Goal: Task Accomplishment & Management: Complete application form

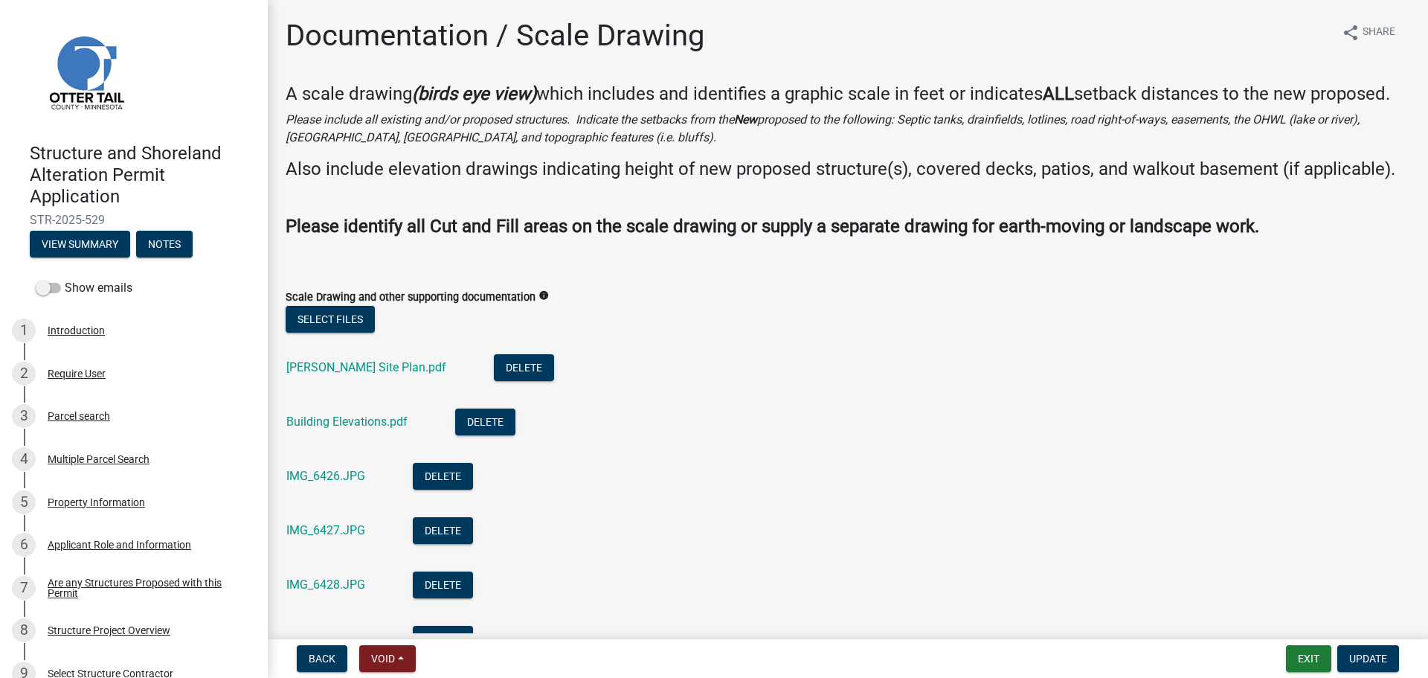
scroll to position [149, 0]
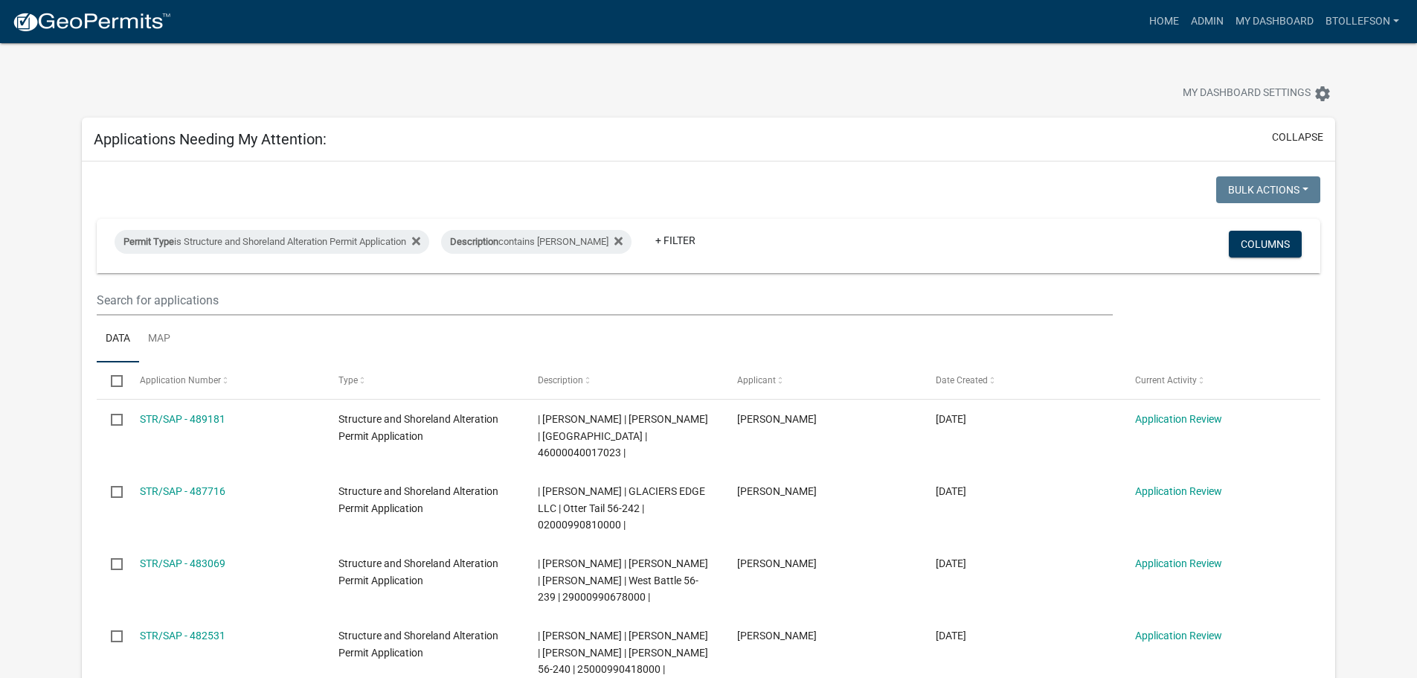
select select "3: 100"
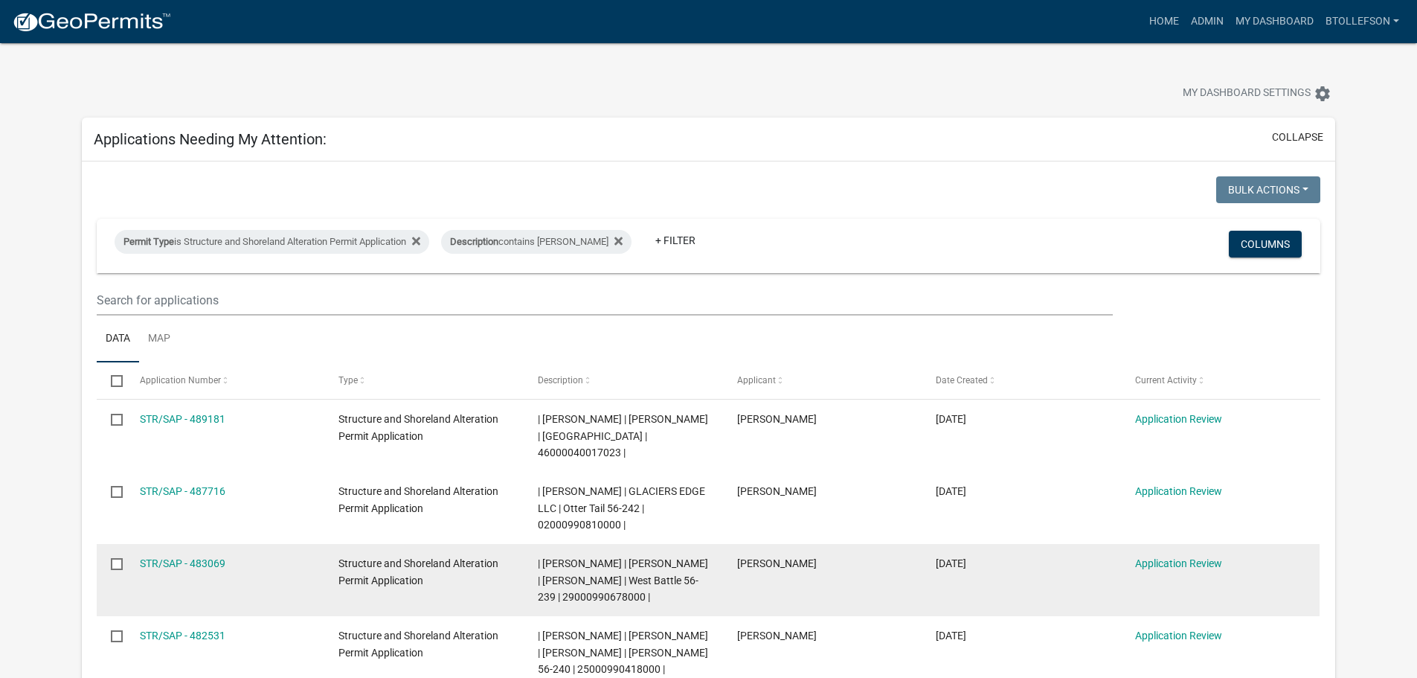
scroll to position [149, 0]
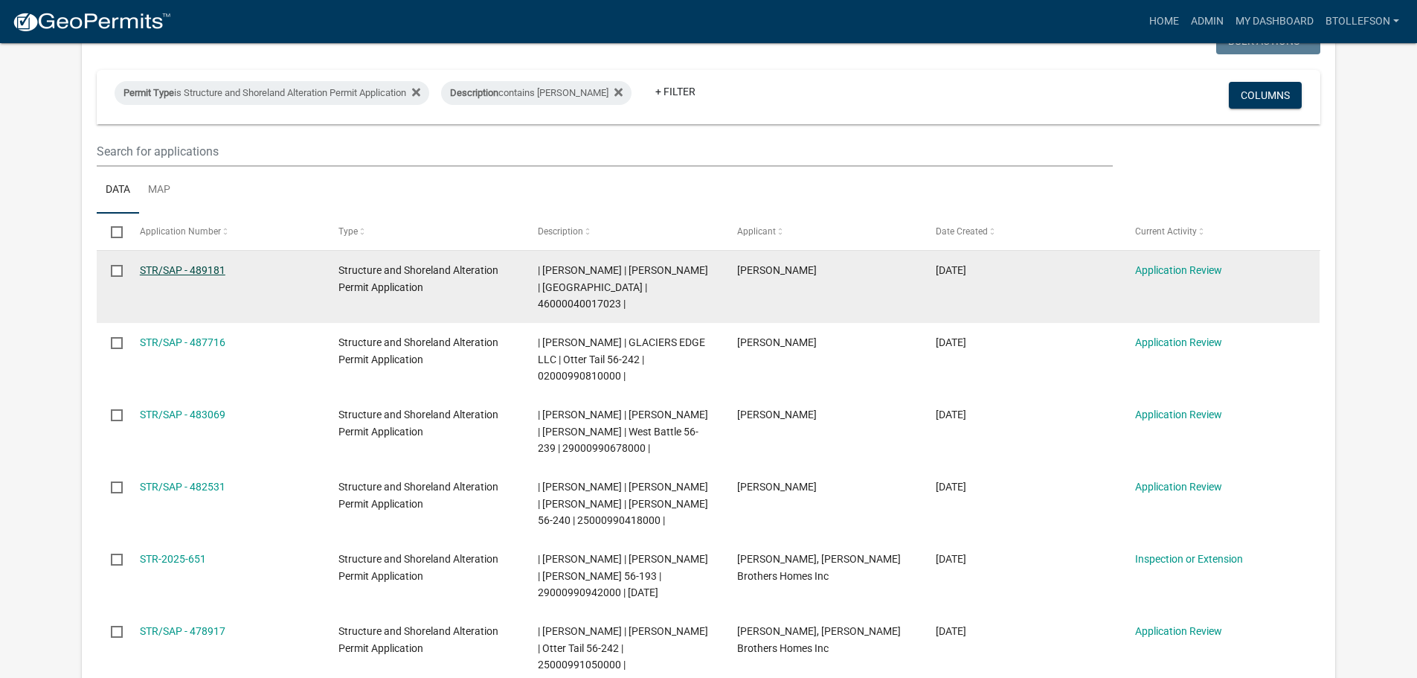
click at [214, 268] on link "STR/SAP - 489181" at bounding box center [183, 270] width 86 height 12
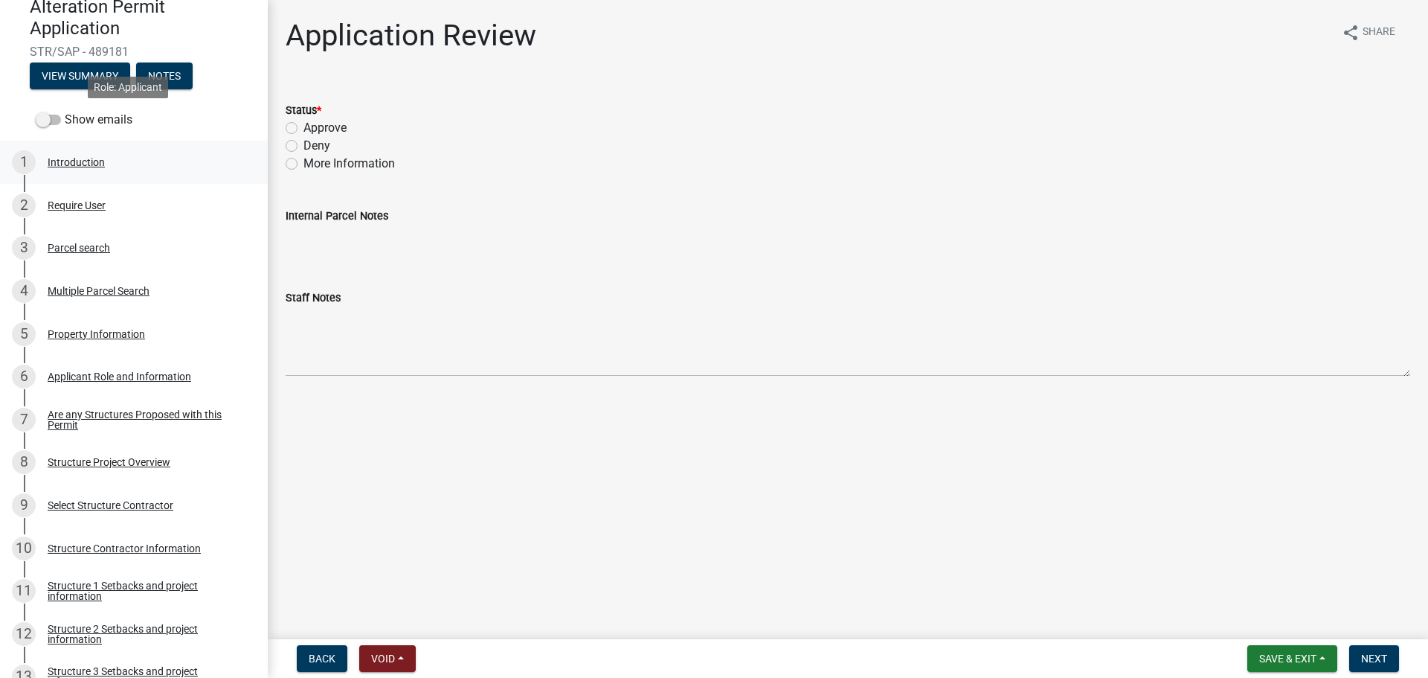
scroll to position [297, 0]
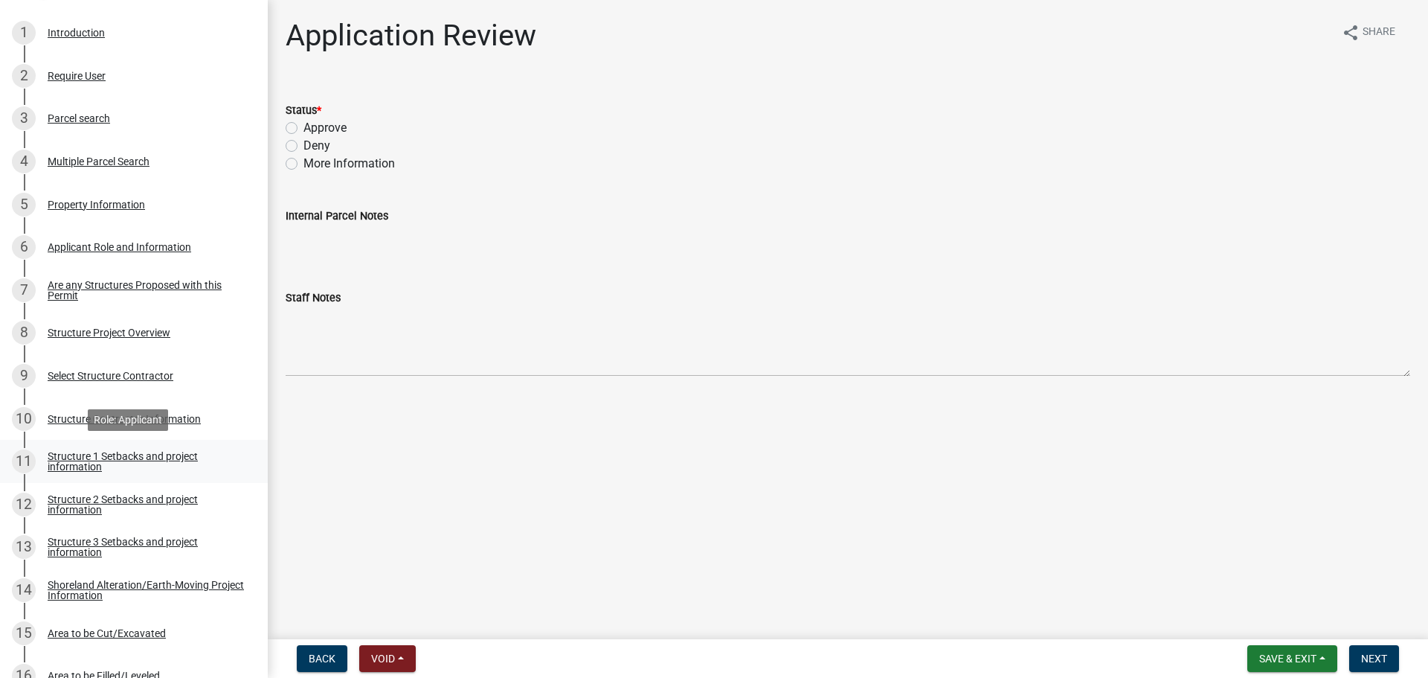
click at [70, 451] on div "Structure 1 Setbacks and project information" at bounding box center [146, 461] width 196 height 21
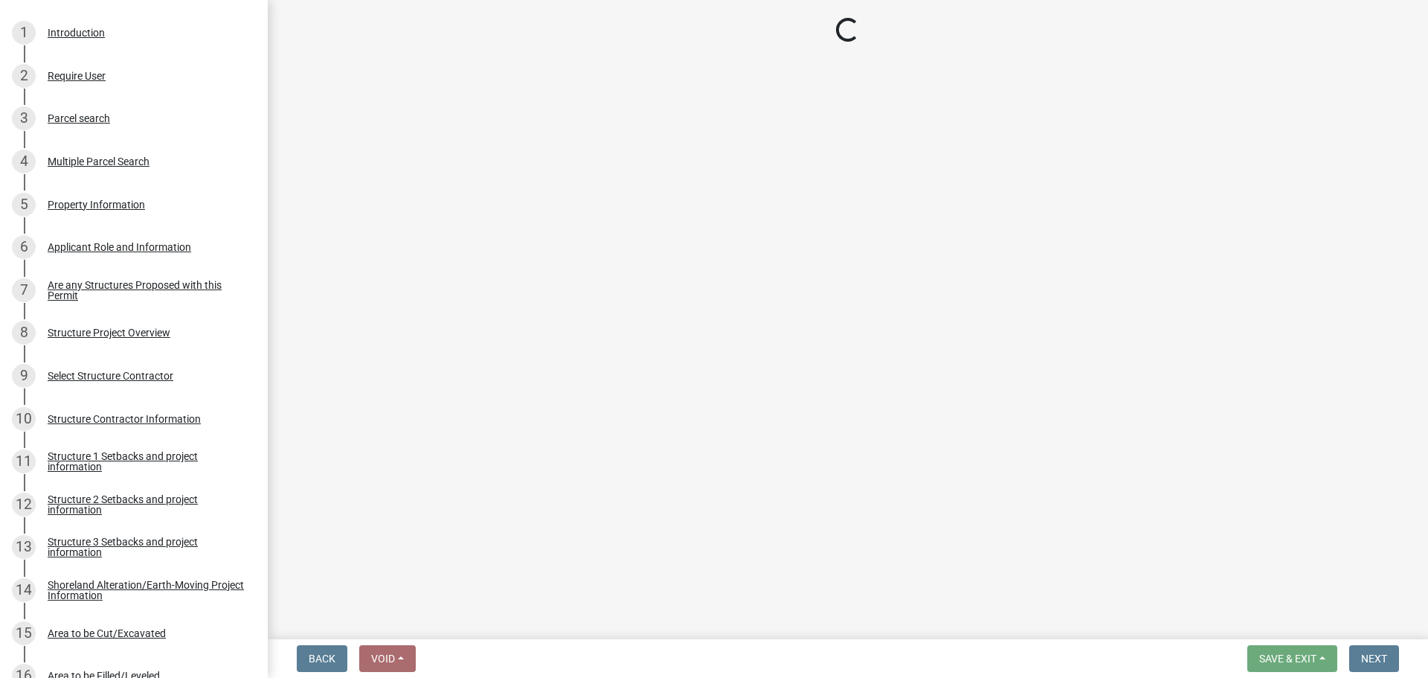
select select "c185e313-3403-4239-bd61-bb563c58a77a"
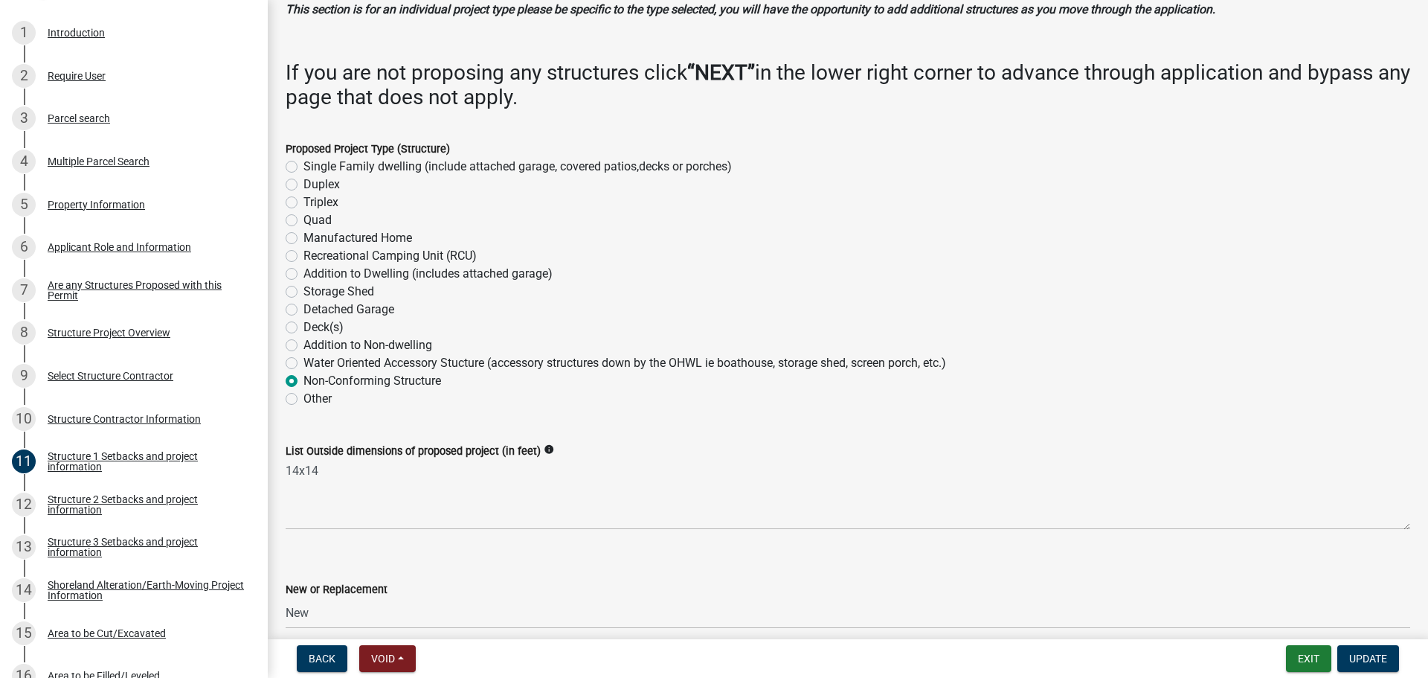
scroll to position [149, 0]
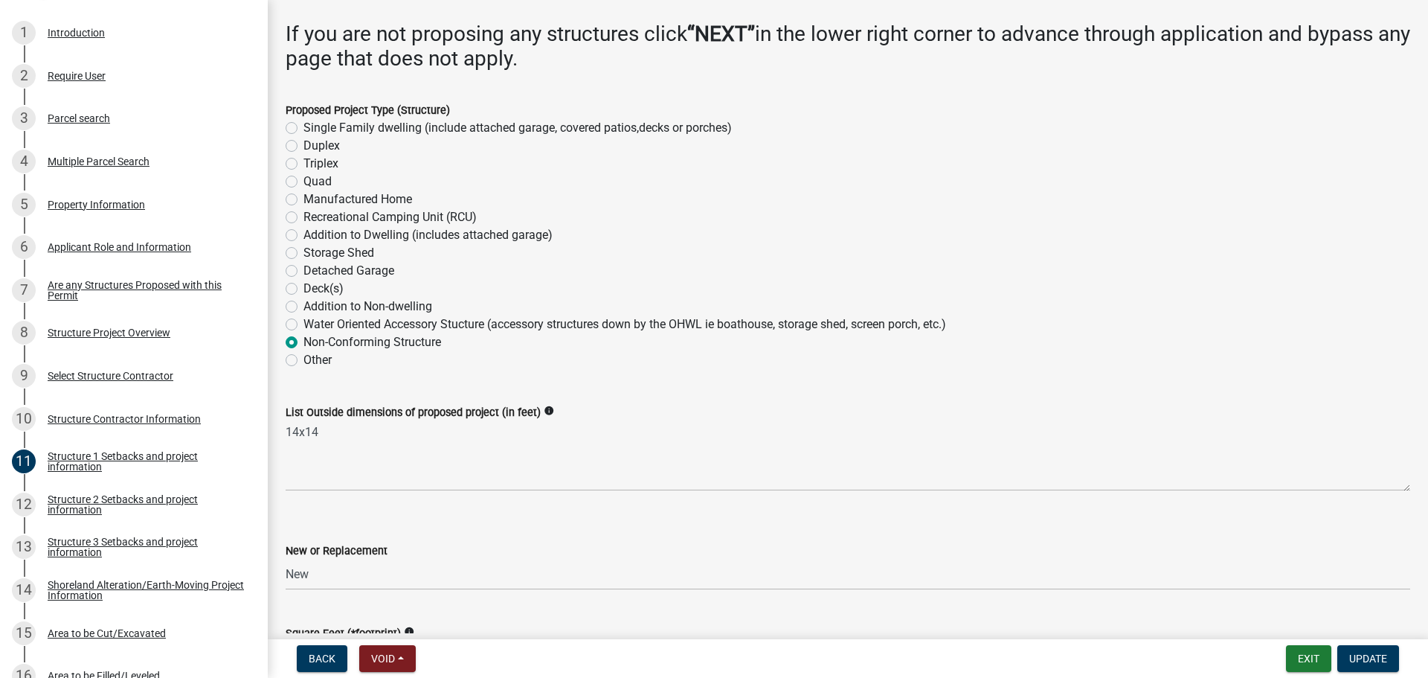
click at [303, 361] on label "Other" at bounding box center [317, 360] width 28 height 18
click at [303, 361] on input "Other" at bounding box center [308, 356] width 10 height 10
radio input "true"
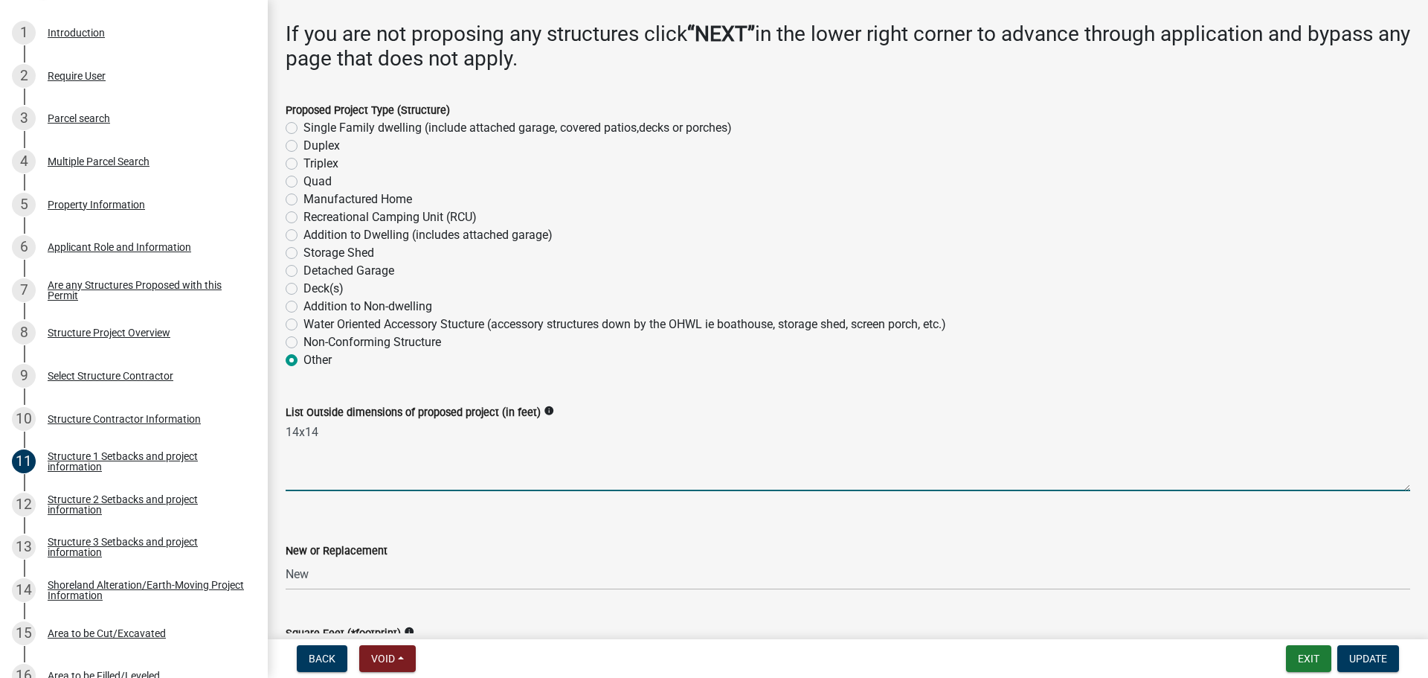
click at [349, 436] on textarea "14x14" at bounding box center [848, 456] width 1124 height 70
type textarea "14x14 sauna"
drag, startPoint x: 866, startPoint y: 364, endPoint x: 945, endPoint y: 420, distance: 96.6
click at [868, 364] on div "Other" at bounding box center [848, 360] width 1124 height 18
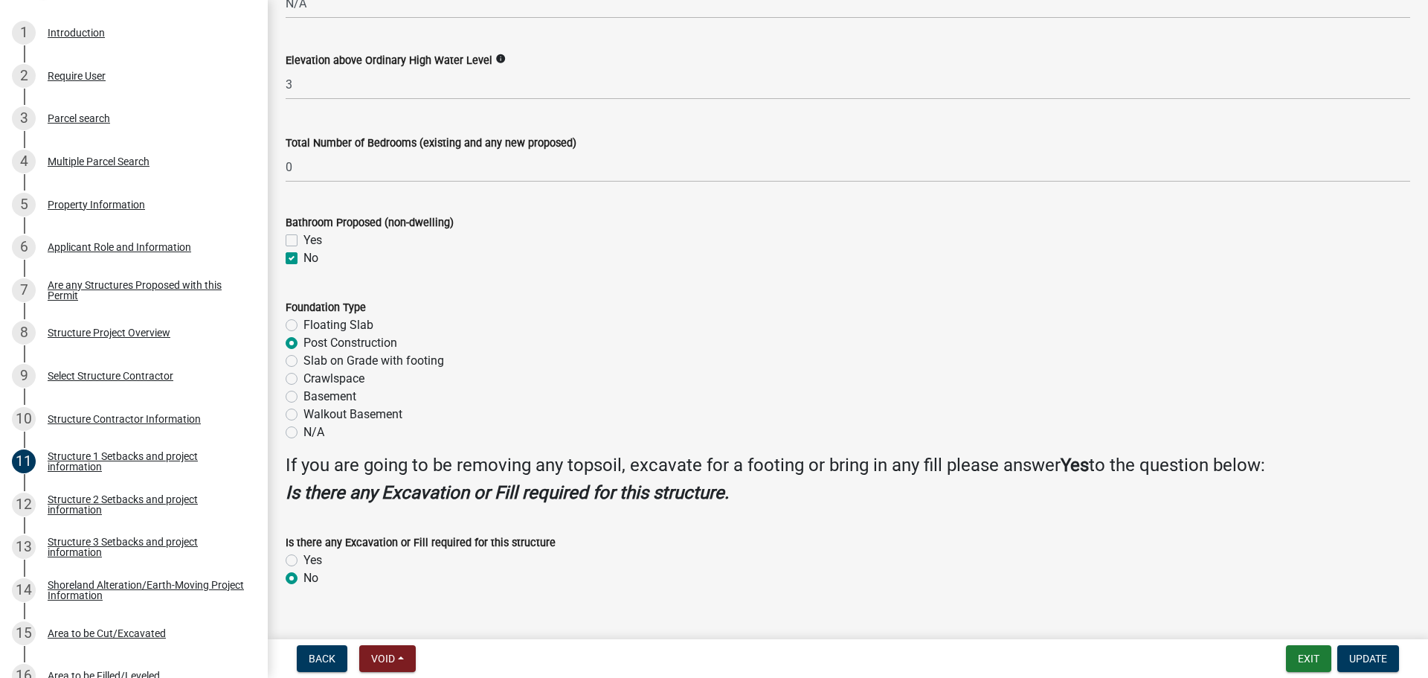
scroll to position [1686, 0]
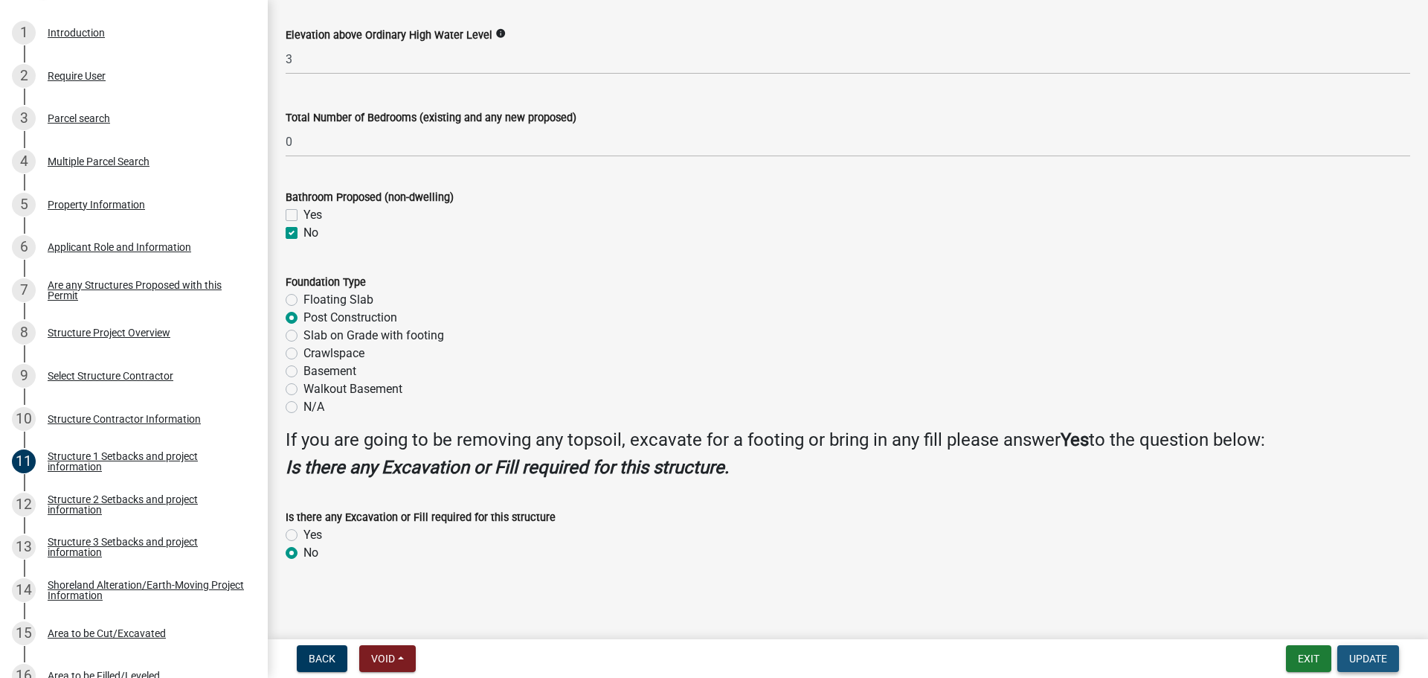
click at [1365, 654] on span "Update" at bounding box center [1368, 658] width 38 height 12
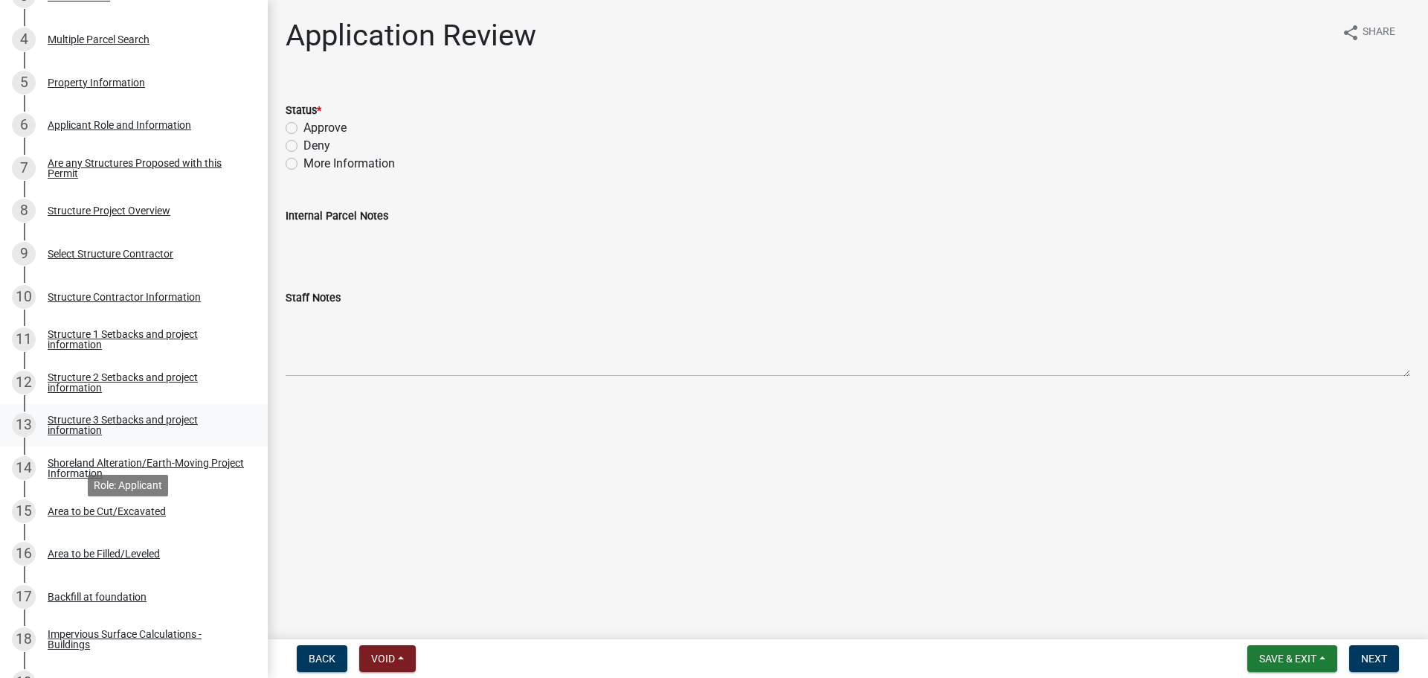
scroll to position [446, 0]
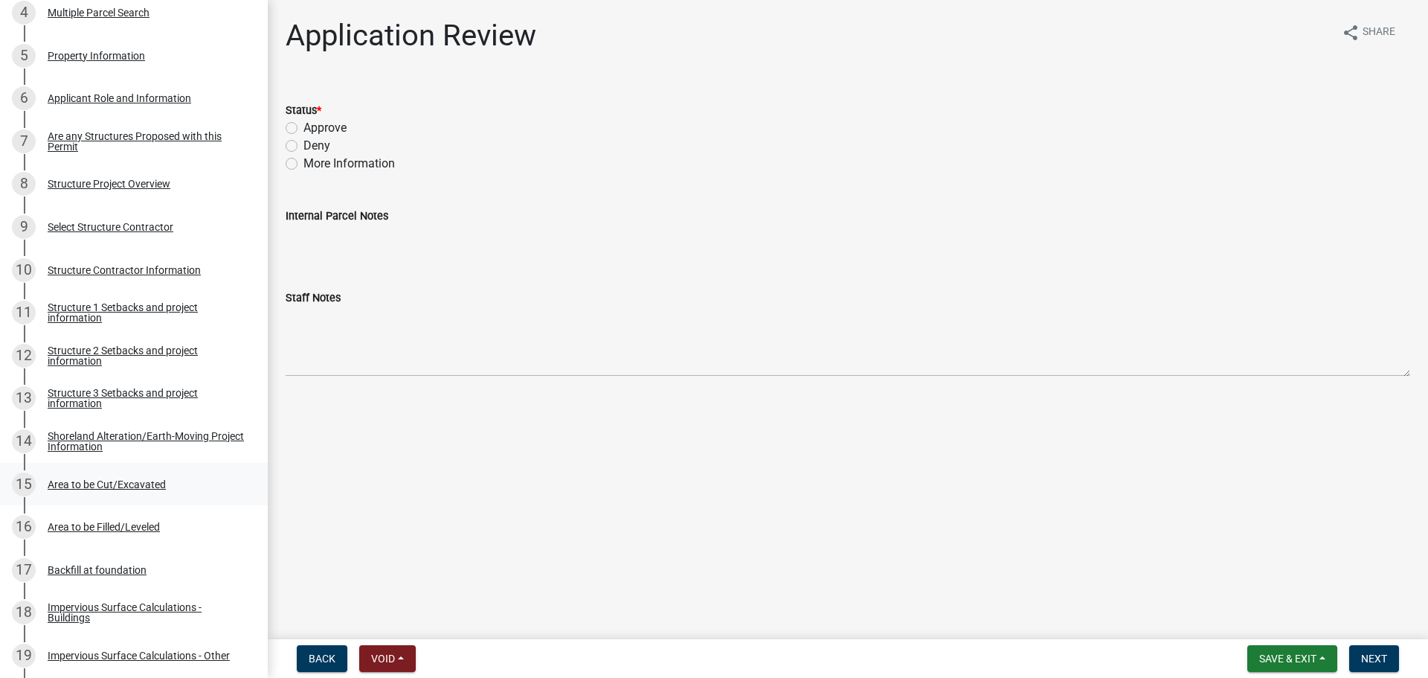
click at [112, 488] on div "Area to be Cut/Excavated" at bounding box center [107, 484] width 118 height 10
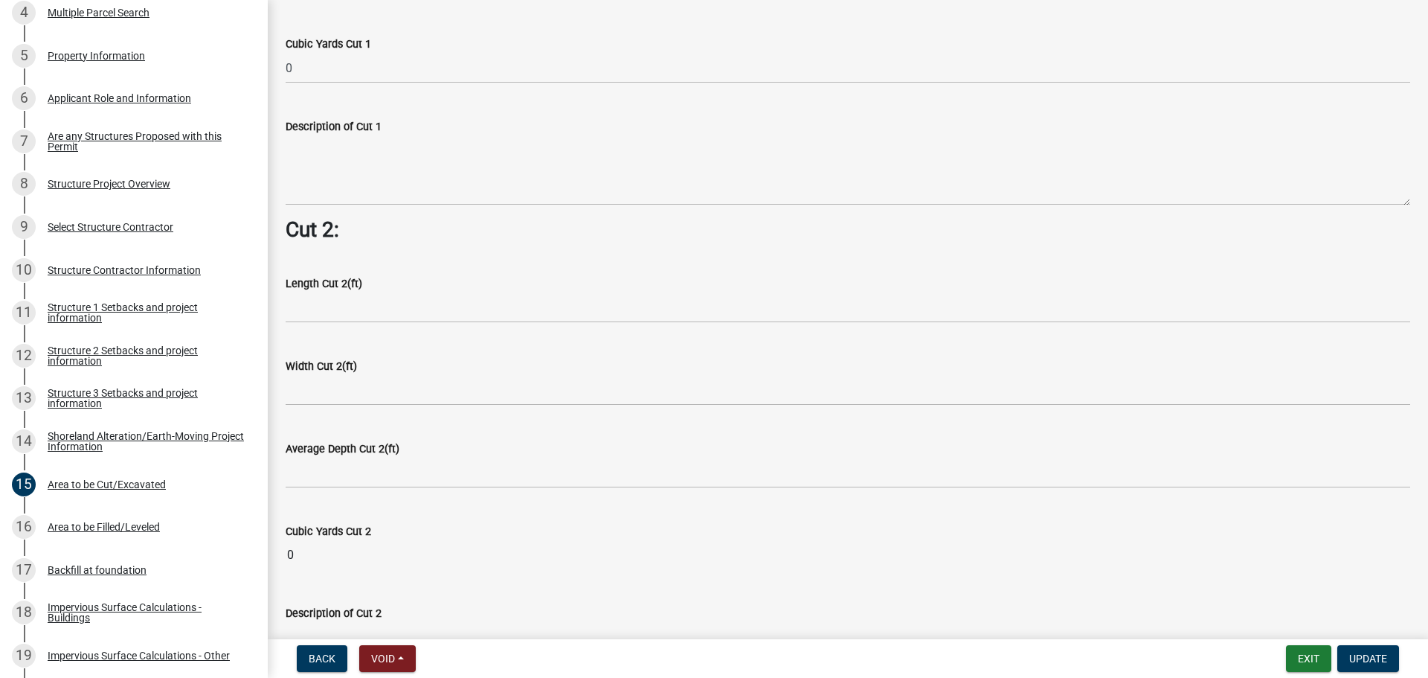
scroll to position [1487, 0]
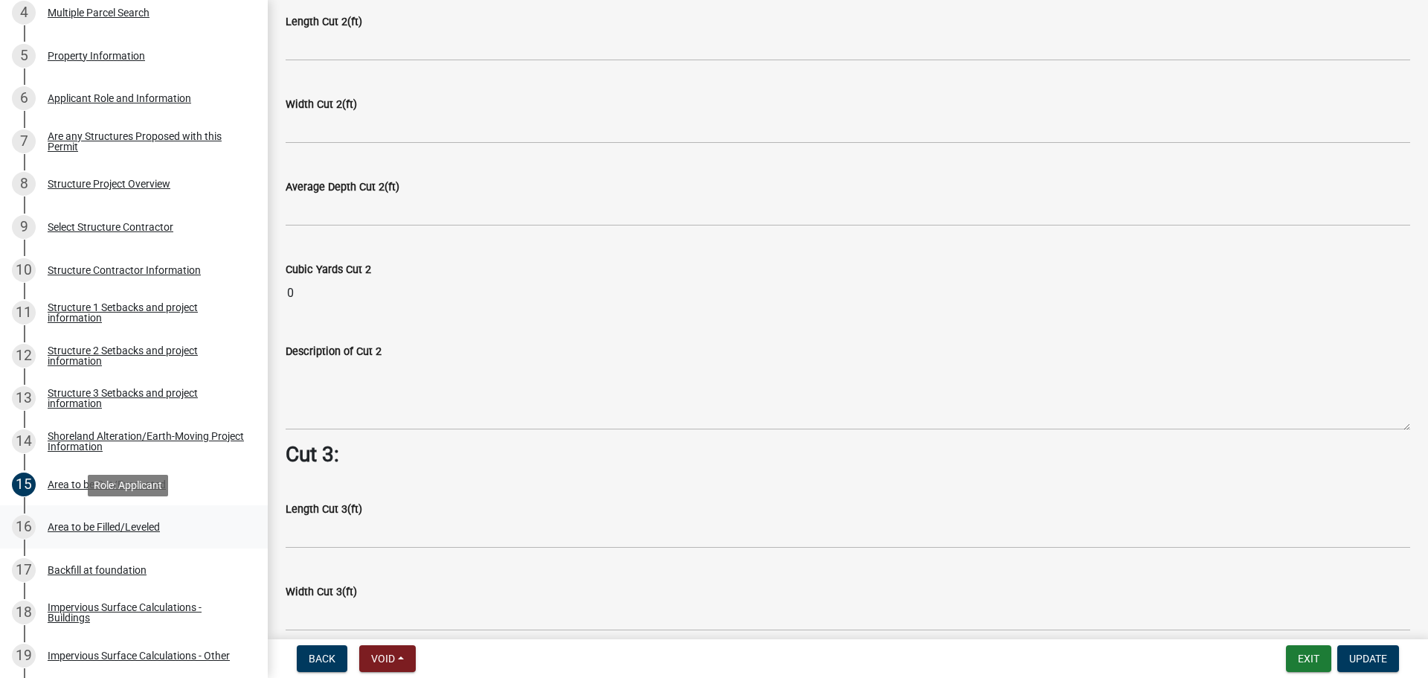
click at [139, 536] on div "16 Area to be Filled/Leveled" at bounding box center [128, 527] width 232 height 24
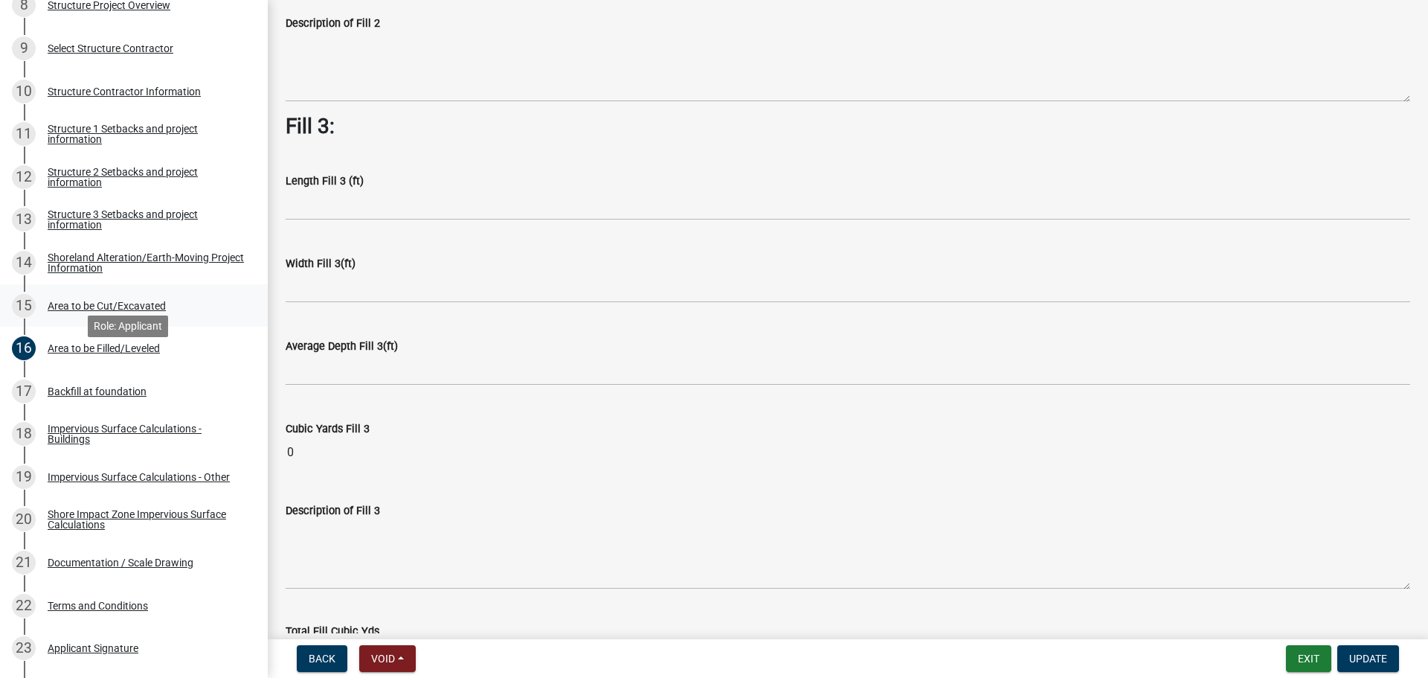
scroll to position [669, 0]
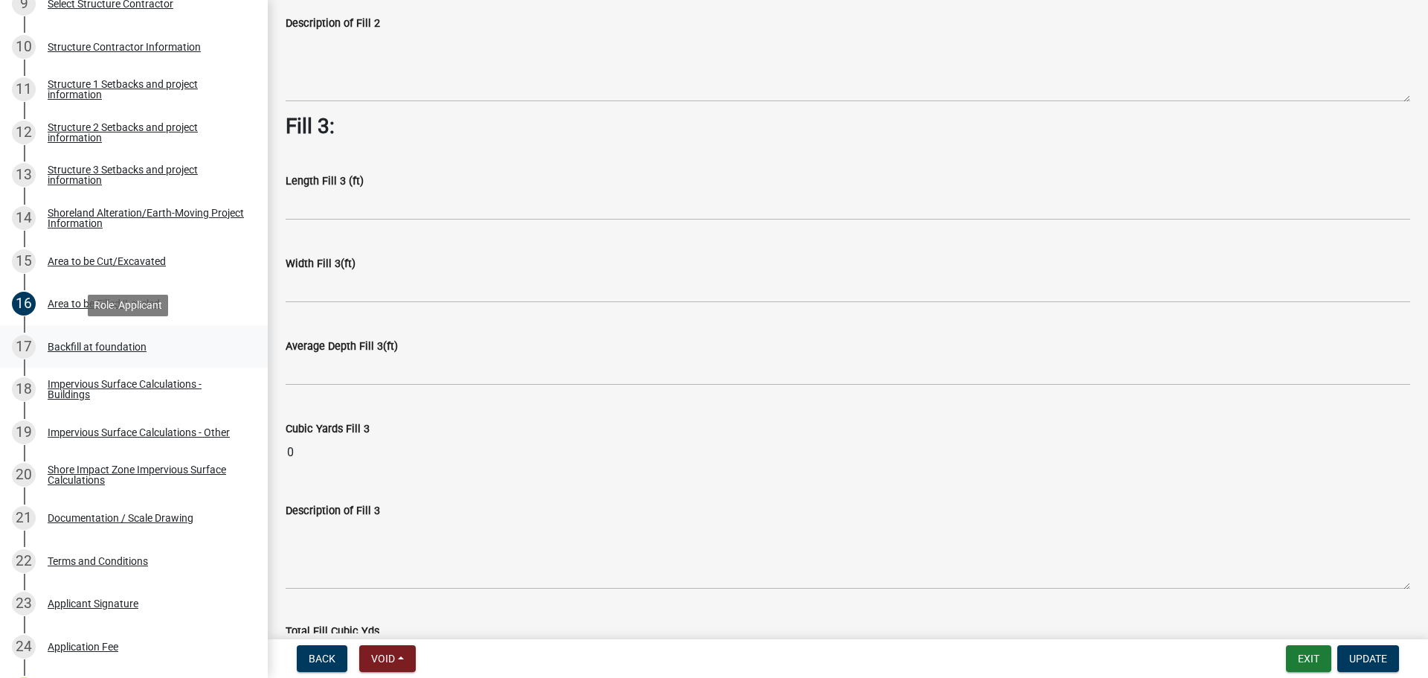
click at [70, 346] on div "Backfill at foundation" at bounding box center [97, 346] width 99 height 10
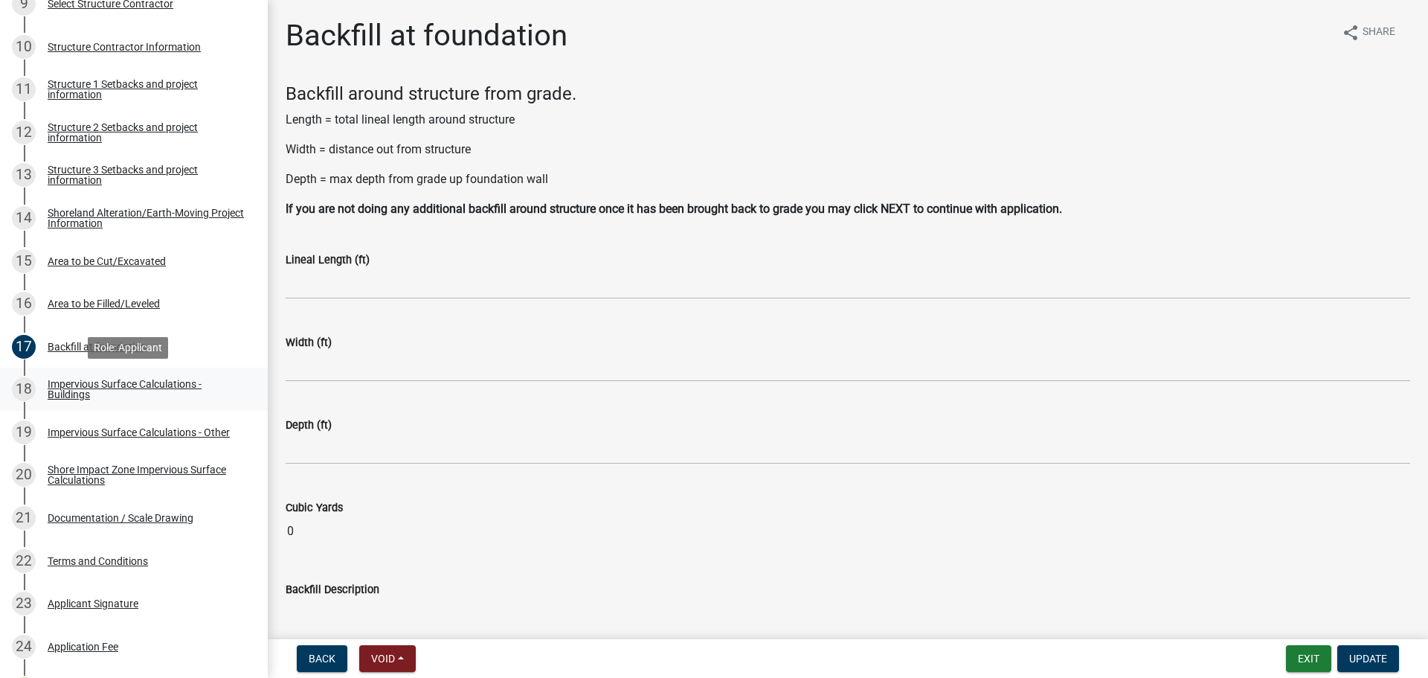
click at [99, 388] on div "Impervious Surface Calculations - Buildings" at bounding box center [146, 389] width 196 height 21
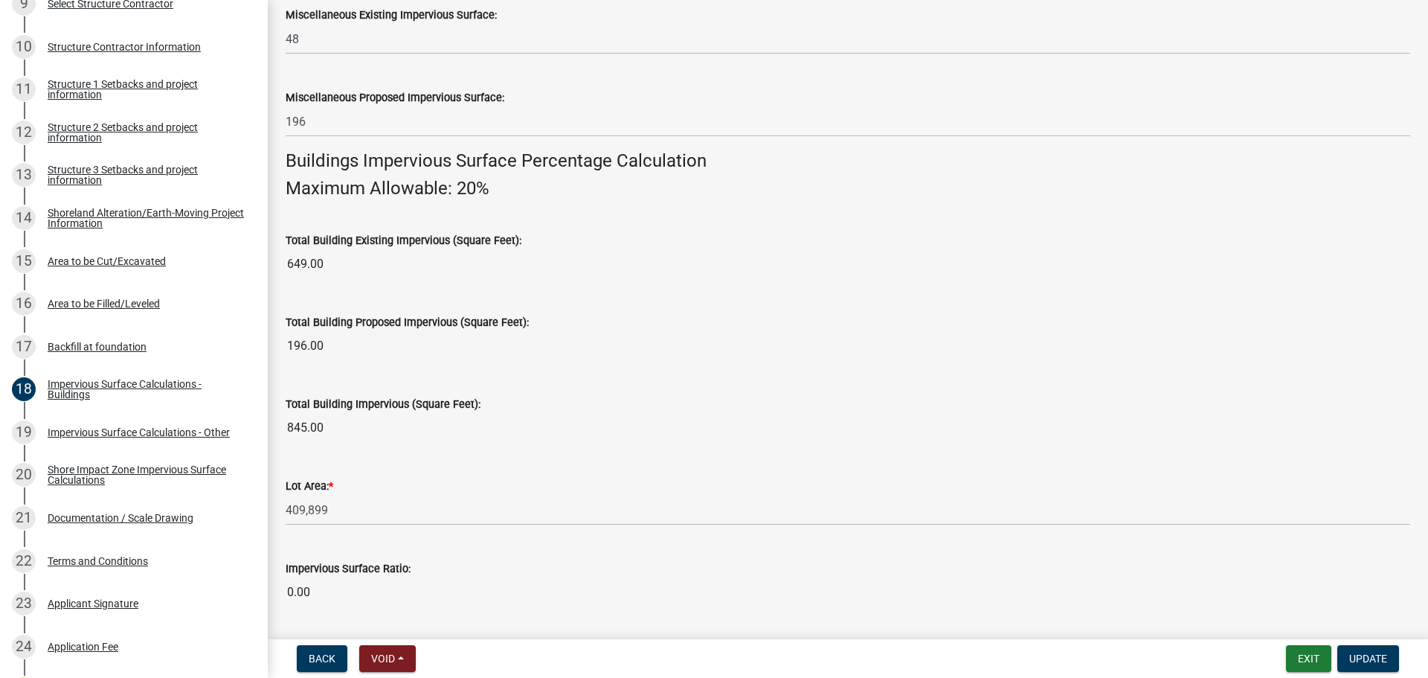
scroll to position [1008, 0]
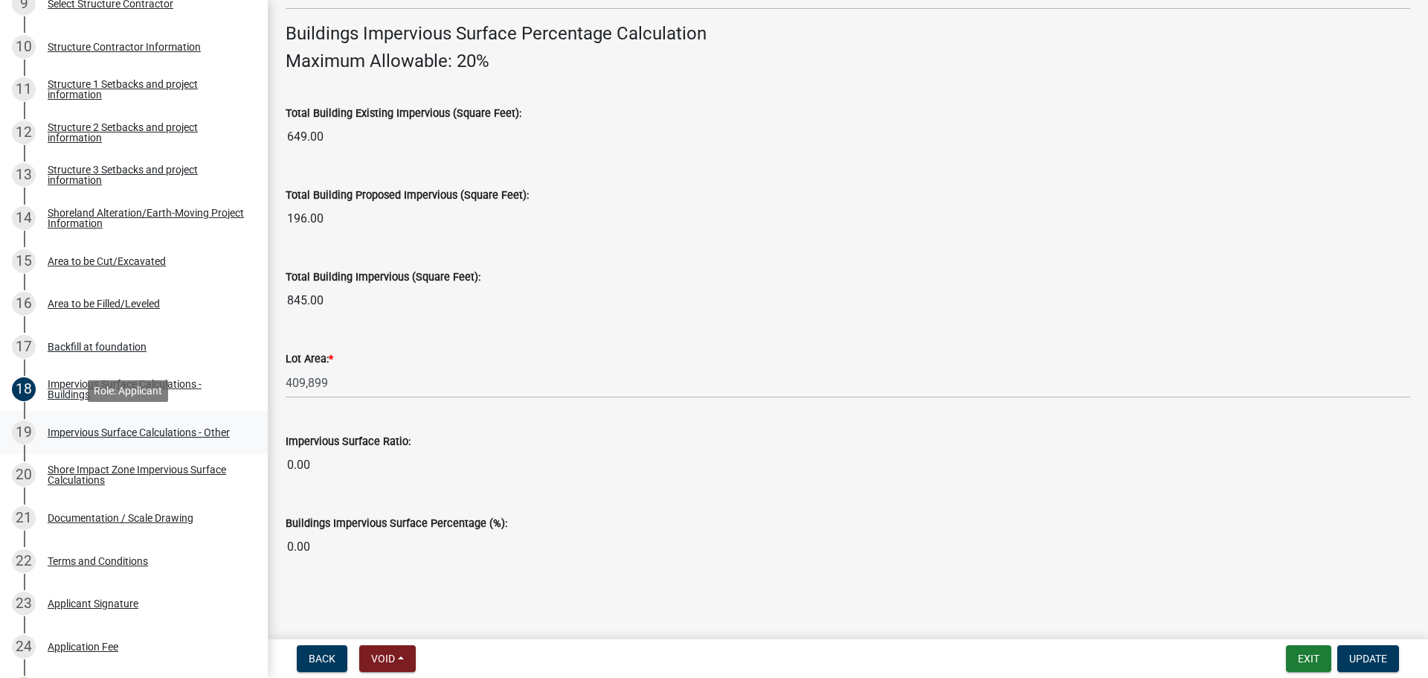
click at [100, 437] on div "Impervious Surface Calculations - Other" at bounding box center [139, 432] width 182 height 10
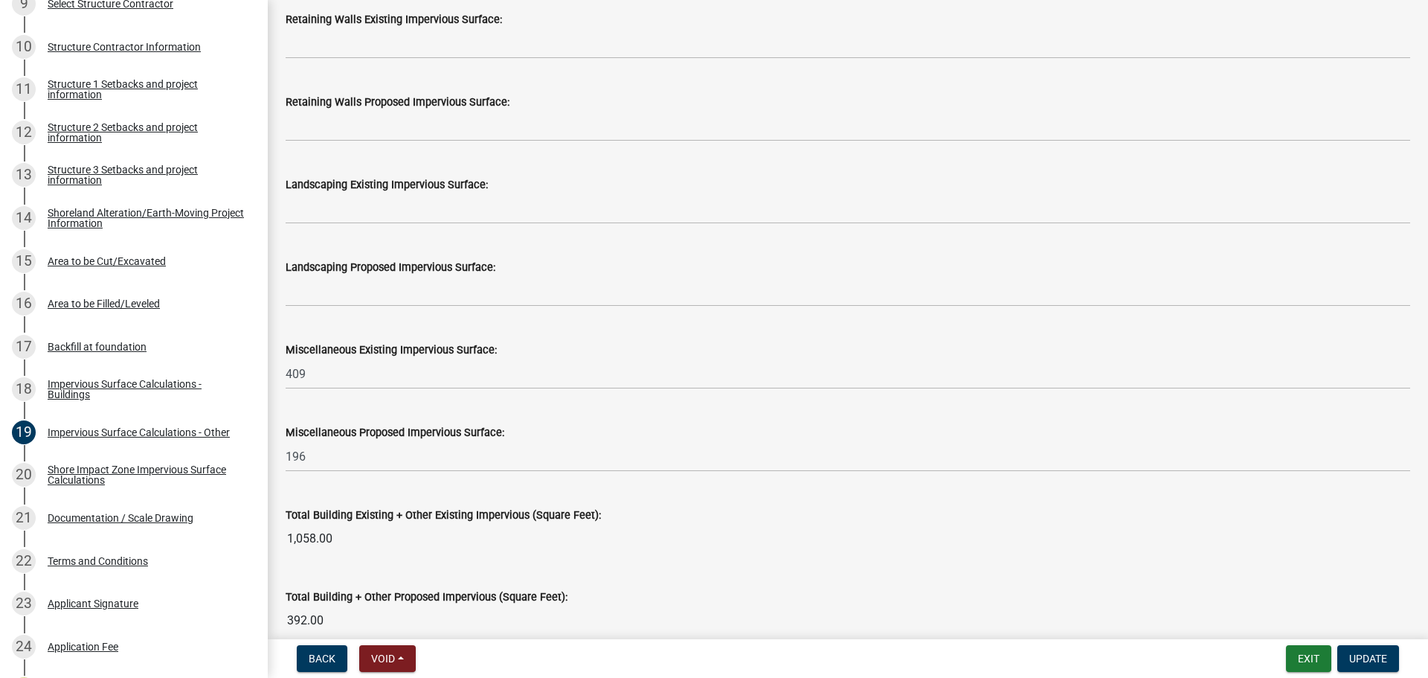
scroll to position [892, 0]
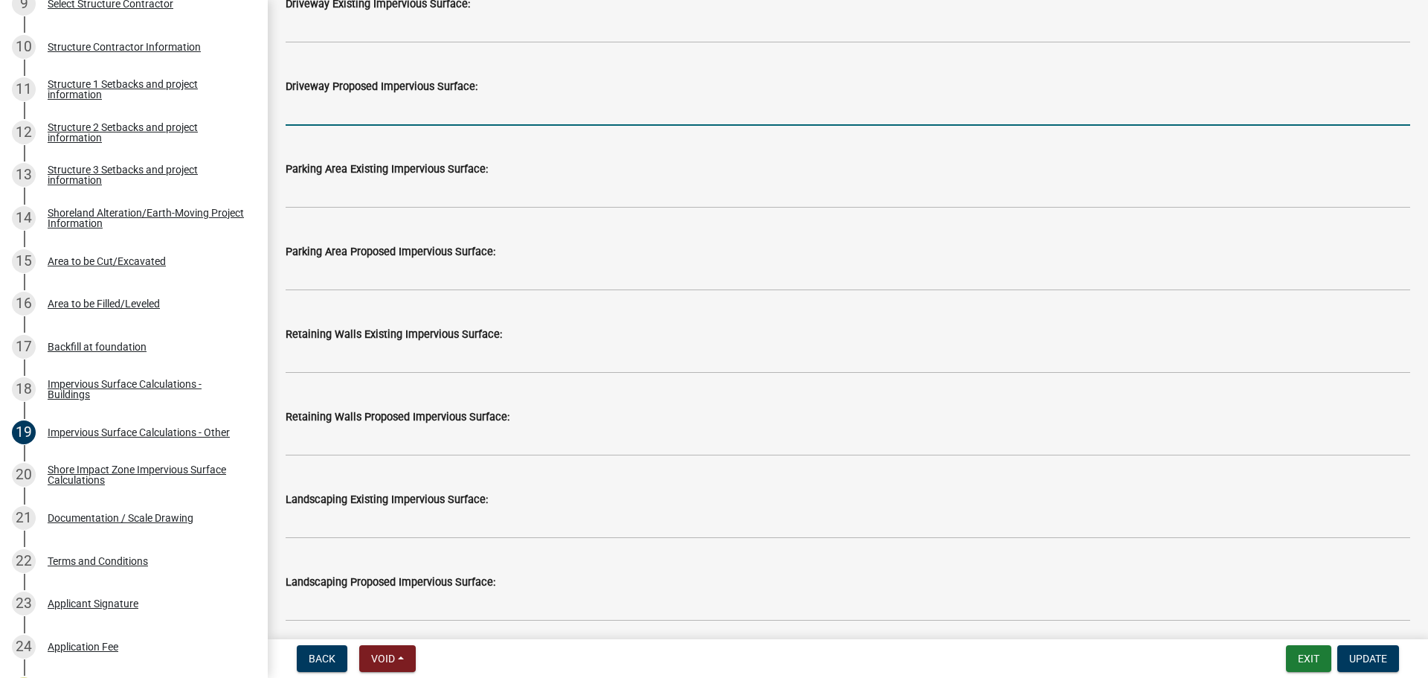
click at [337, 112] on input "text" at bounding box center [848, 110] width 1124 height 30
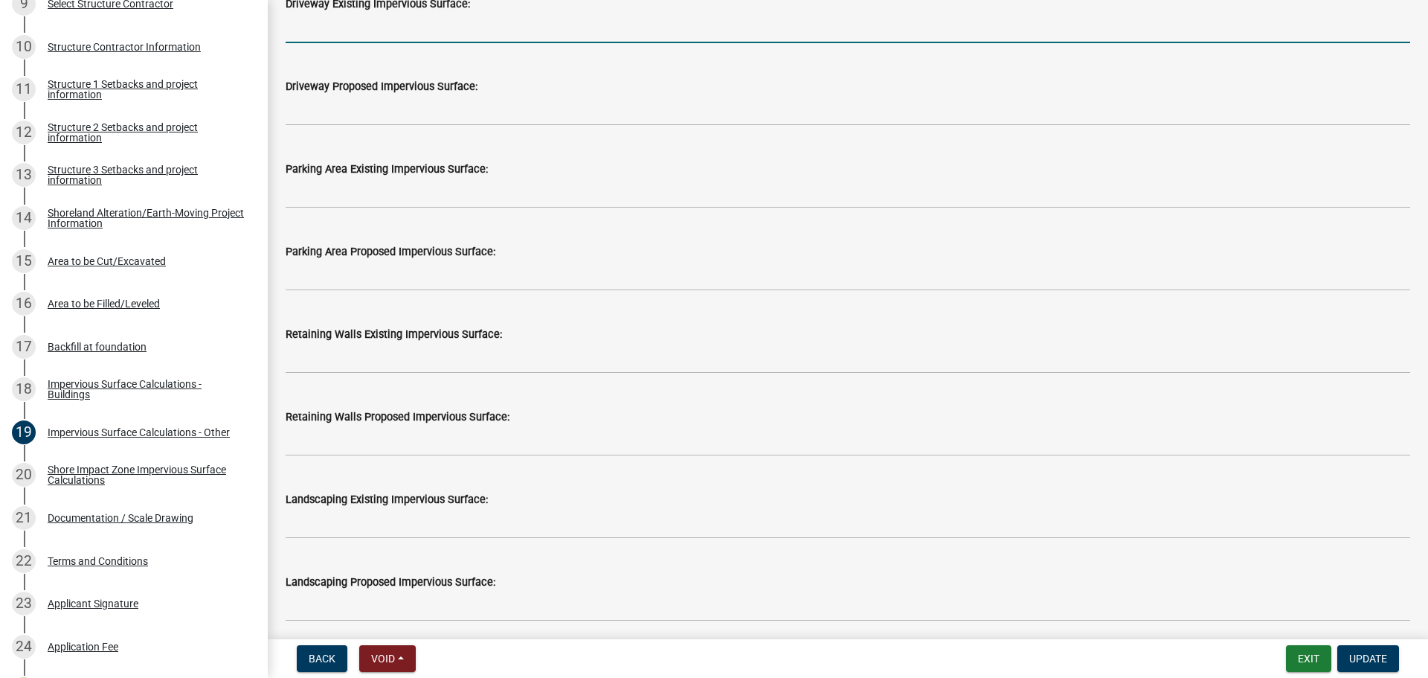
click at [329, 23] on input "text" at bounding box center [848, 28] width 1124 height 30
type input "3400"
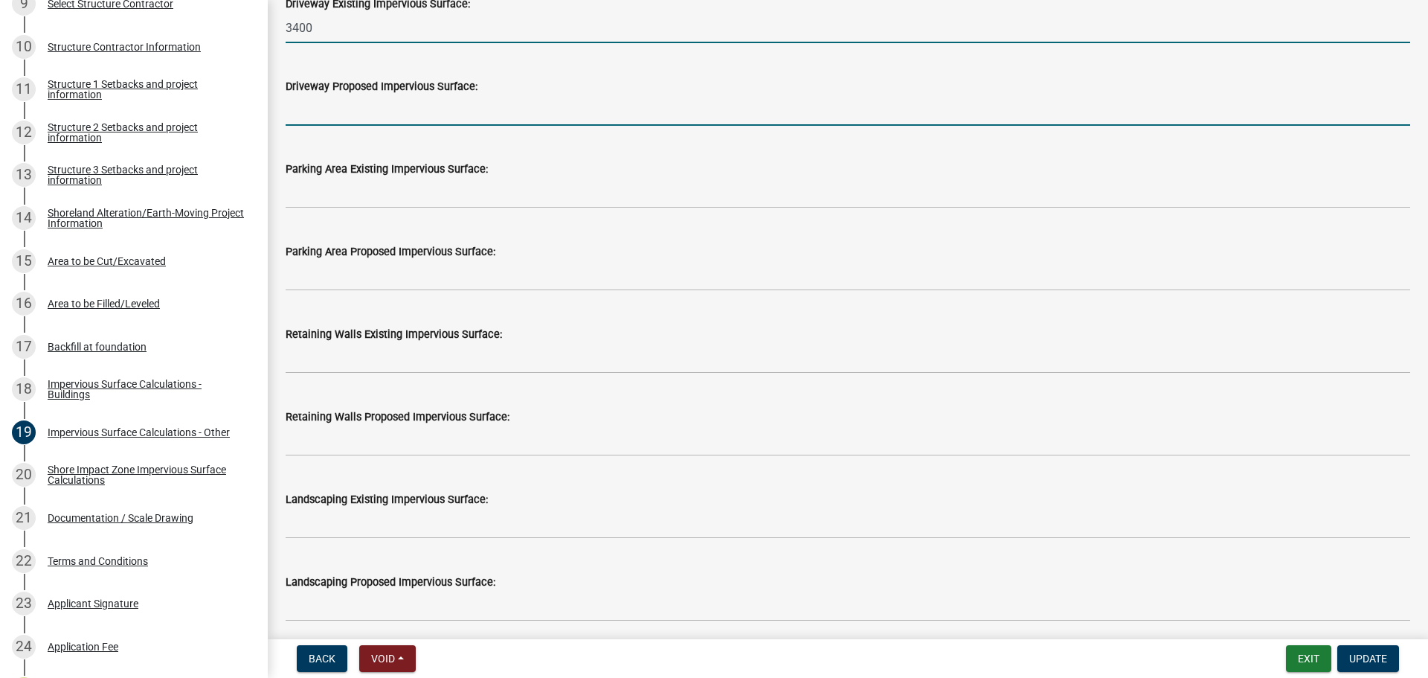
click at [354, 118] on input "text" at bounding box center [848, 110] width 1124 height 30
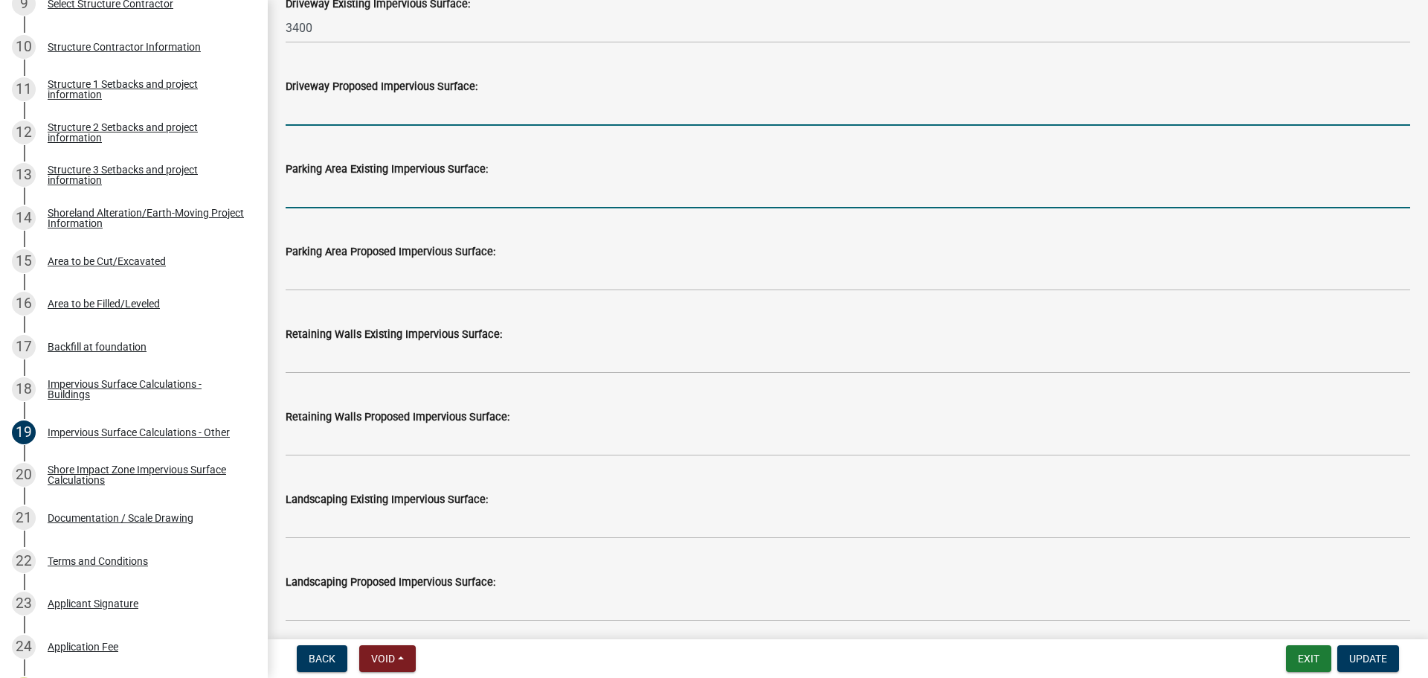
click at [316, 187] on input "text" at bounding box center [848, 193] width 1124 height 30
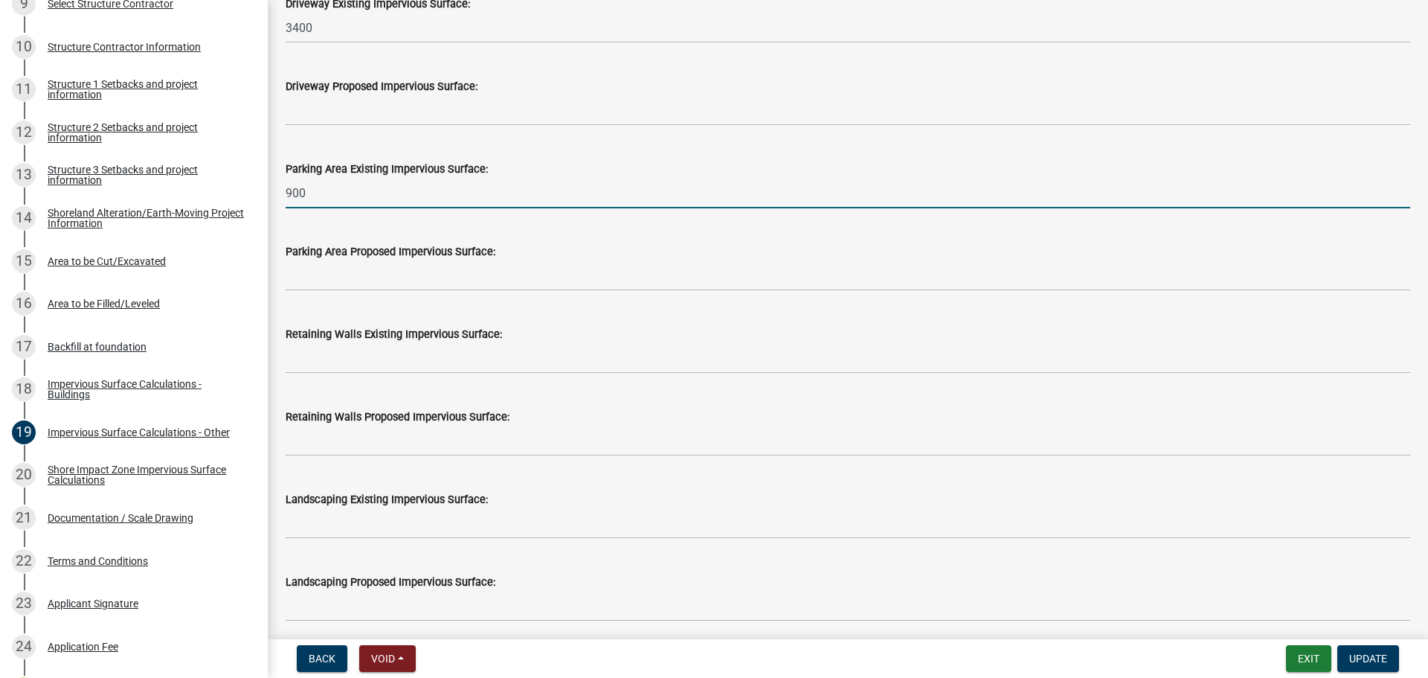
type input "900"
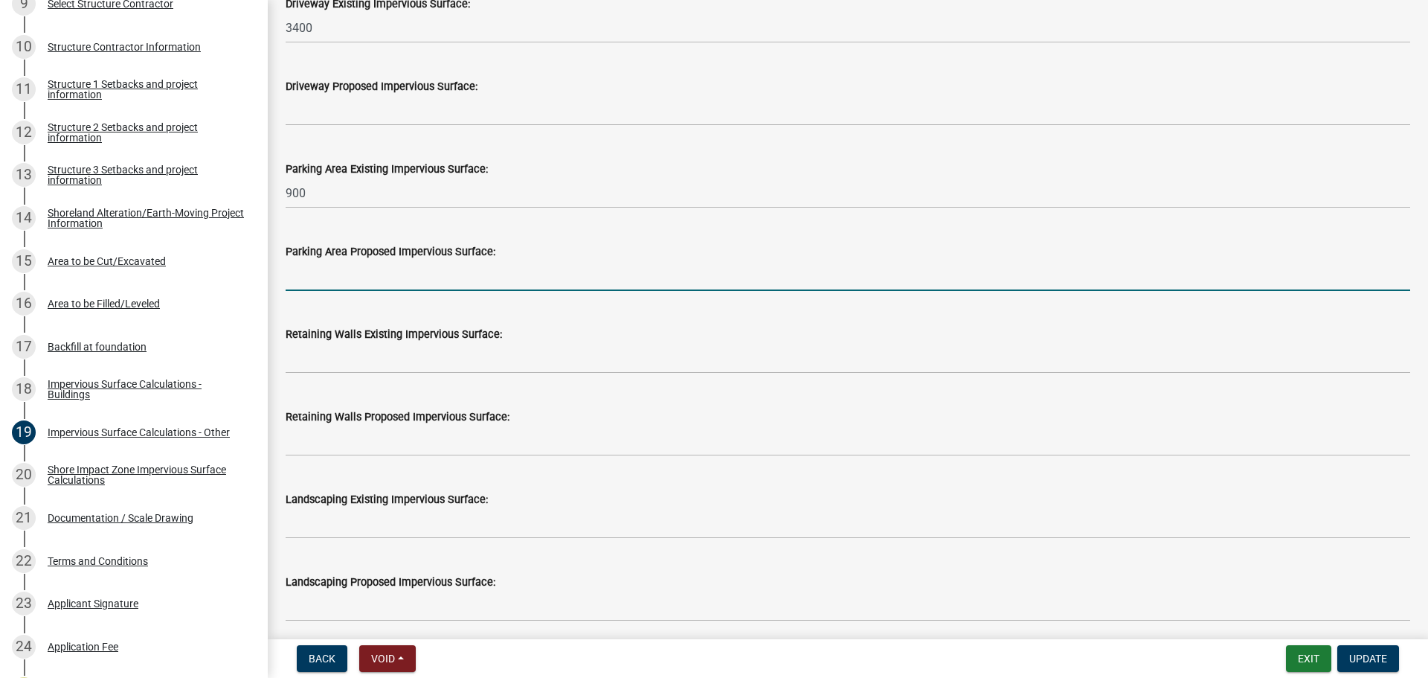
click at [657, 269] on input "text" at bounding box center [848, 275] width 1124 height 30
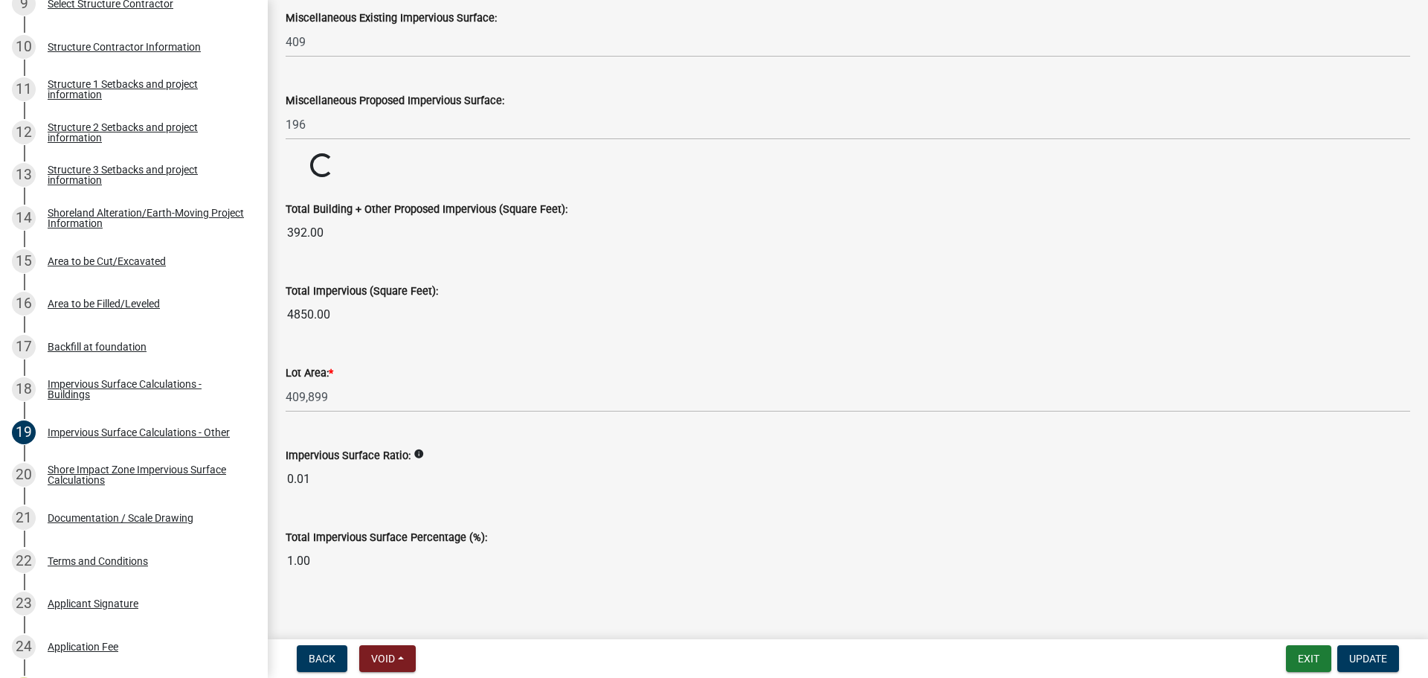
scroll to position [1553, 0]
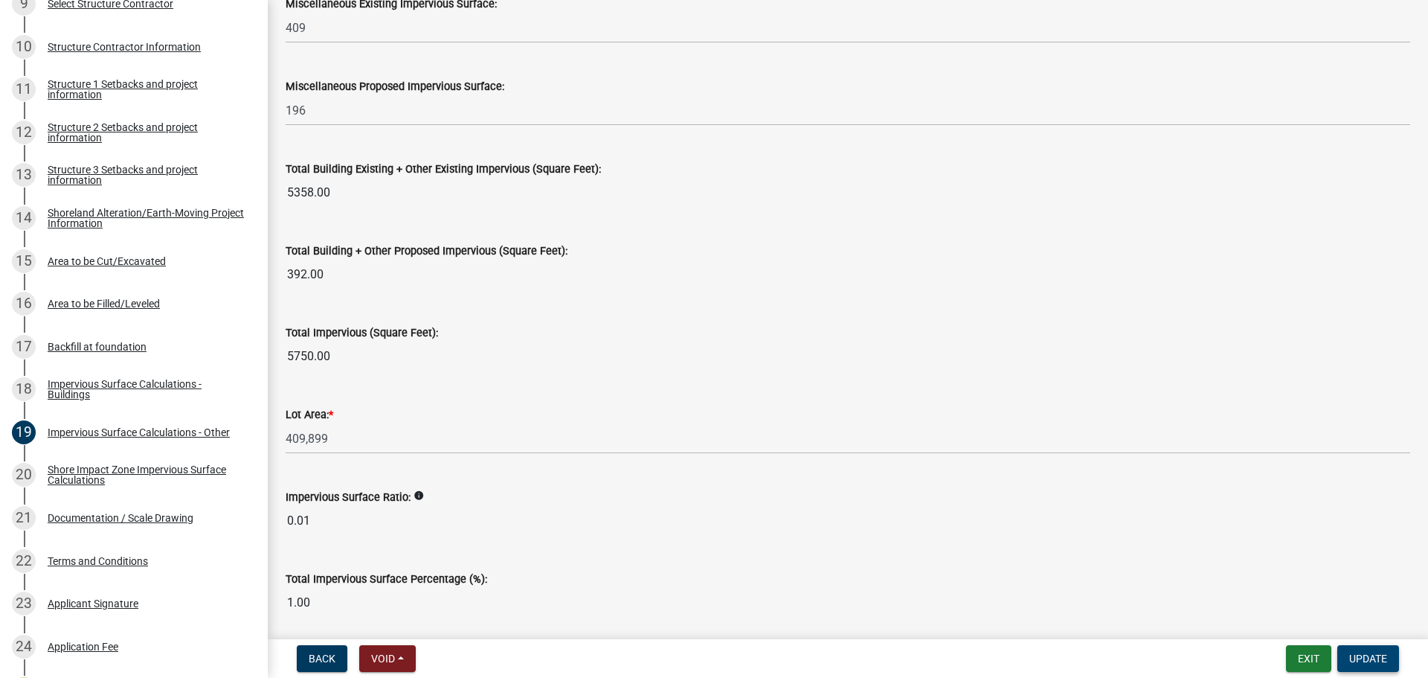
click at [1383, 650] on button "Update" at bounding box center [1368, 658] width 62 height 27
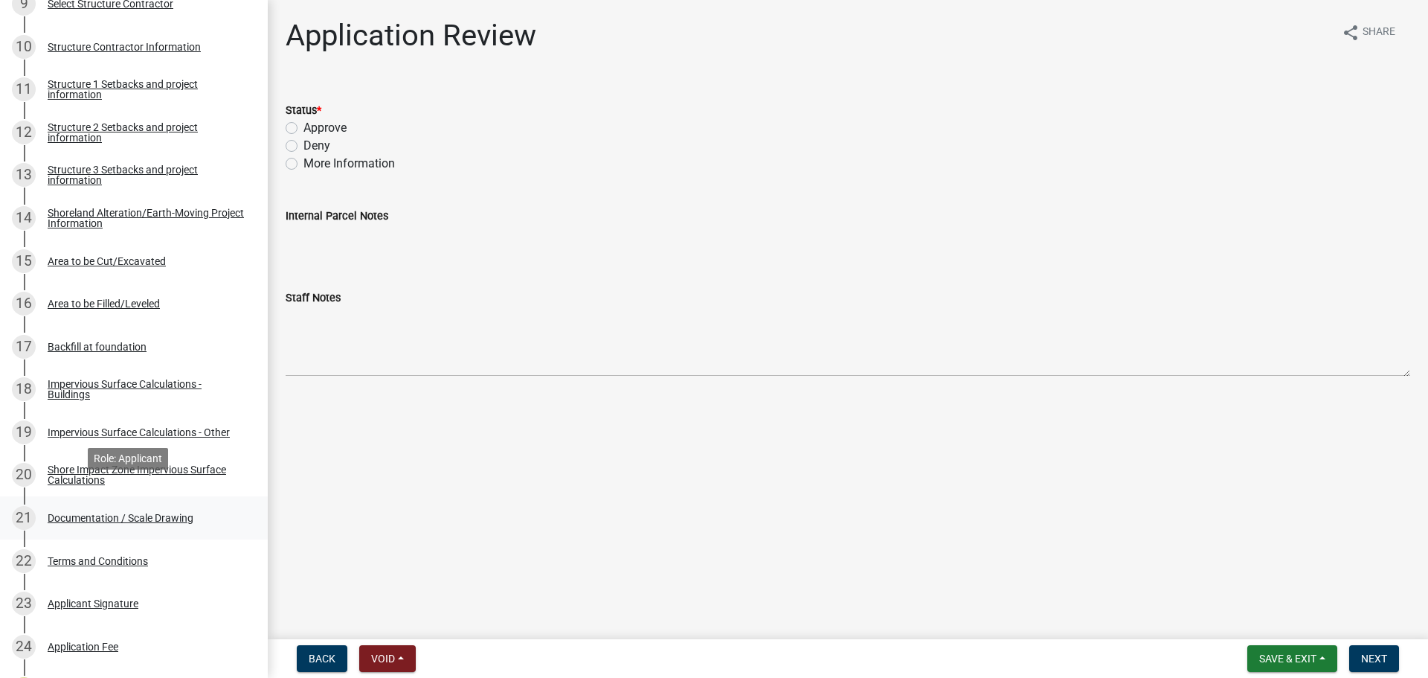
scroll to position [744, 0]
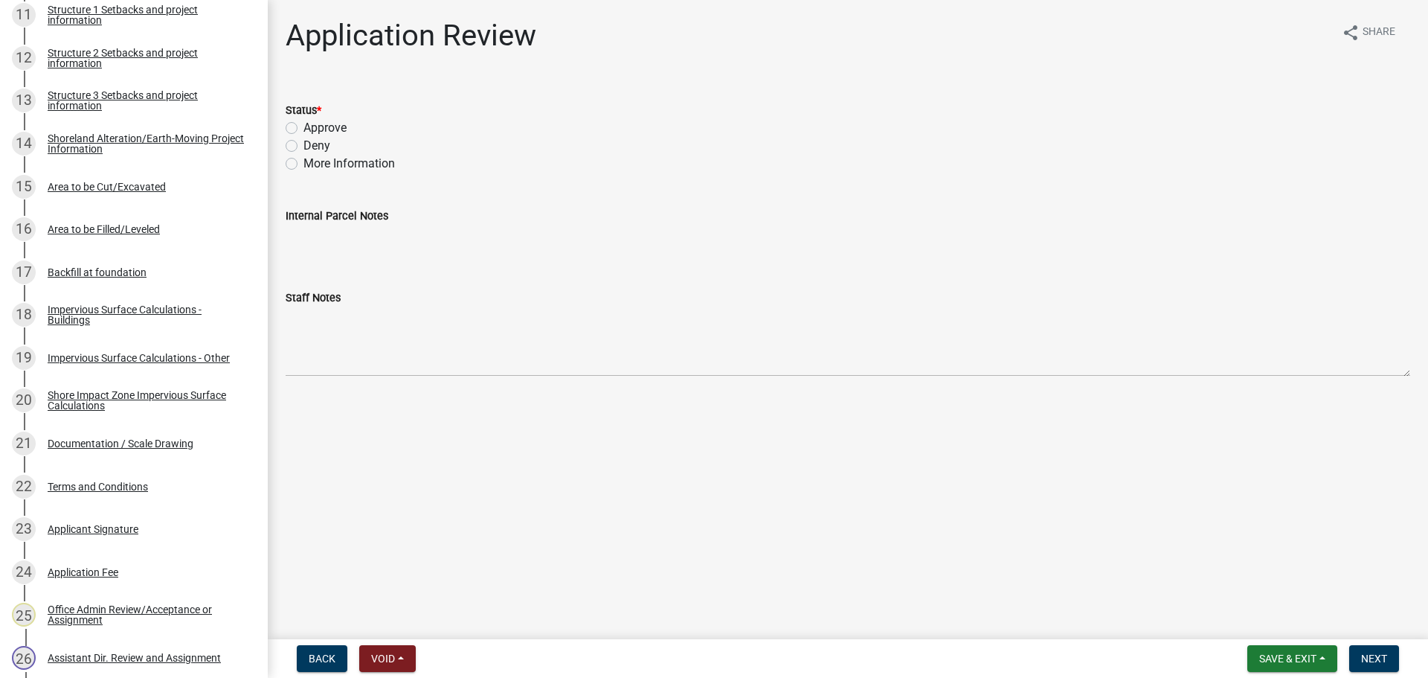
click at [303, 128] on label "Approve" at bounding box center [324, 128] width 43 height 18
click at [303, 128] on input "Approve" at bounding box center [308, 124] width 10 height 10
radio input "true"
click at [1390, 660] on button "Next" at bounding box center [1374, 658] width 50 height 27
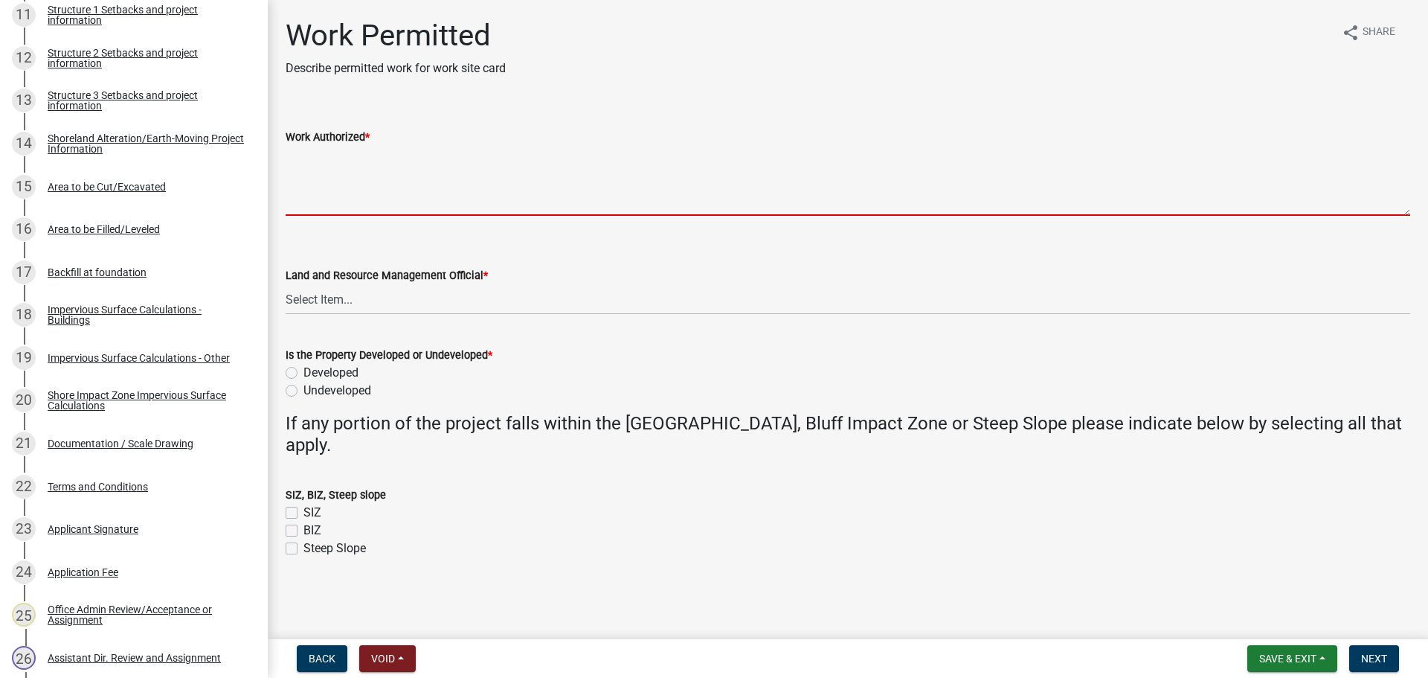
click at [309, 165] on textarea "Work Authorized *" at bounding box center [848, 181] width 1124 height 70
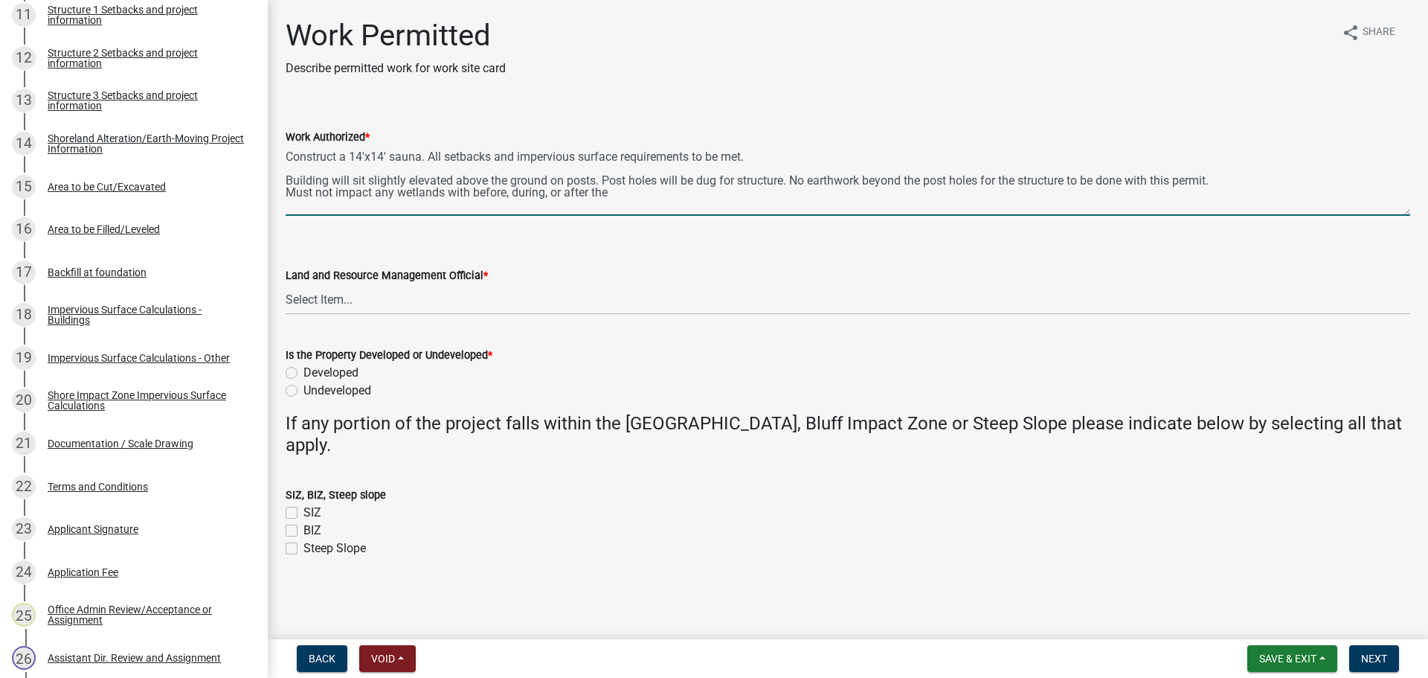
click at [469, 191] on textarea "Construct a 14'x14' sauna. All setbacks and impervious surface requirements to …" at bounding box center [848, 181] width 1124 height 70
click at [605, 192] on textarea "Construct a 14'x14' sauna. All setbacks and impervious surface requirements to …" at bounding box center [848, 181] width 1124 height 70
type textarea "Construct a 14'x14' sauna. All setbacks and impervious surface requirements to …"
click at [370, 292] on select "Select Item... [PERSON_NAME] [PERSON_NAME] [PERSON_NAME] [PERSON_NAME] [PERSON_…" at bounding box center [848, 299] width 1124 height 30
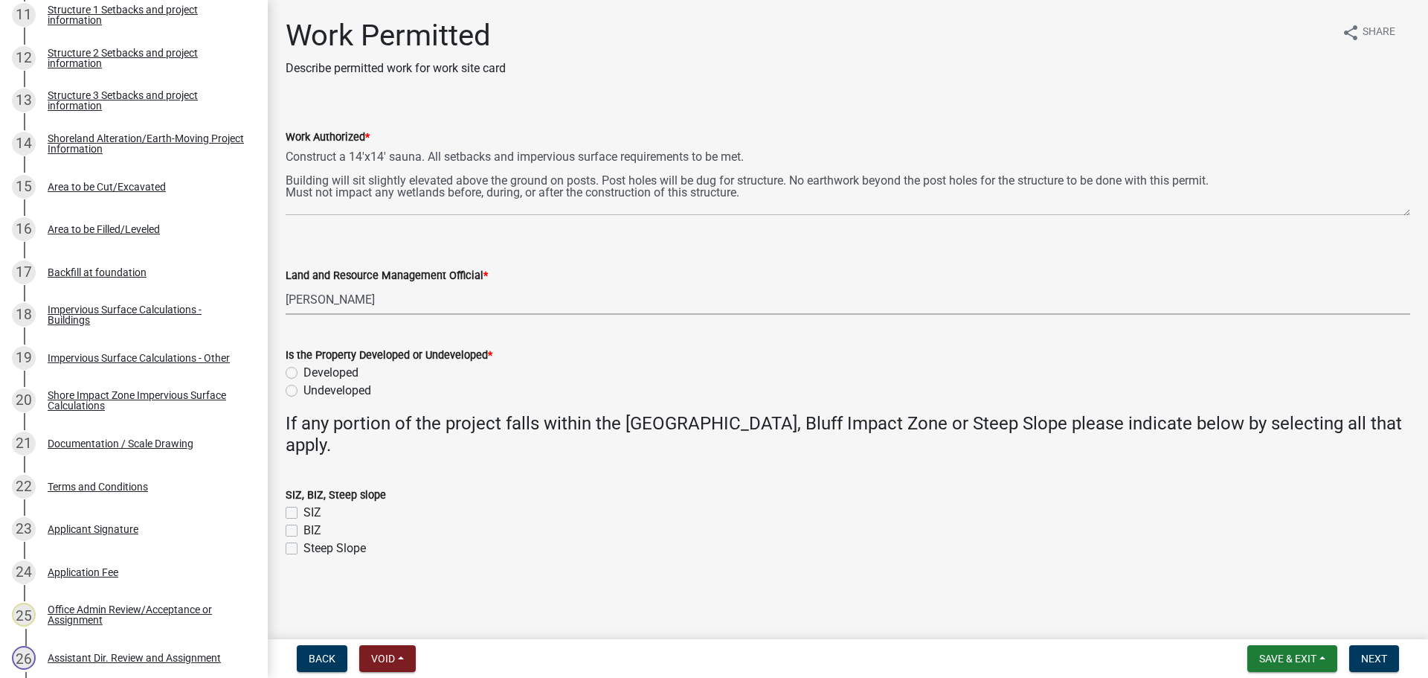
click at [286, 284] on select "Select Item... [PERSON_NAME] [PERSON_NAME] [PERSON_NAME] [PERSON_NAME] [PERSON_…" at bounding box center [848, 299] width 1124 height 30
select select "55b171dc-ec57-498b-8d80-4b55e0b91b84"
click at [303, 370] on label "Developed" at bounding box center [330, 373] width 55 height 18
click at [303, 370] on input "Developed" at bounding box center [308, 369] width 10 height 10
radio input "true"
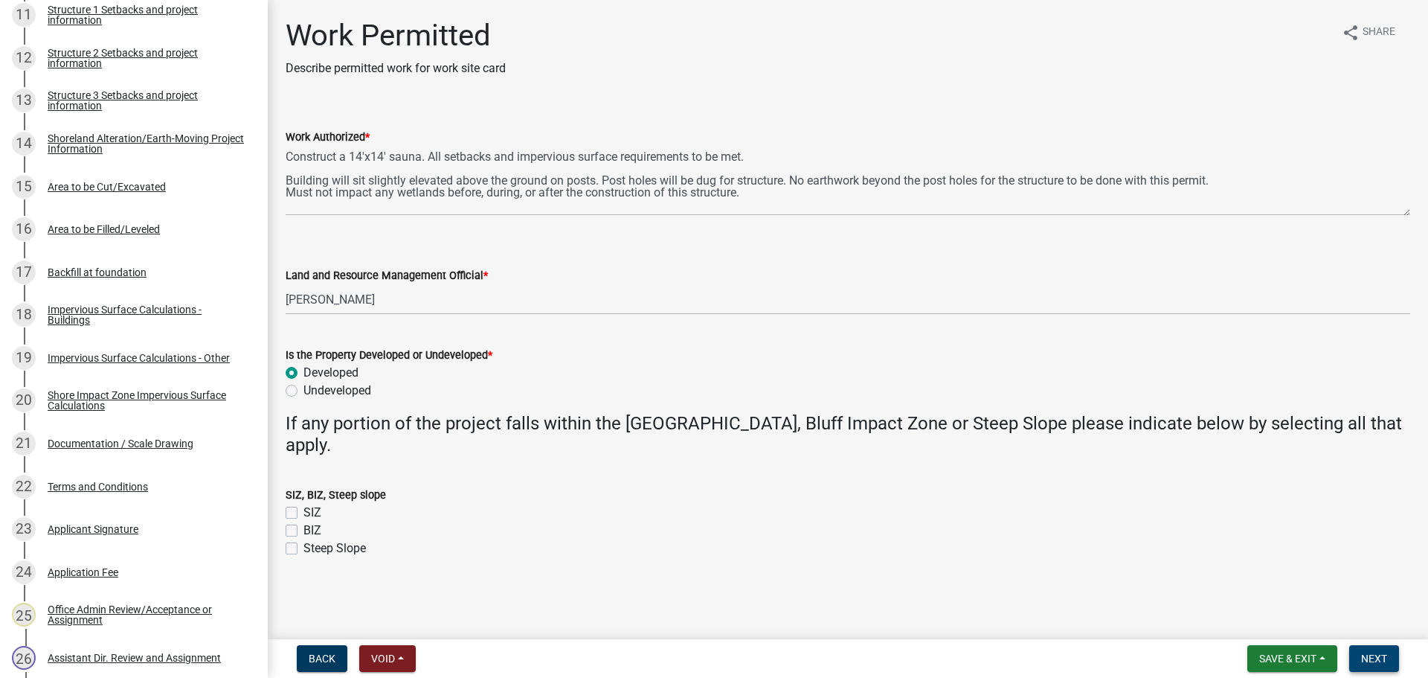
click at [1391, 658] on button "Next" at bounding box center [1374, 658] width 50 height 27
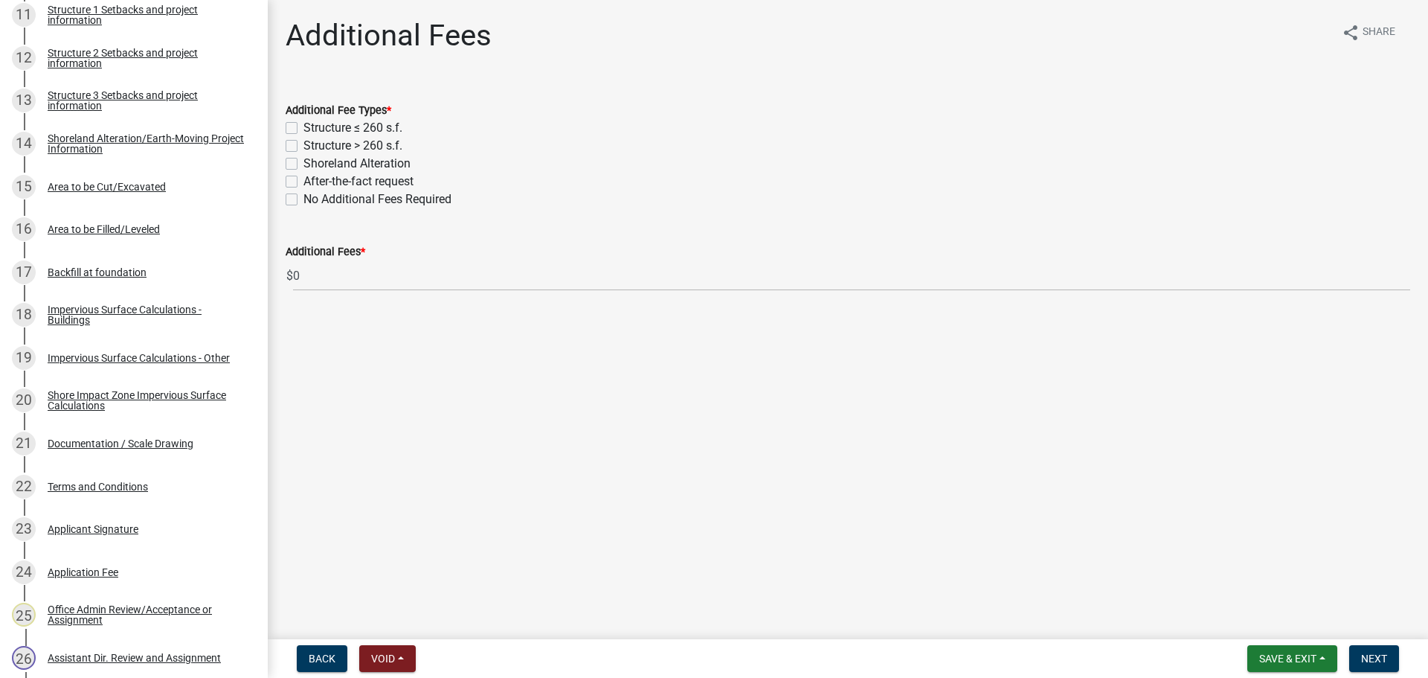
click at [303, 123] on label "Structure ≤ 260 s.f." at bounding box center [352, 128] width 99 height 18
click at [303, 123] on input "Structure ≤ 260 s.f." at bounding box center [308, 124] width 10 height 10
checkbox input "true"
checkbox input "false"
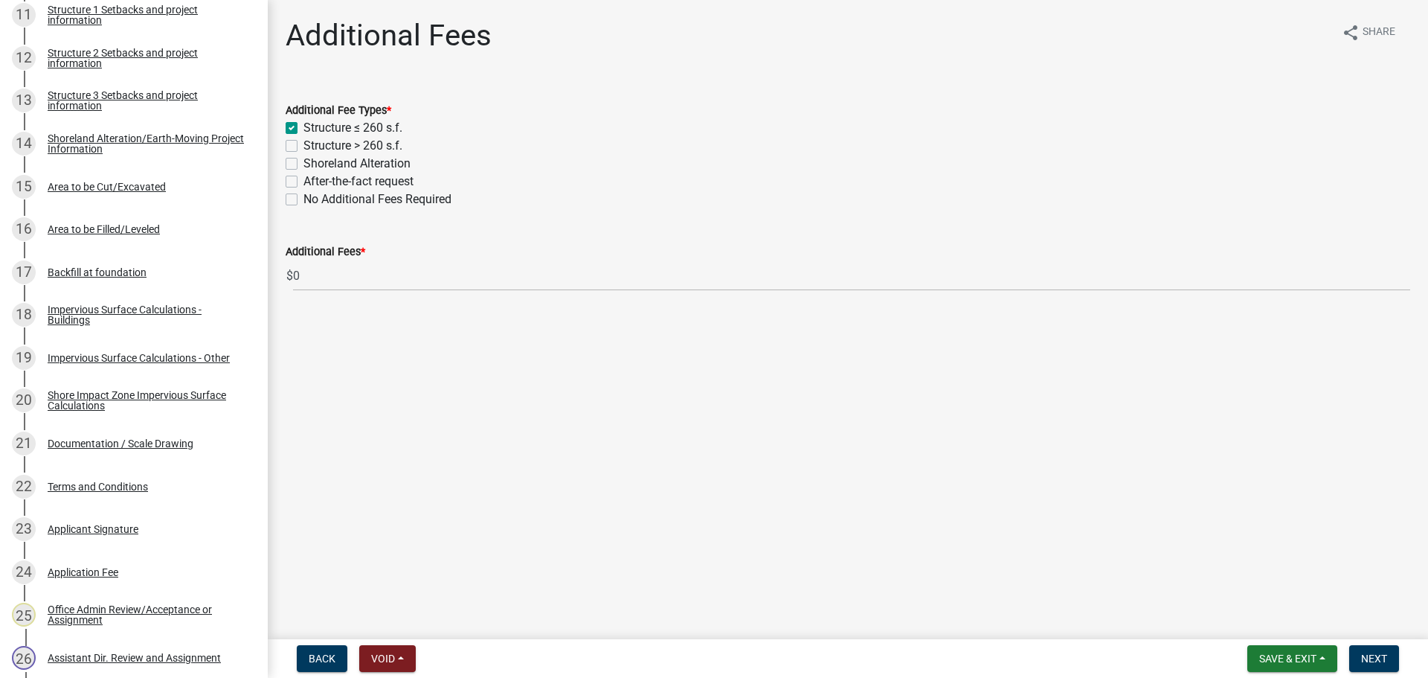
checkbox input "false"
click at [1394, 659] on button "Next" at bounding box center [1374, 658] width 50 height 27
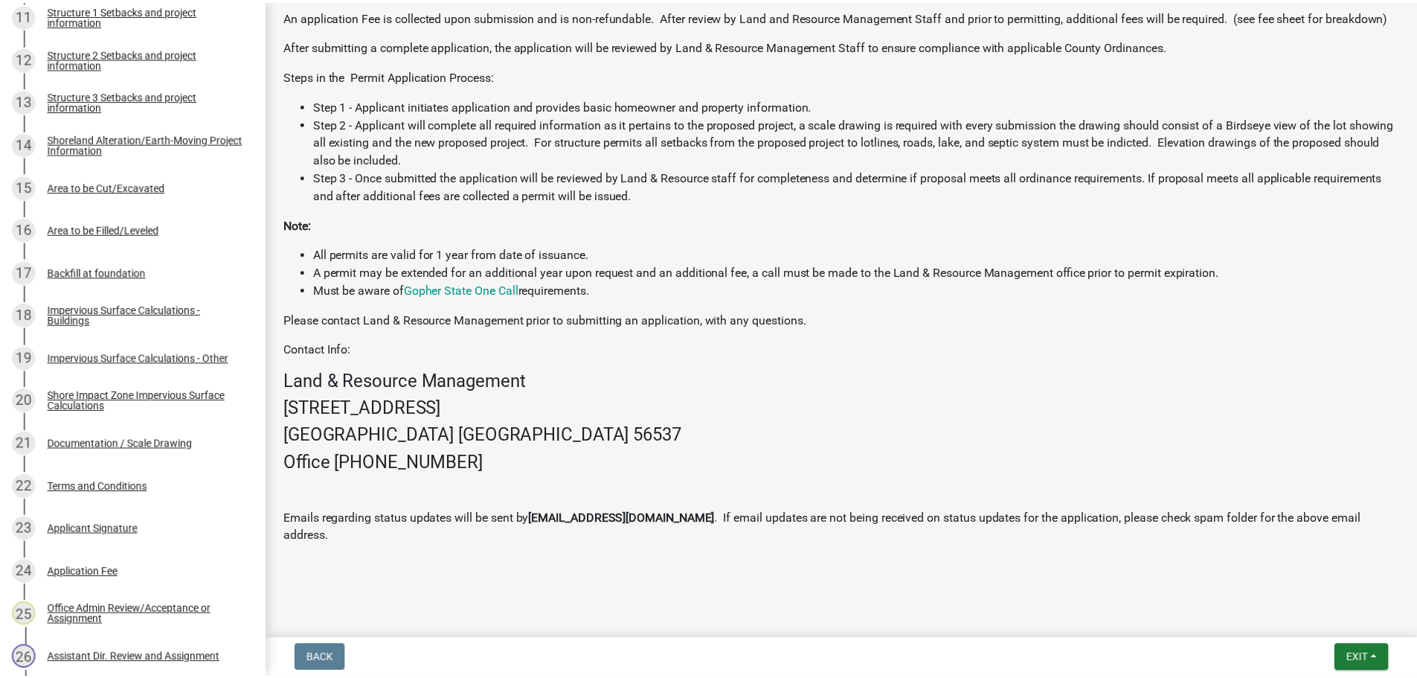
scroll to position [561, 0]
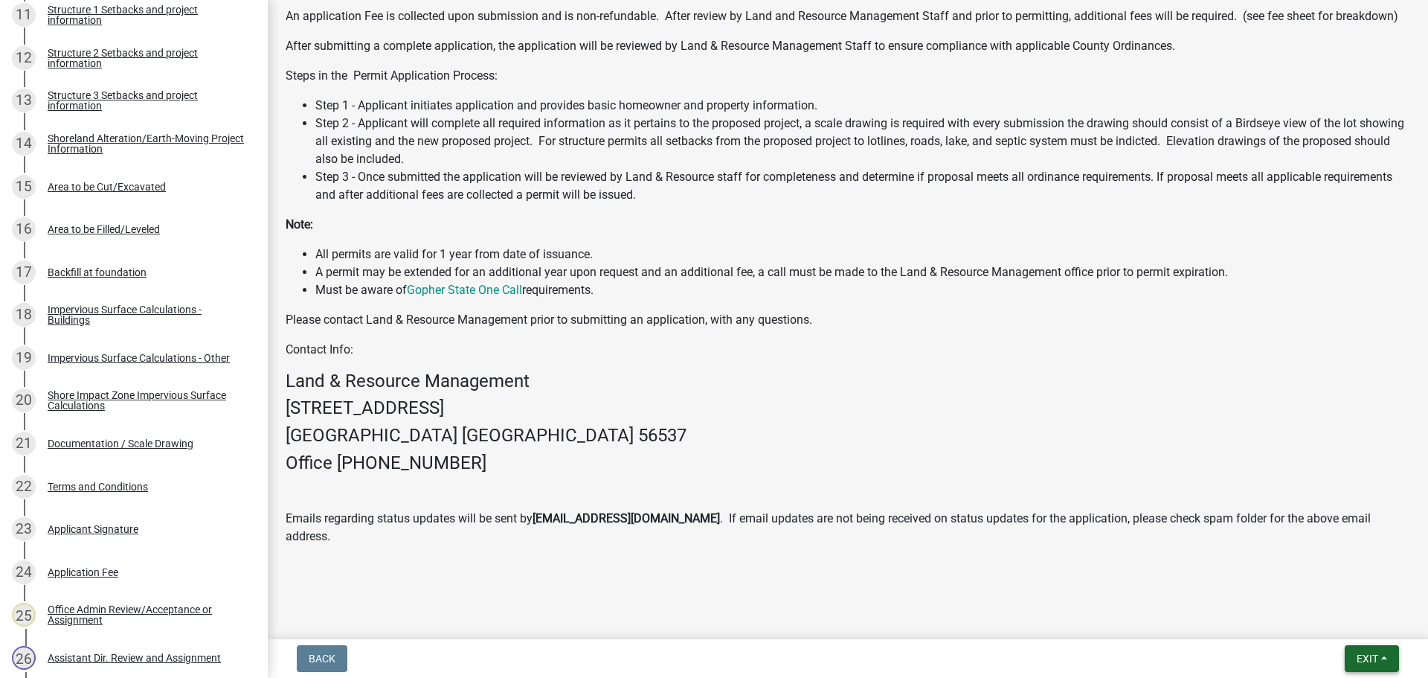
click at [1385, 664] on button "Exit" at bounding box center [1372, 658] width 54 height 27
click at [1348, 628] on button "Save & Exit" at bounding box center [1339, 620] width 119 height 36
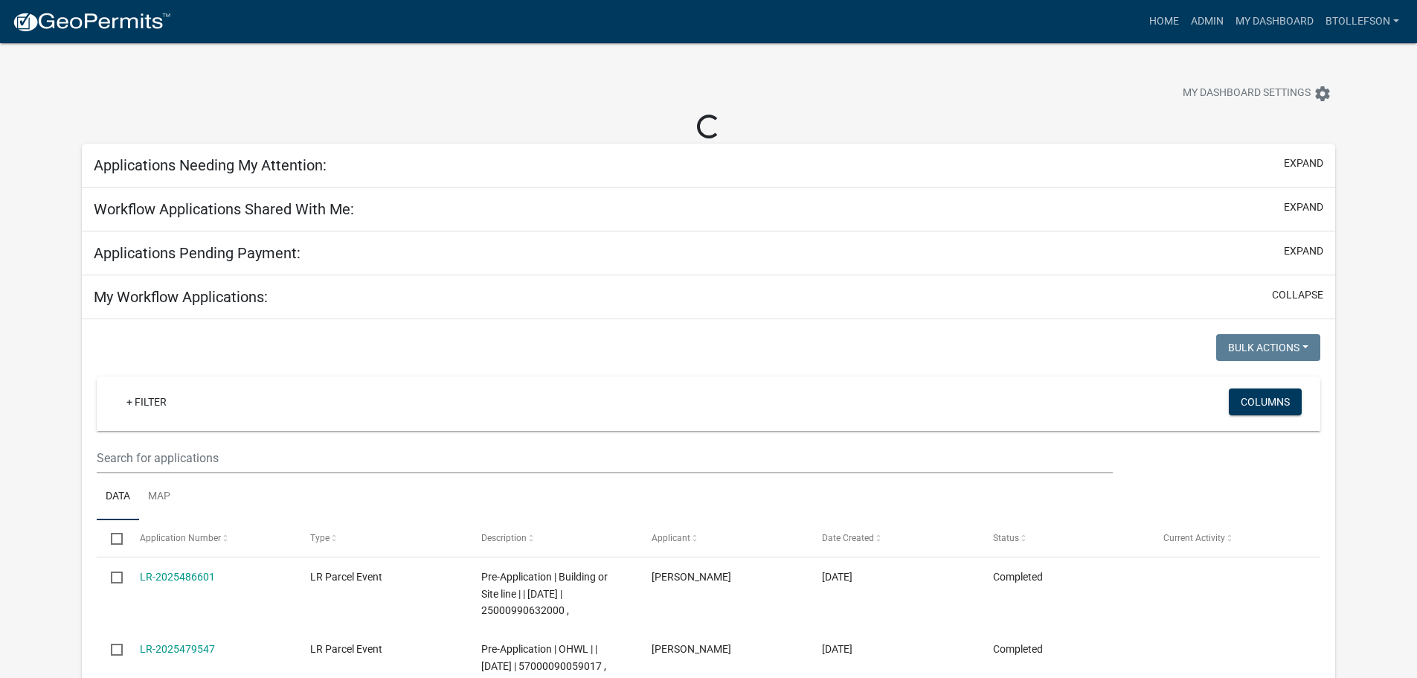
select select "3: 100"
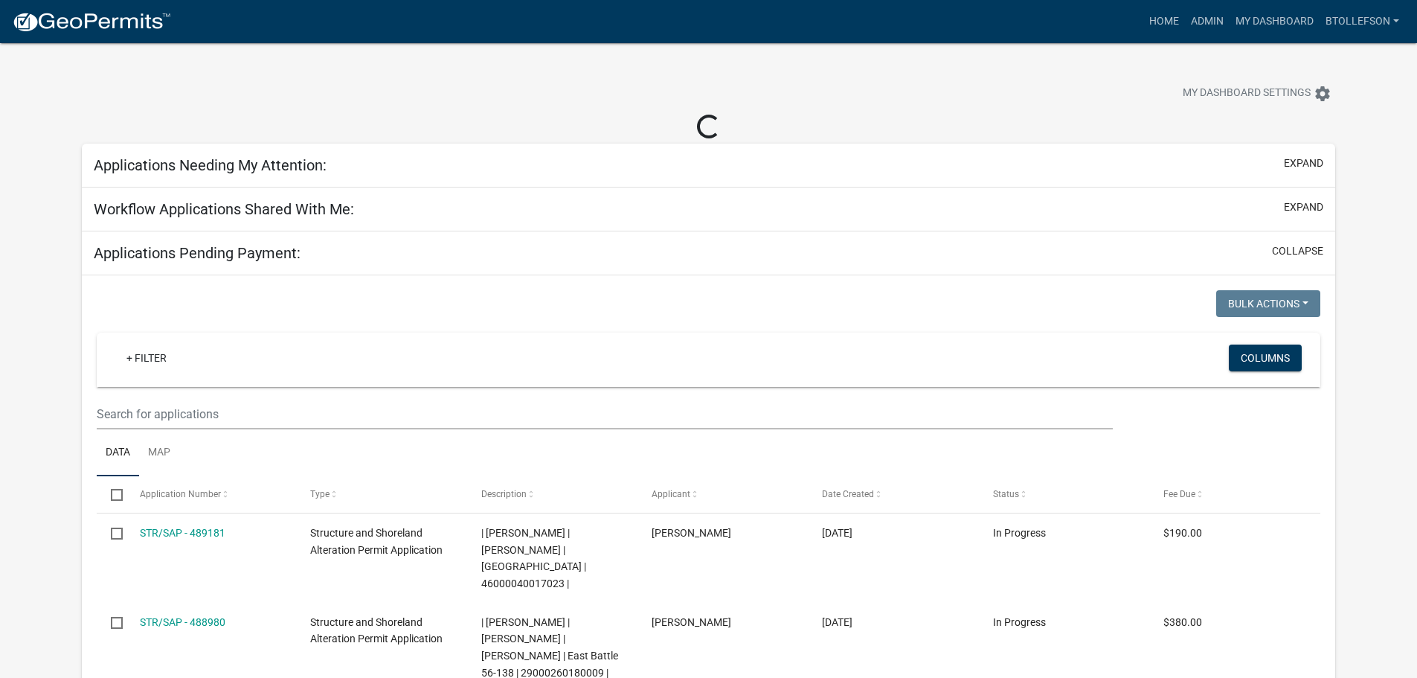
select select "3: 100"
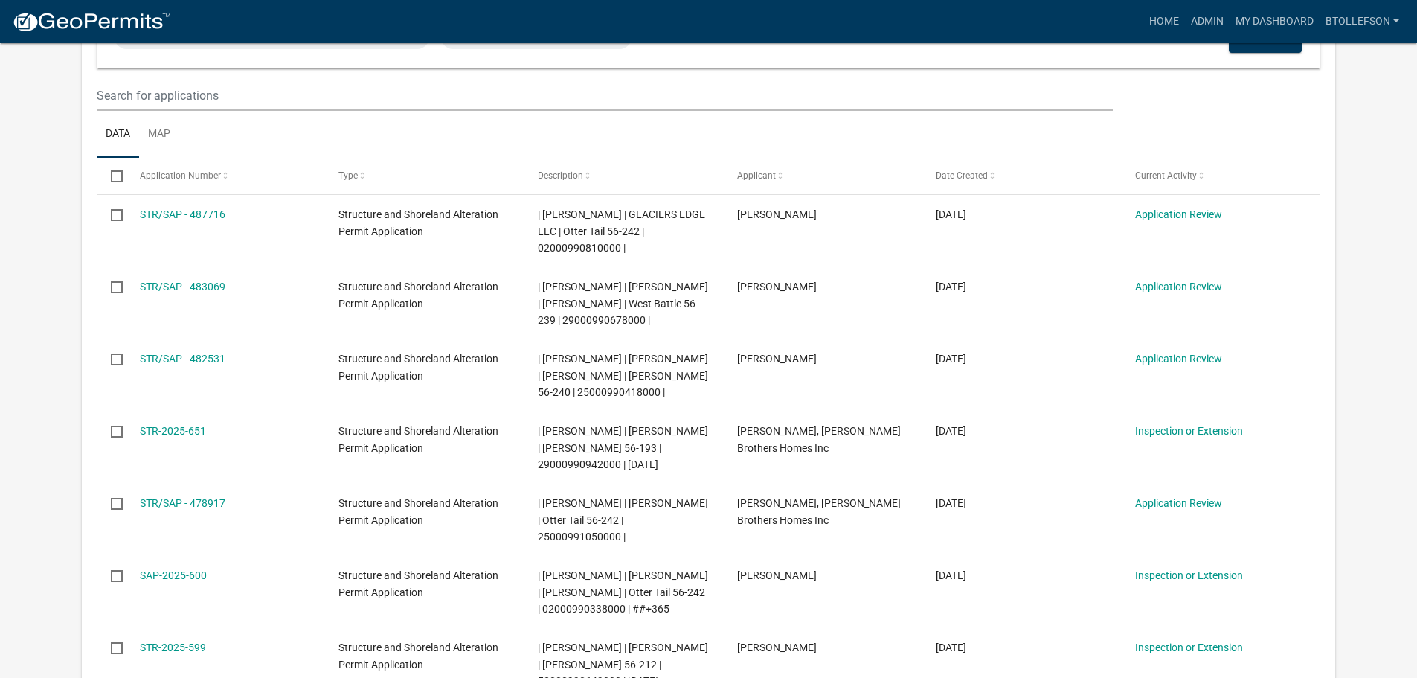
scroll to position [223, 0]
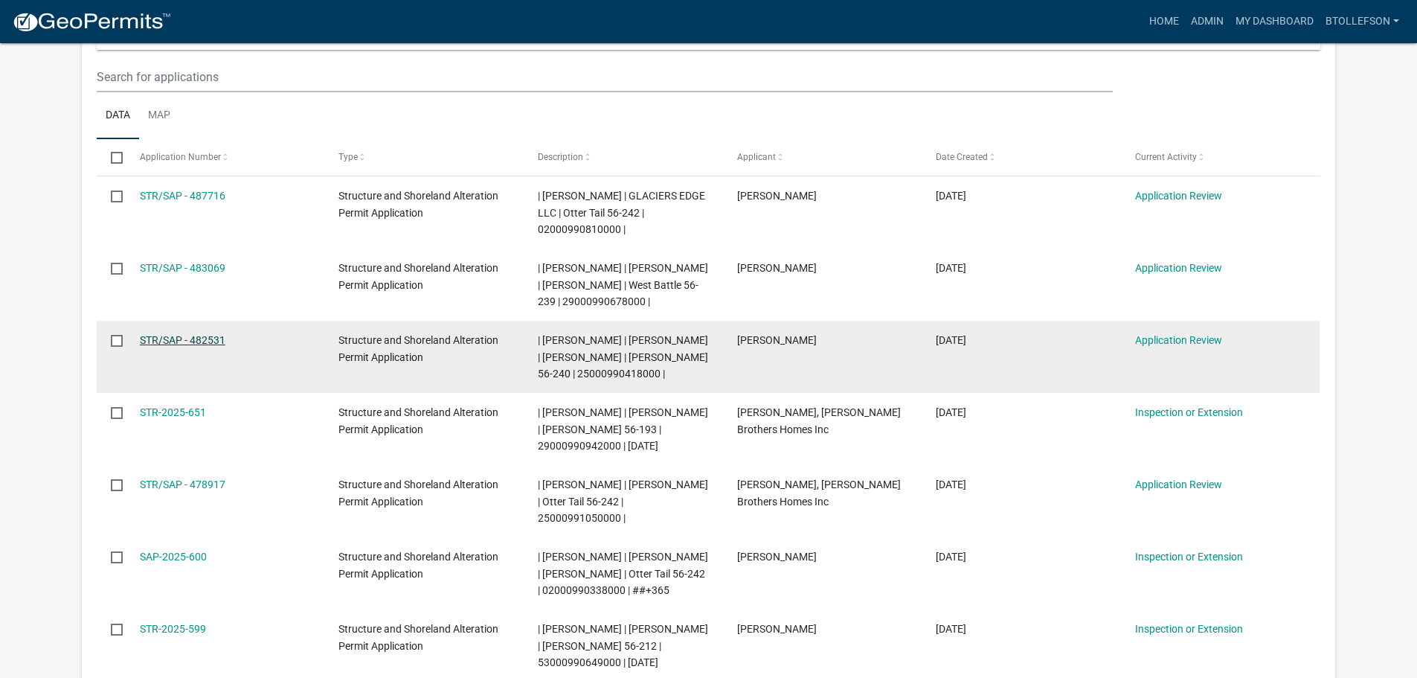
click at [185, 341] on link "STR/SAP - 482531" at bounding box center [183, 340] width 86 height 12
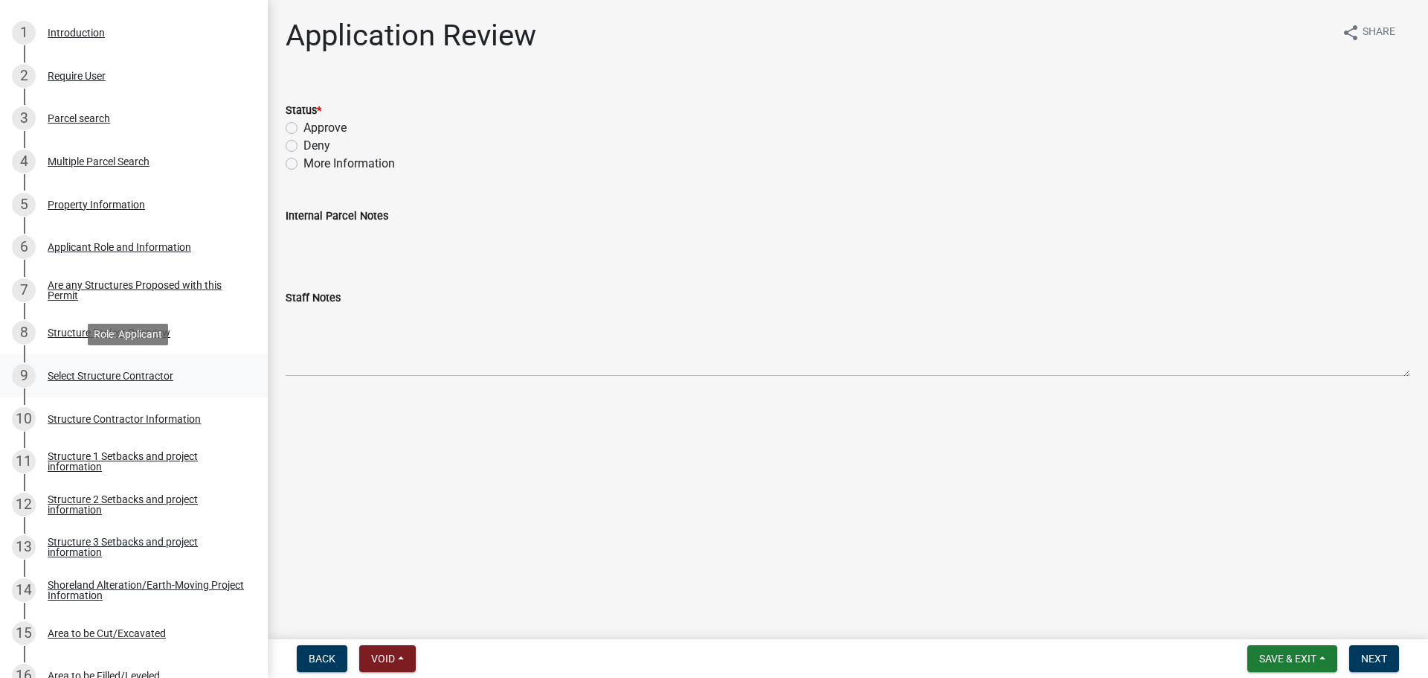
scroll to position [372, 0]
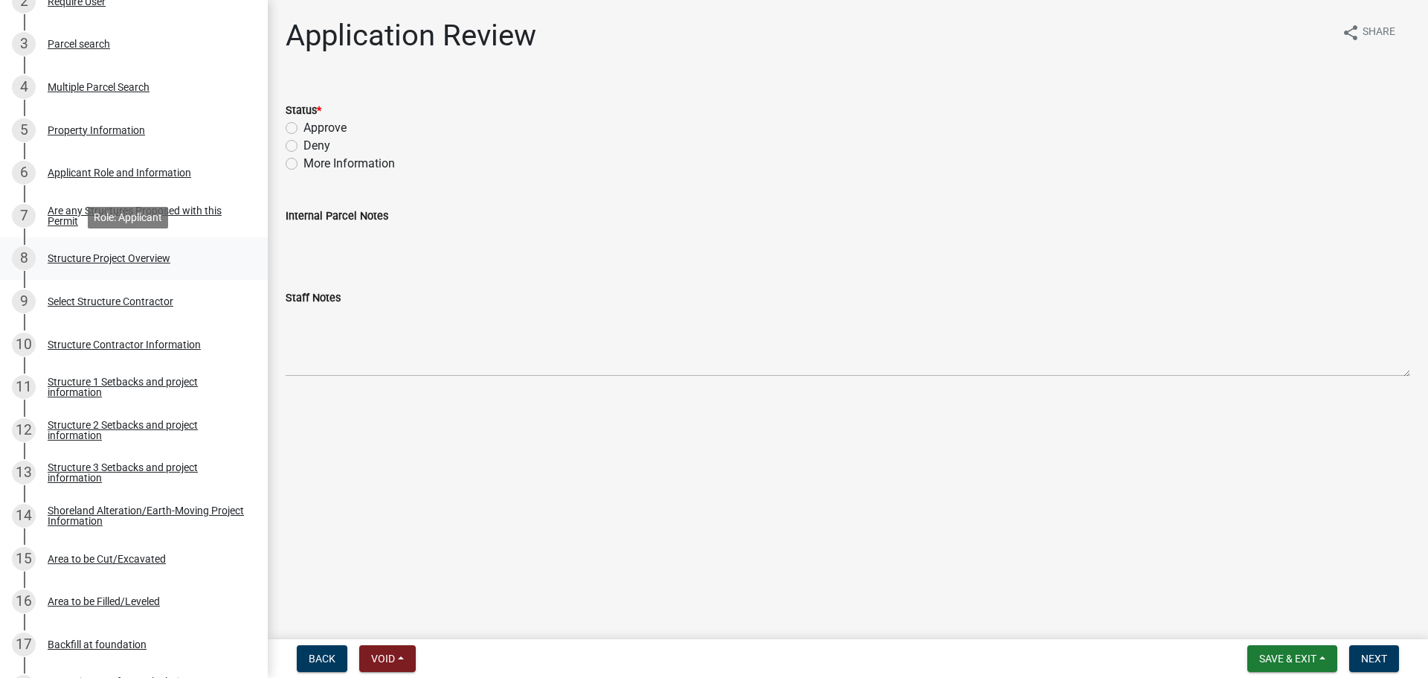
click at [122, 268] on div "8 Structure Project Overview" at bounding box center [128, 258] width 232 height 24
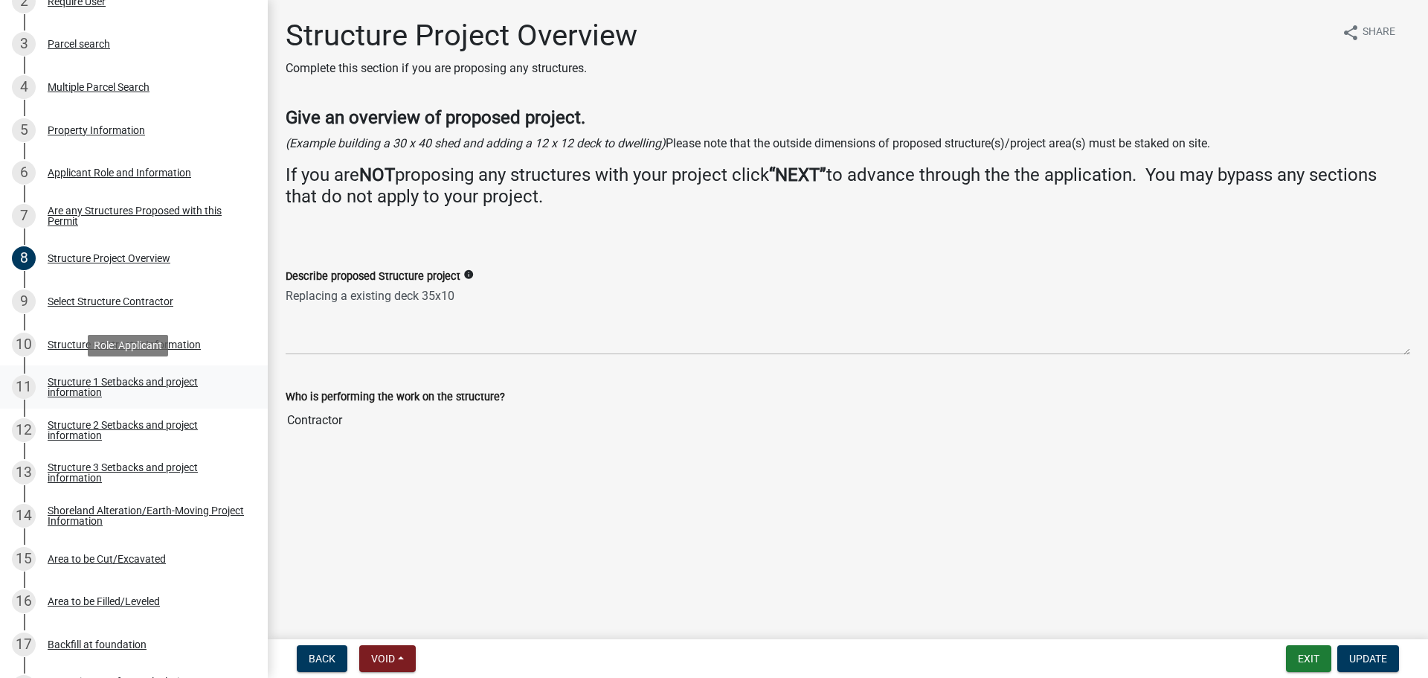
click at [120, 379] on div "Structure 1 Setbacks and project information" at bounding box center [146, 386] width 196 height 21
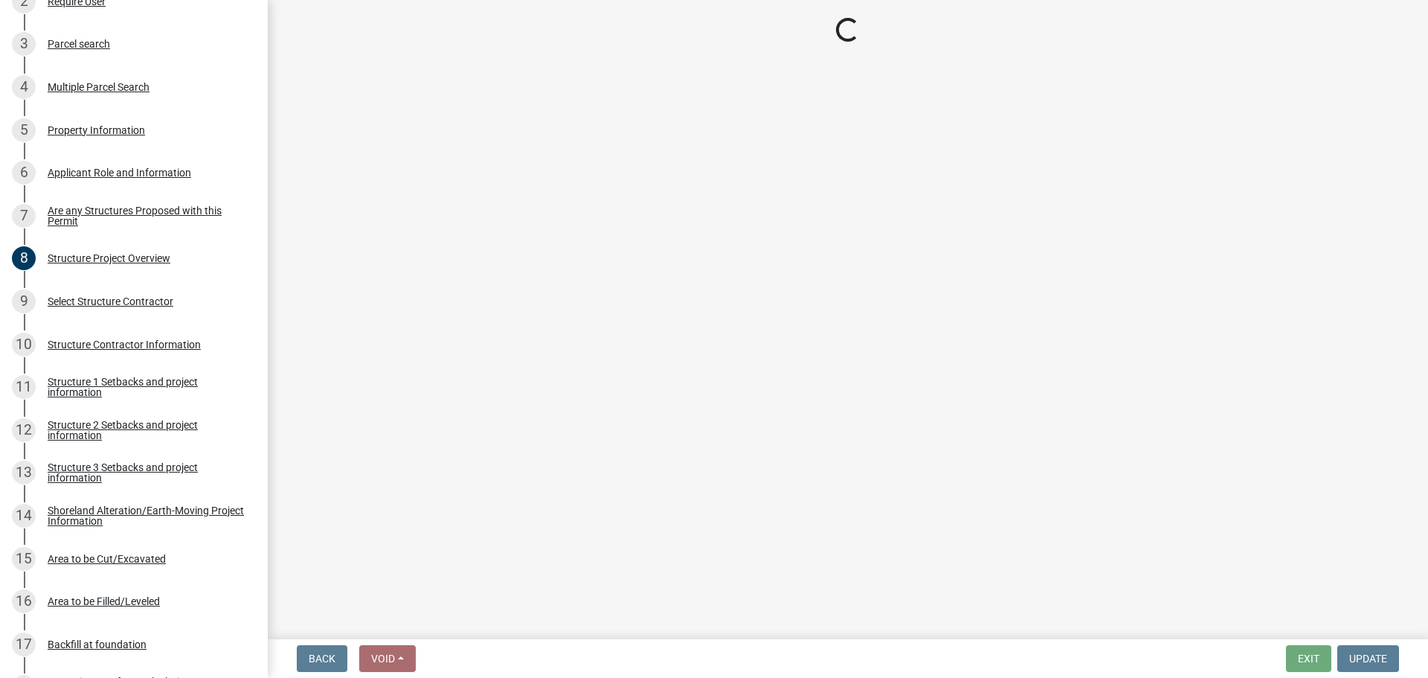
select select "a3cc236c-43aa-406a-8353-e0398d57c407"
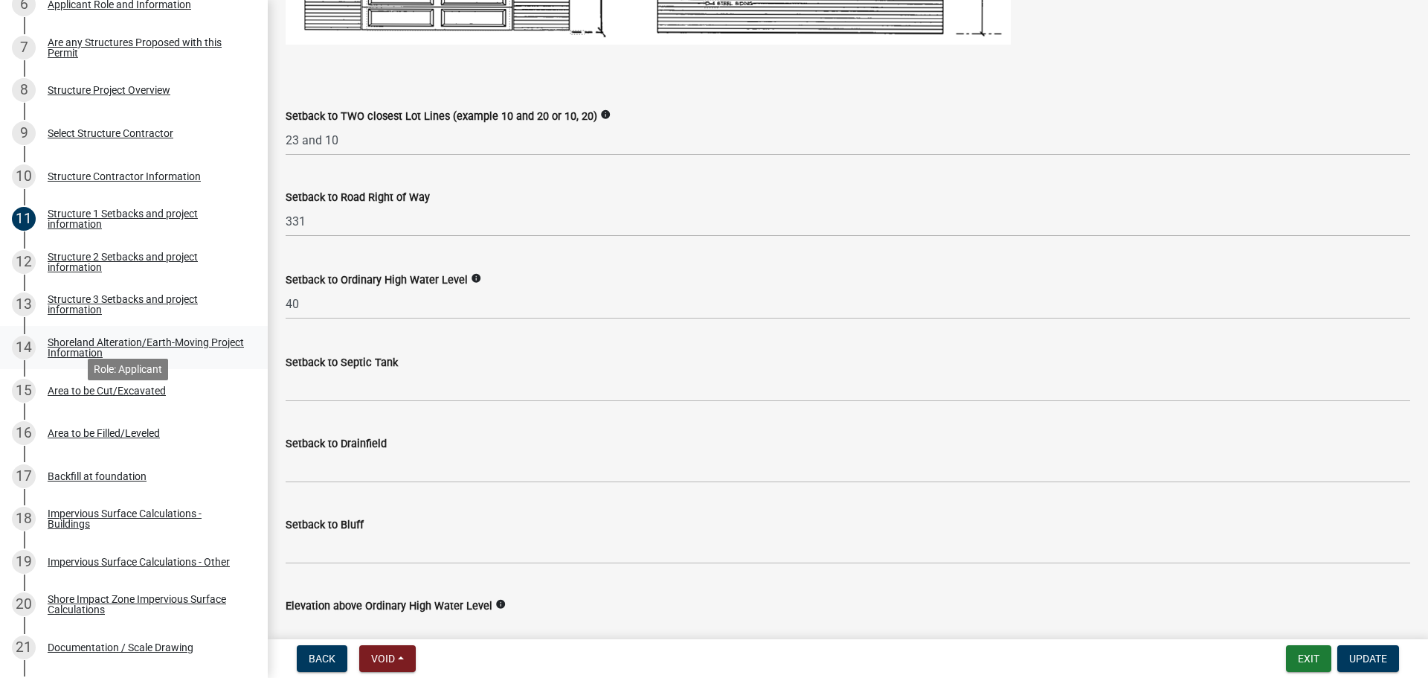
scroll to position [595, 0]
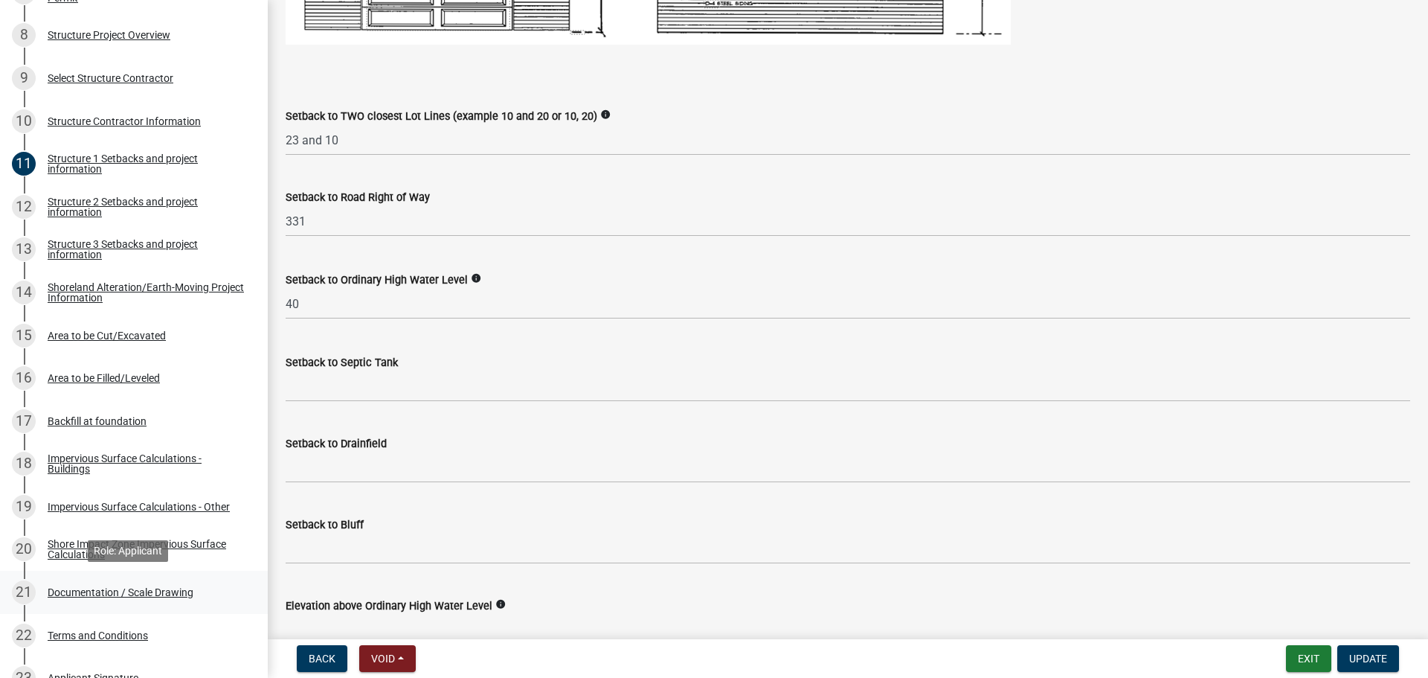
click at [117, 593] on div "Documentation / Scale Drawing" at bounding box center [121, 592] width 146 height 10
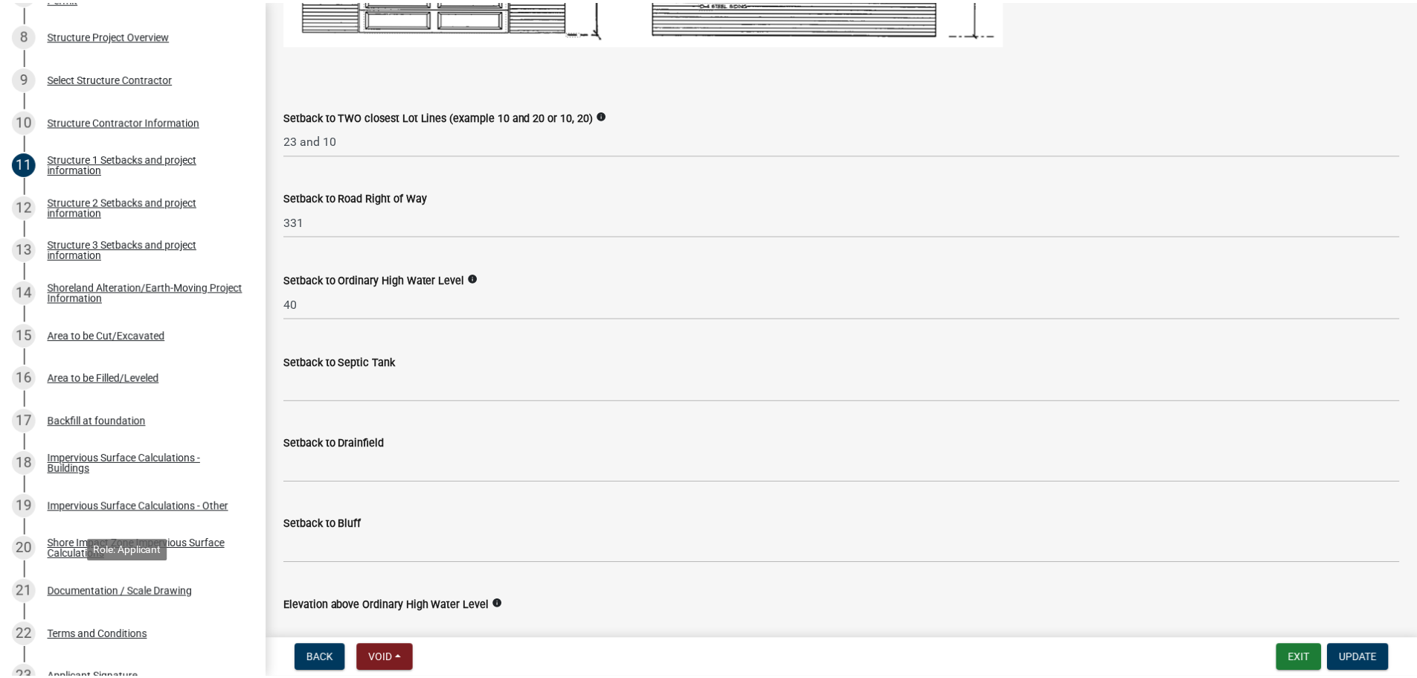
scroll to position [0, 0]
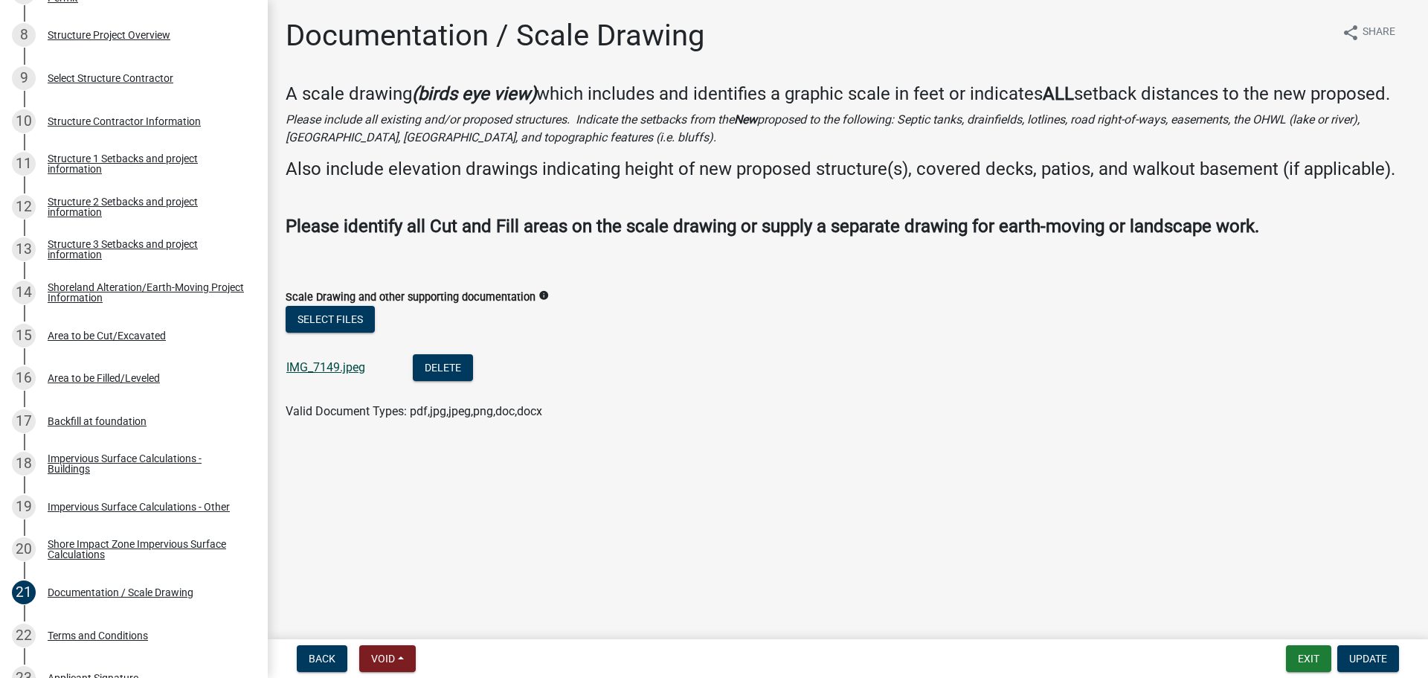
click at [350, 361] on link "IMG_7149.jpeg" at bounding box center [325, 367] width 79 height 14
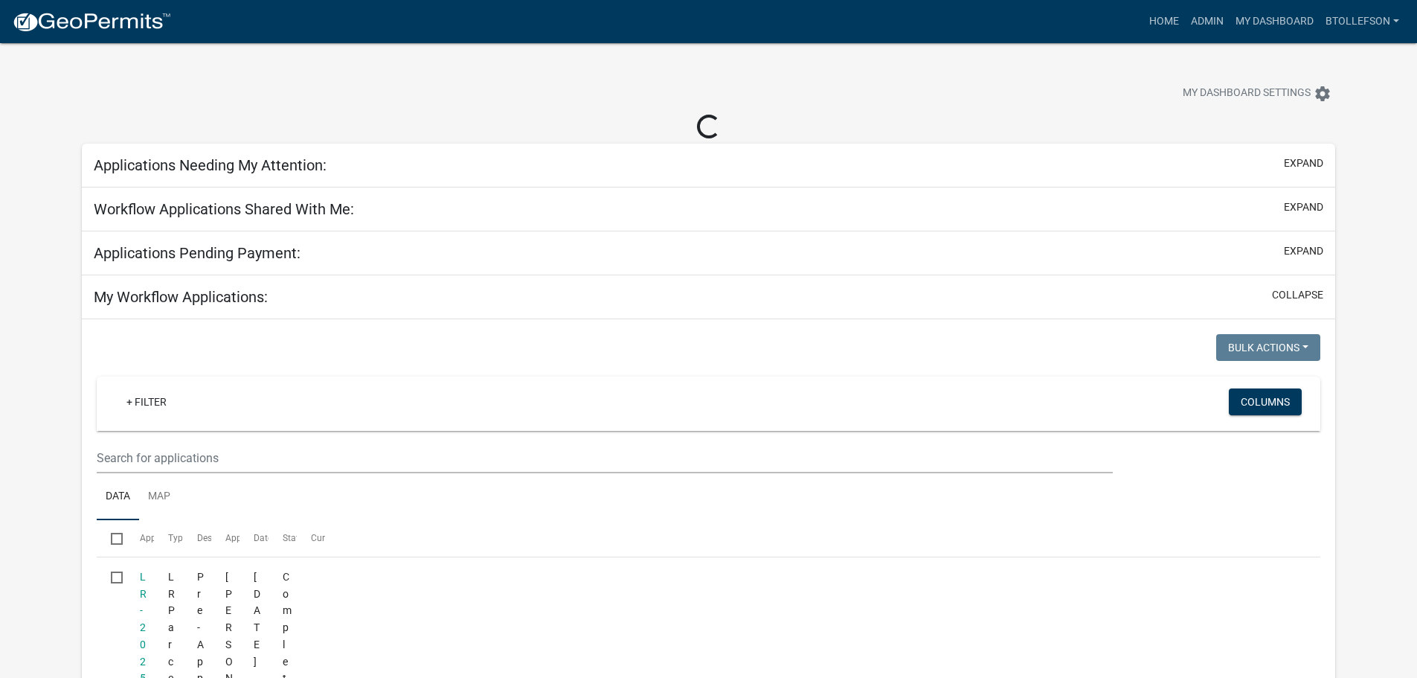
select select "3: 100"
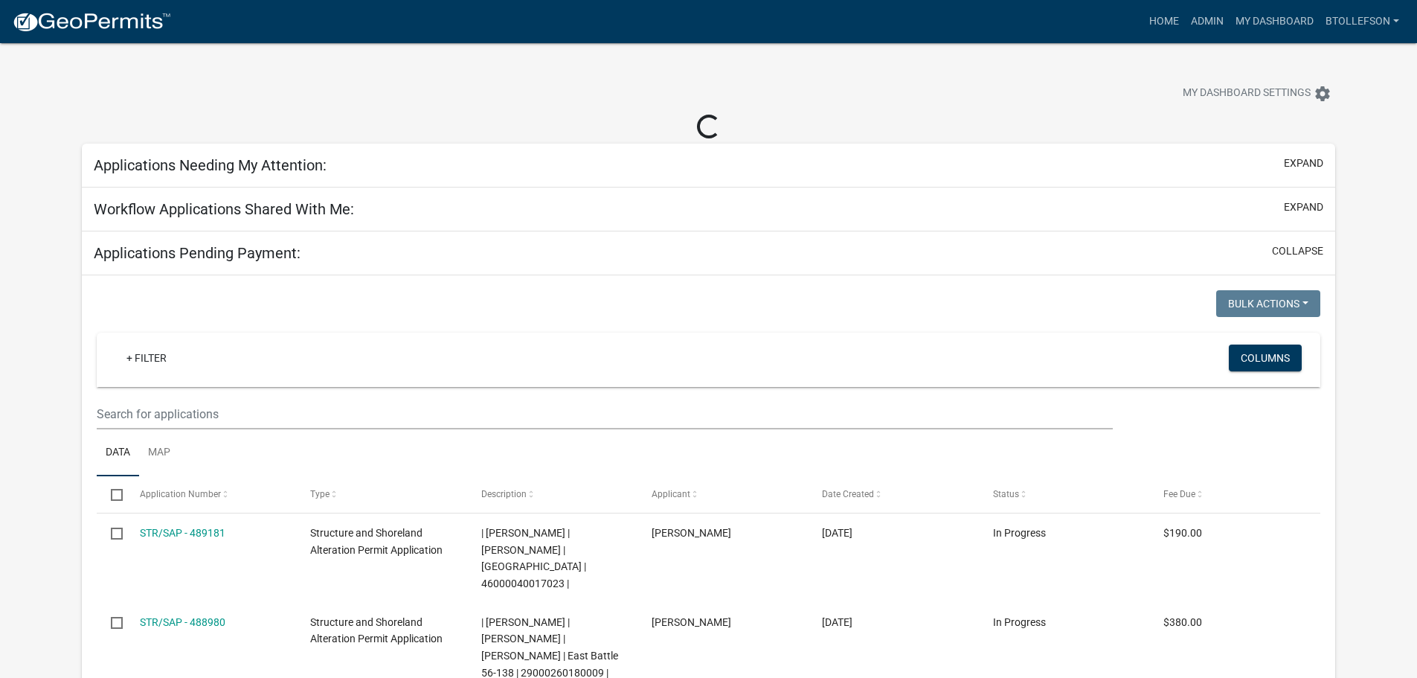
select select "3: 100"
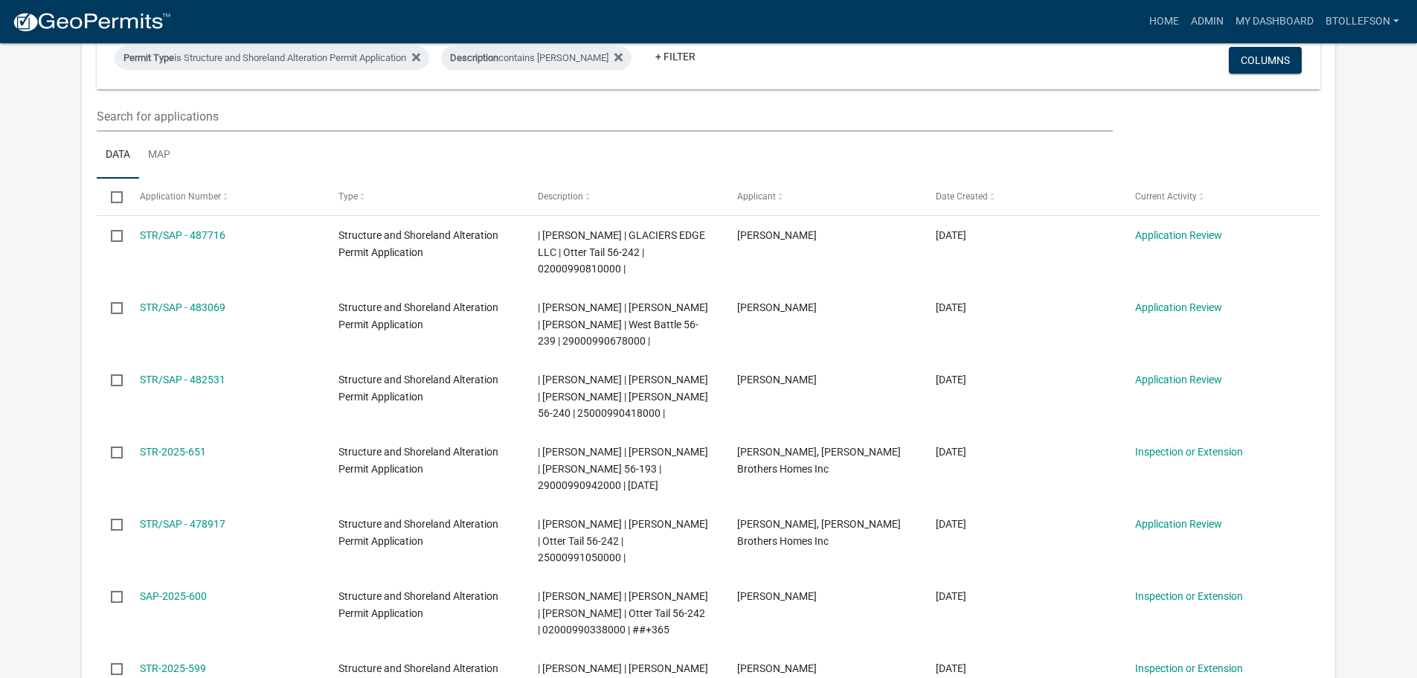
scroll to position [223, 0]
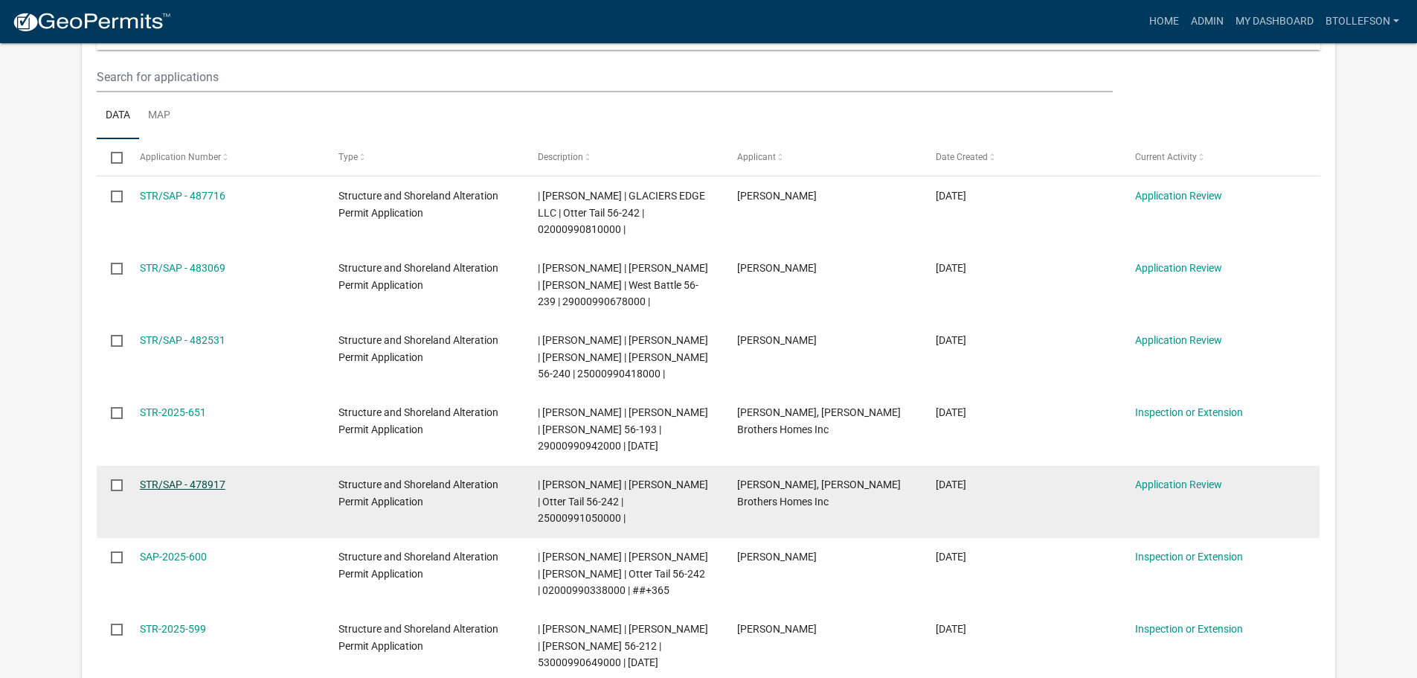
click at [161, 478] on link "STR/SAP - 478917" at bounding box center [183, 484] width 86 height 12
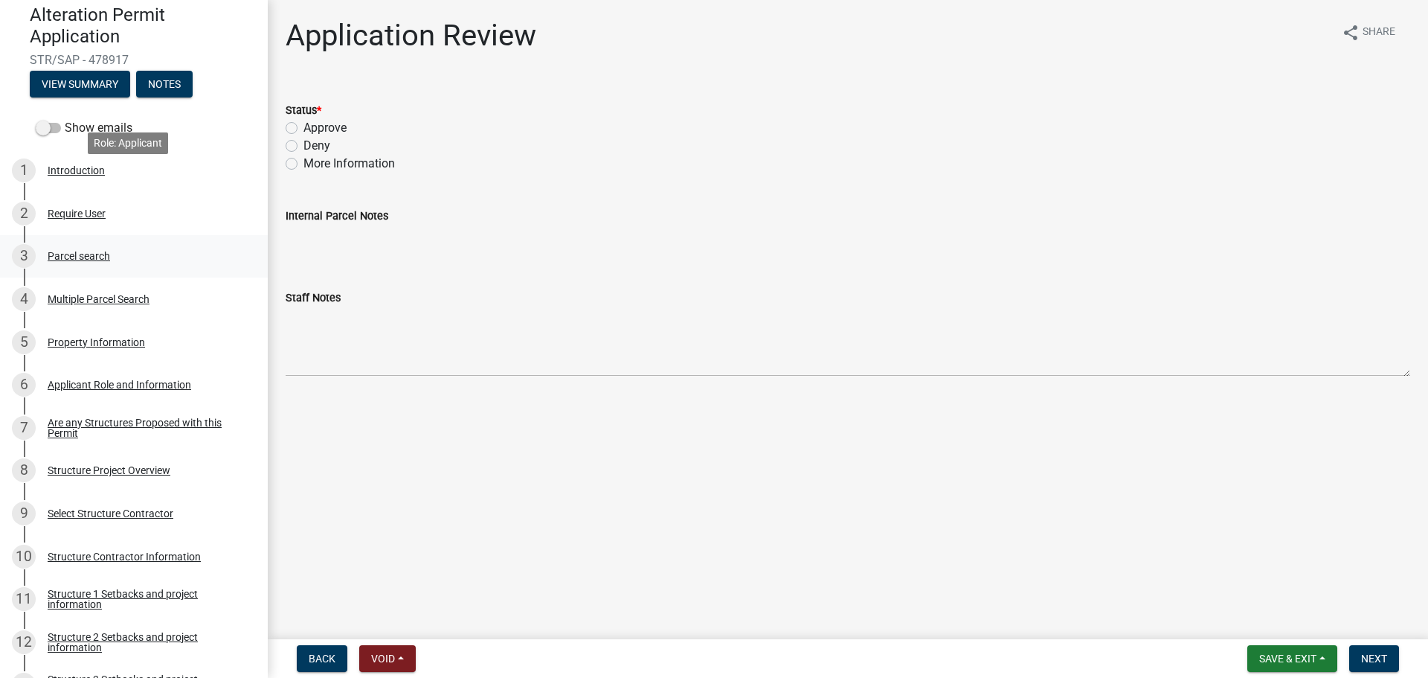
scroll to position [297, 0]
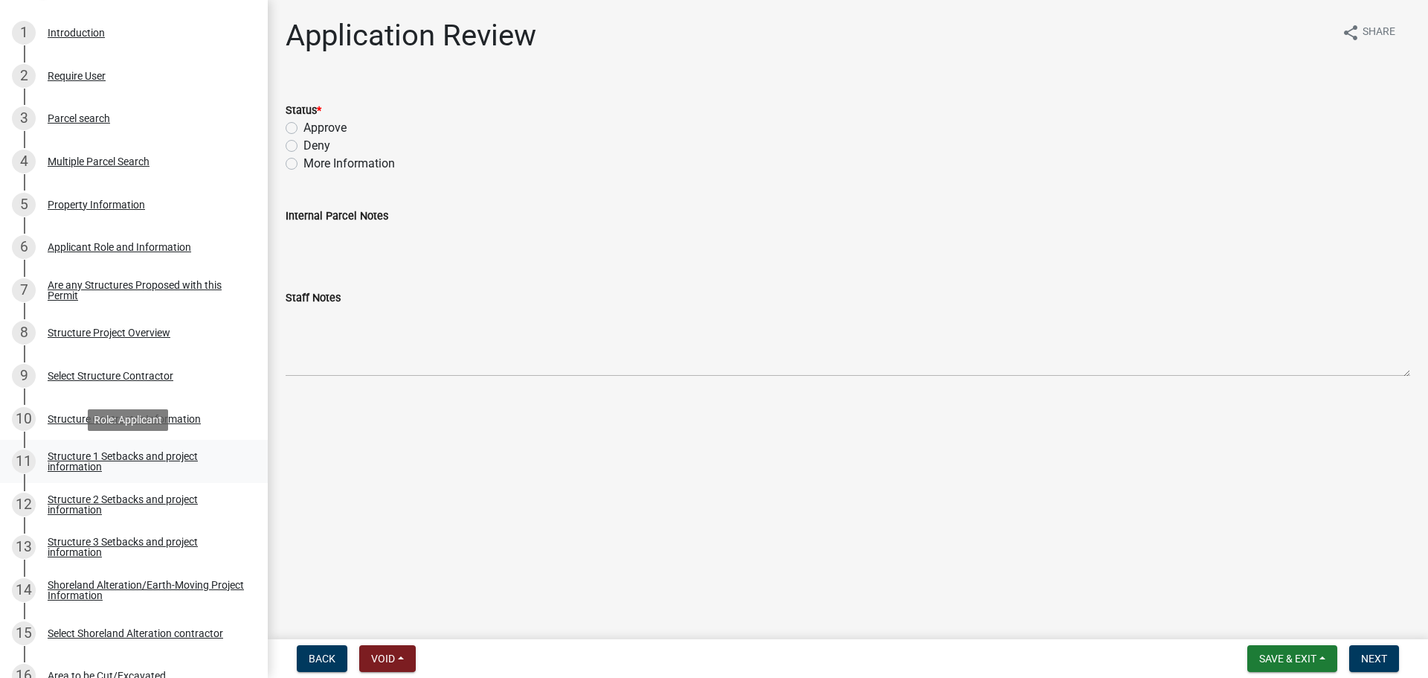
click at [138, 456] on div "Structure 1 Setbacks and project information" at bounding box center [146, 461] width 196 height 21
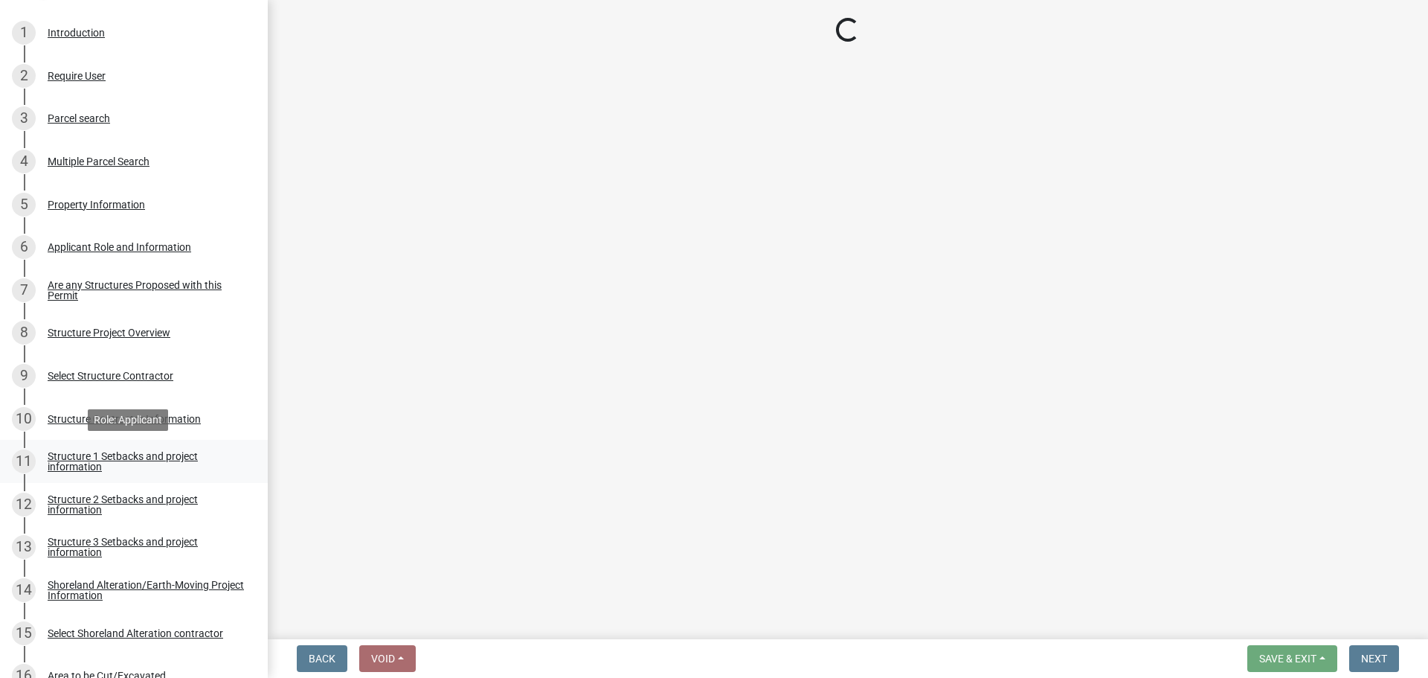
select select "c185e313-3403-4239-bd61-bb563c58a77a"
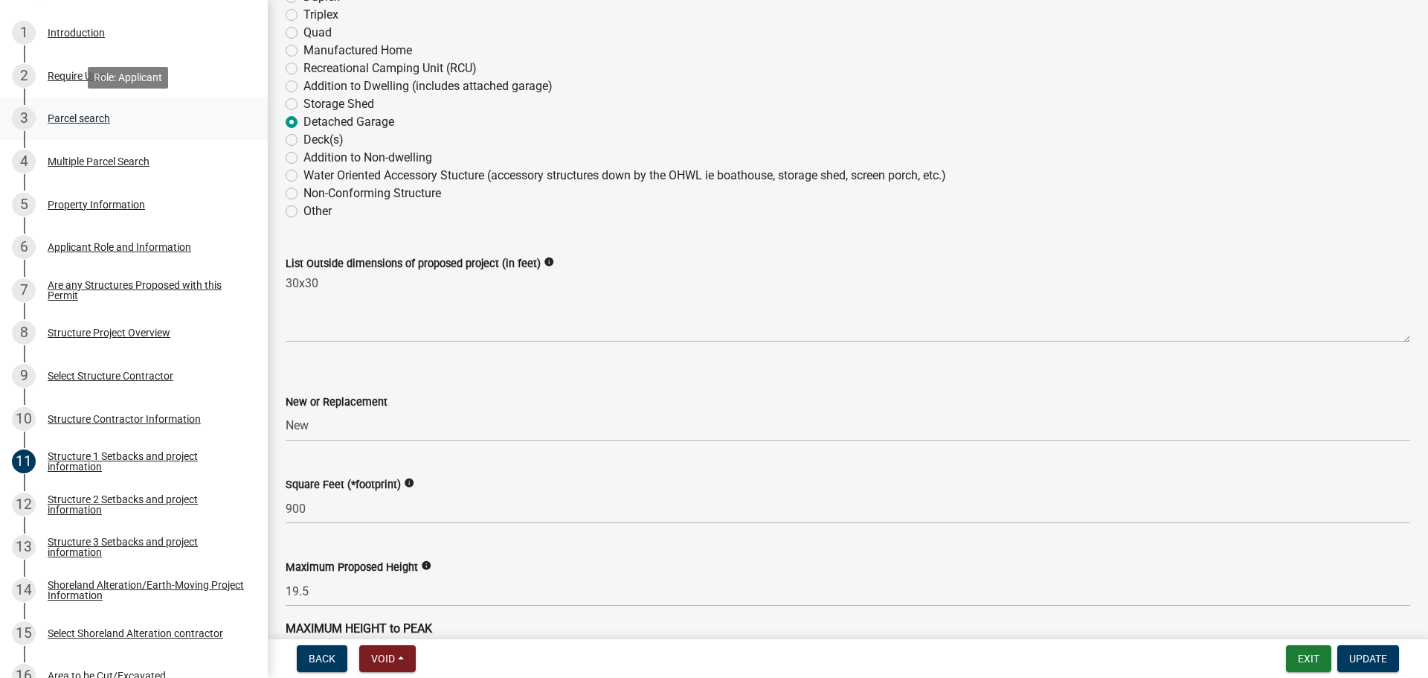
click at [64, 125] on div "3 Parcel search" at bounding box center [128, 118] width 232 height 24
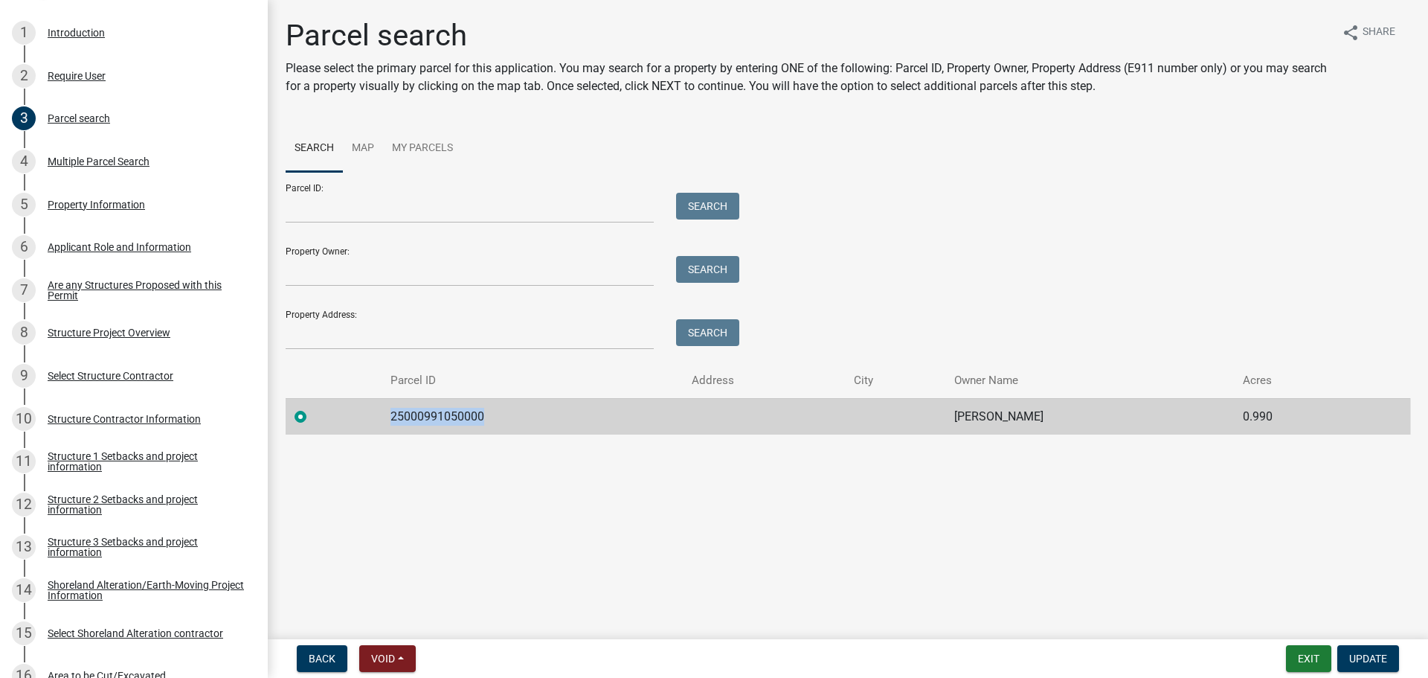
drag, startPoint x: 387, startPoint y: 412, endPoint x: 487, endPoint y: 409, distance: 99.7
click at [487, 409] on td "25000991050000" at bounding box center [532, 416] width 300 height 36
copy td "25000991050000"
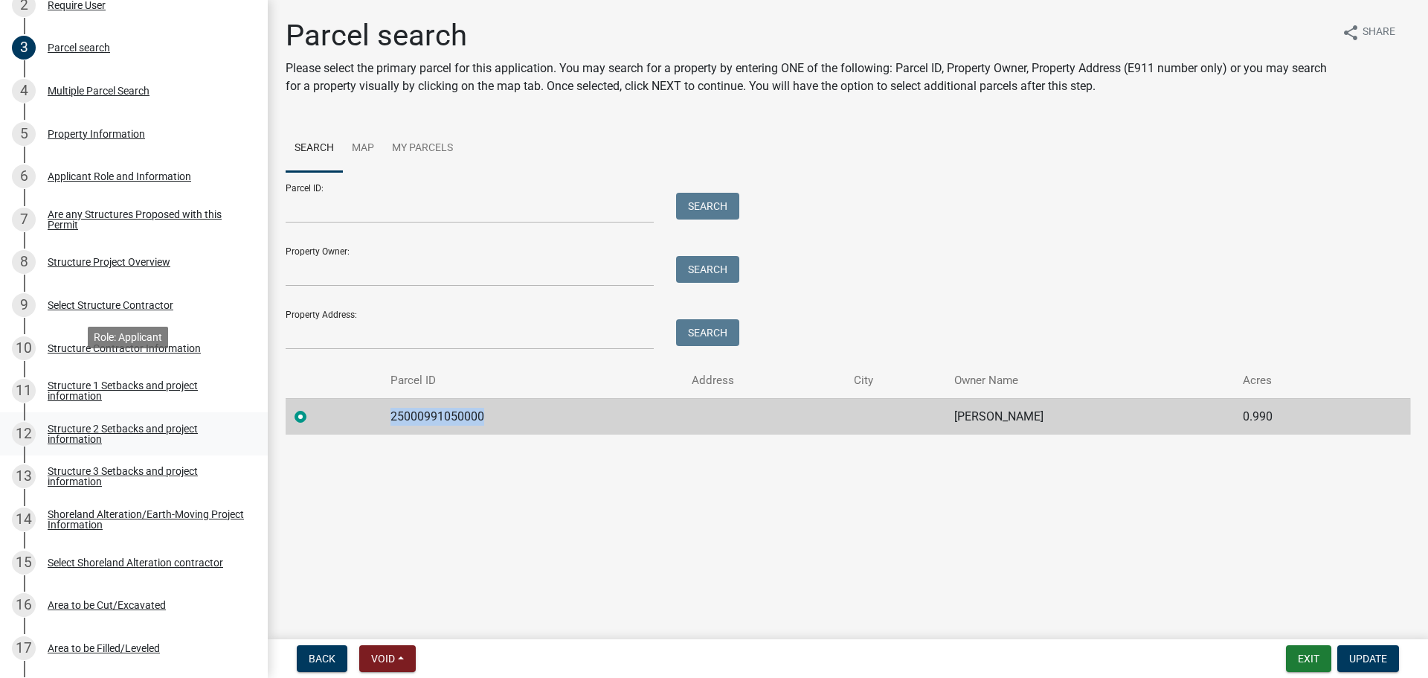
scroll to position [521, 0]
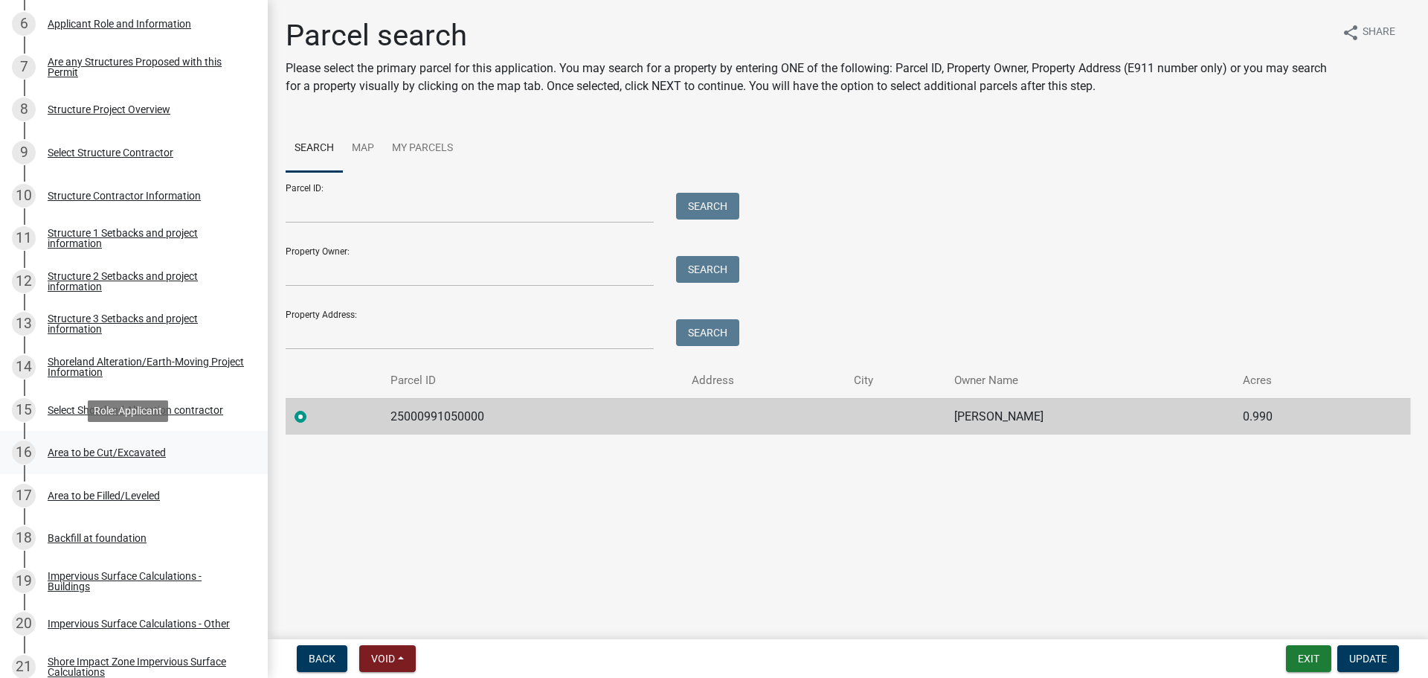
click at [103, 456] on div "Area to be Cut/Excavated" at bounding box center [107, 452] width 118 height 10
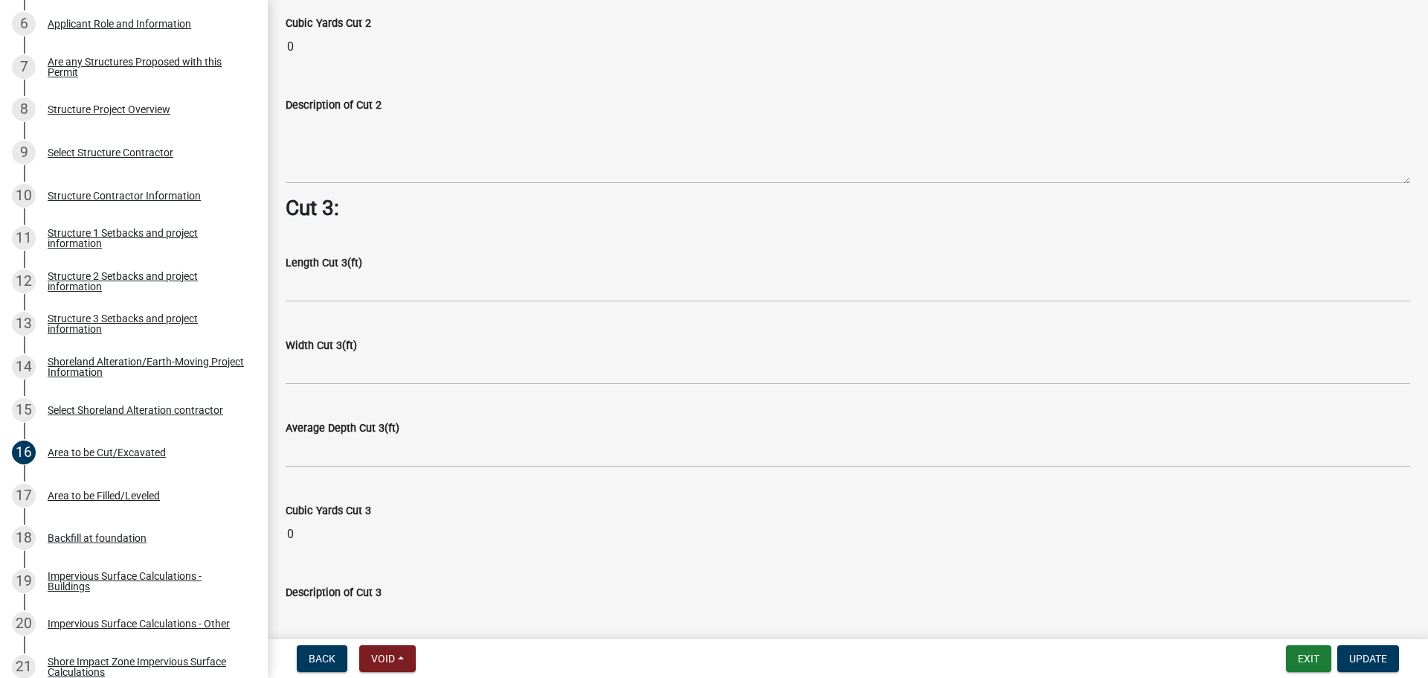
scroll to position [1916, 0]
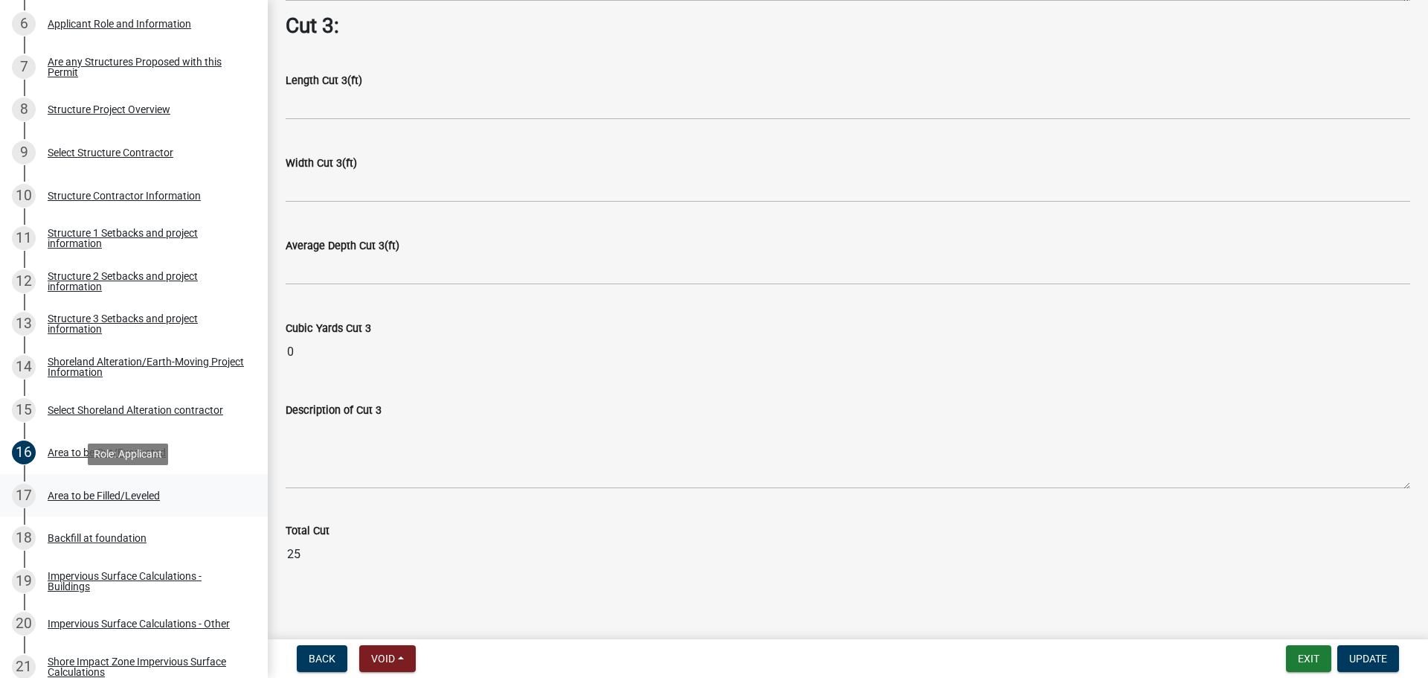
click at [165, 492] on div "17 Area to be Filled/Leveled" at bounding box center [128, 495] width 232 height 24
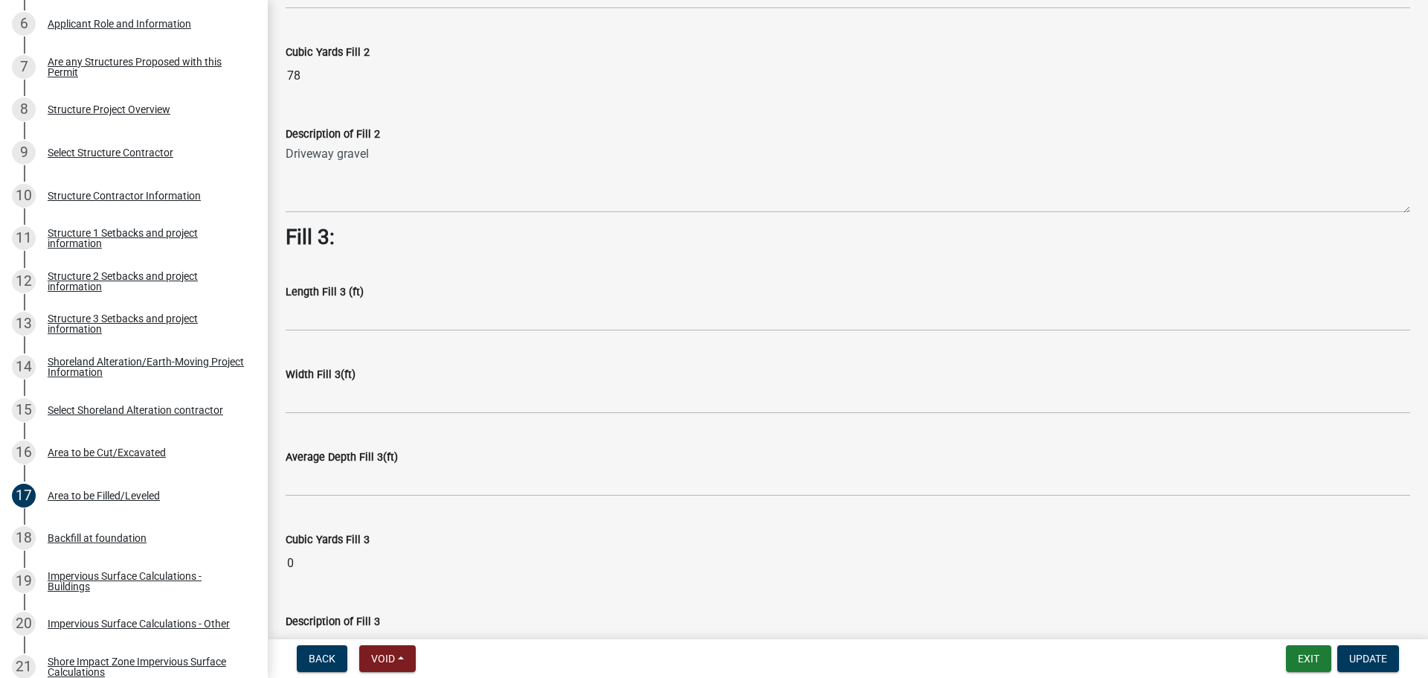
scroll to position [967, 0]
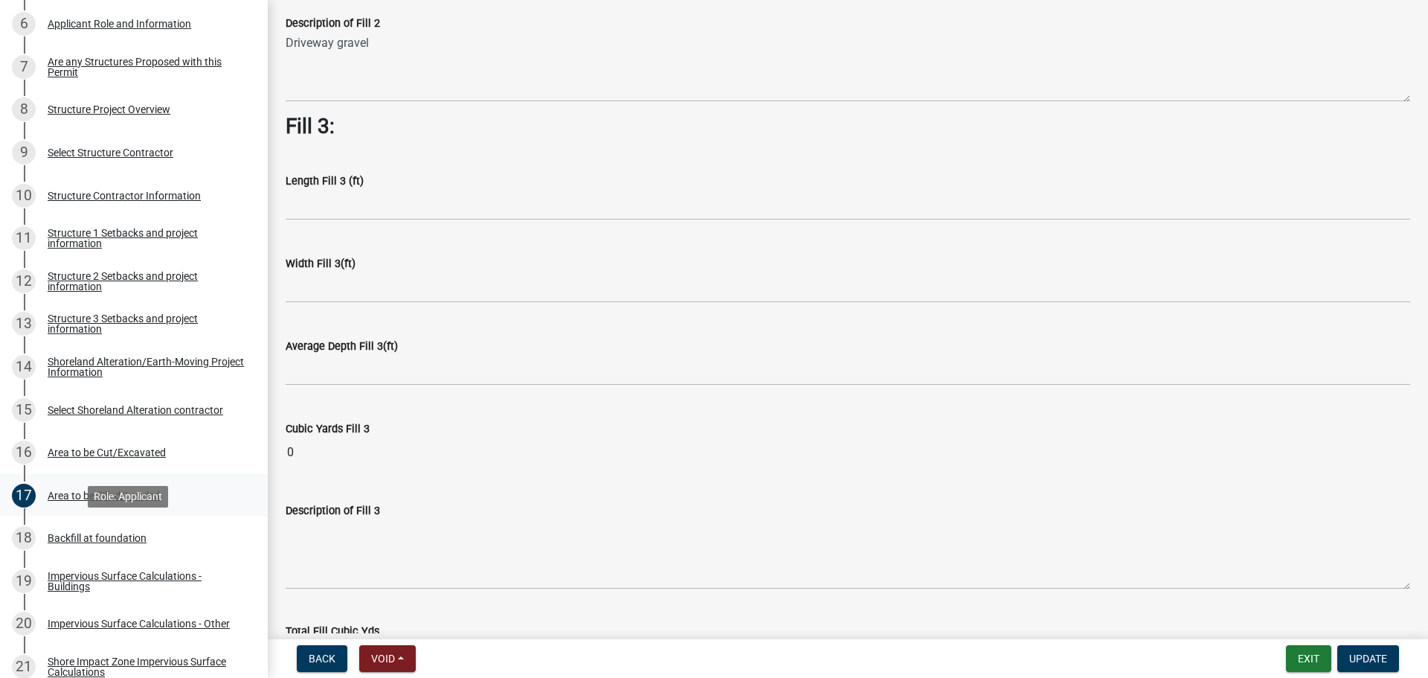
drag, startPoint x: 123, startPoint y: 539, endPoint x: 231, endPoint y: 515, distance: 111.3
click at [123, 537] on div "Backfill at foundation" at bounding box center [97, 537] width 99 height 10
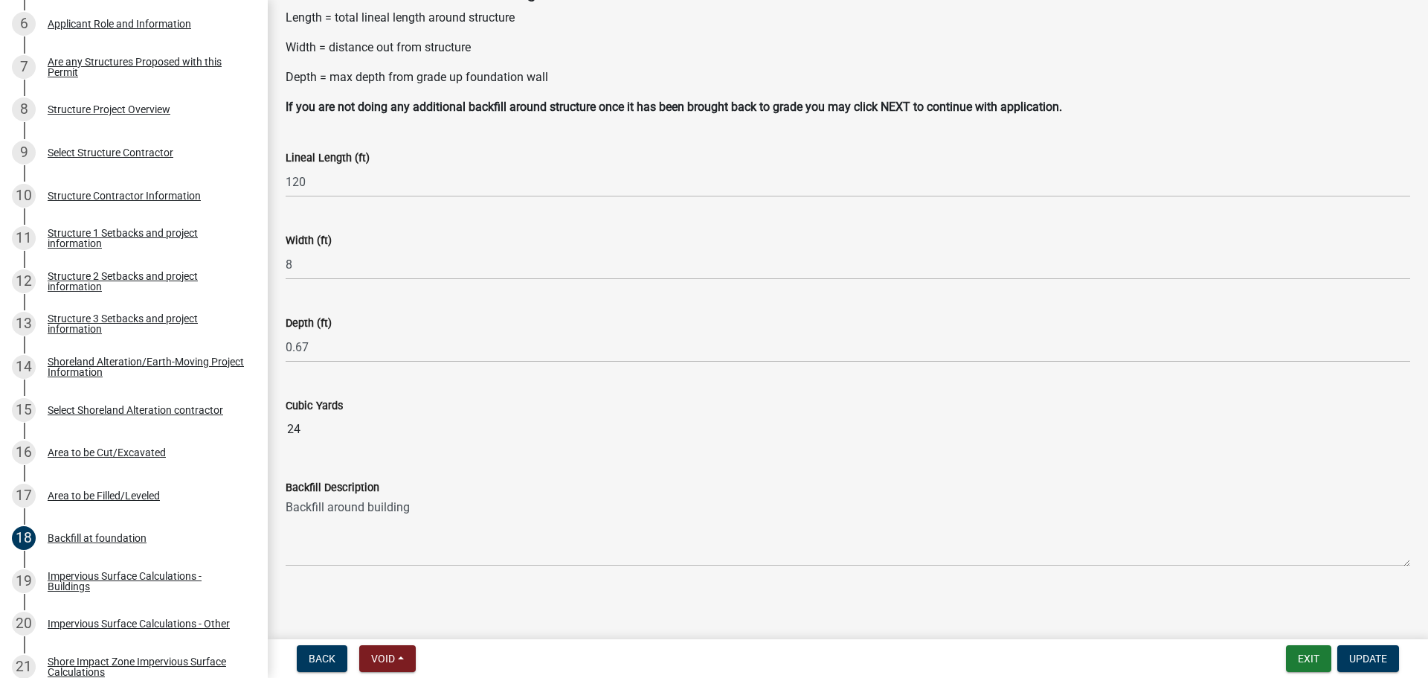
scroll to position [105, 0]
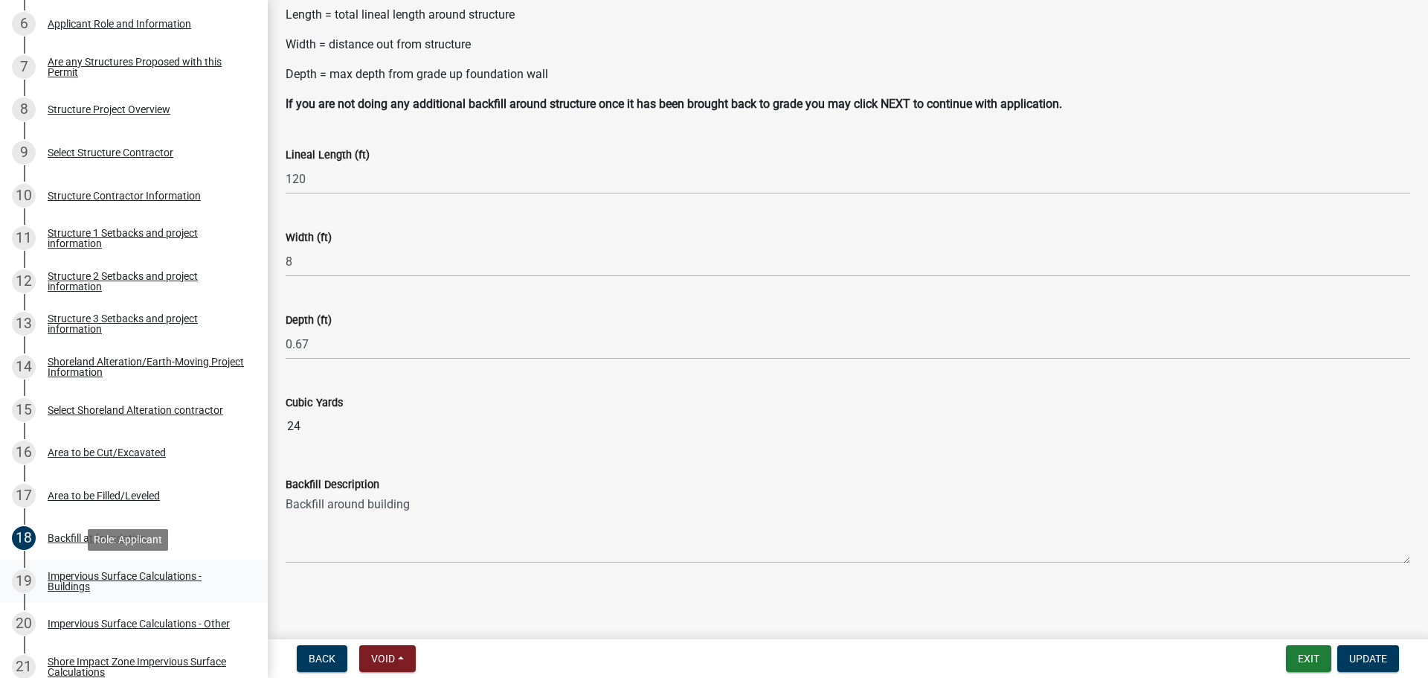
click at [97, 566] on link "19 Impervious Surface Calculations - Buildings" at bounding box center [134, 580] width 268 height 43
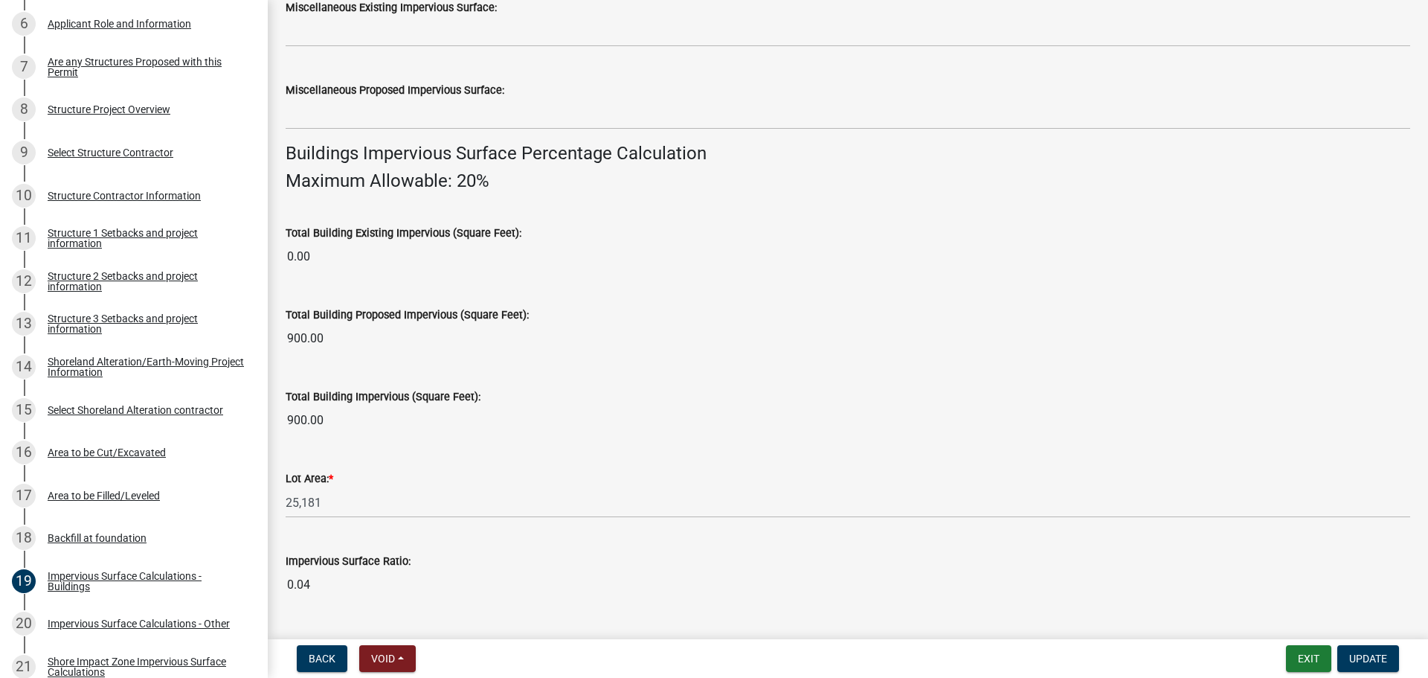
scroll to position [892, 0]
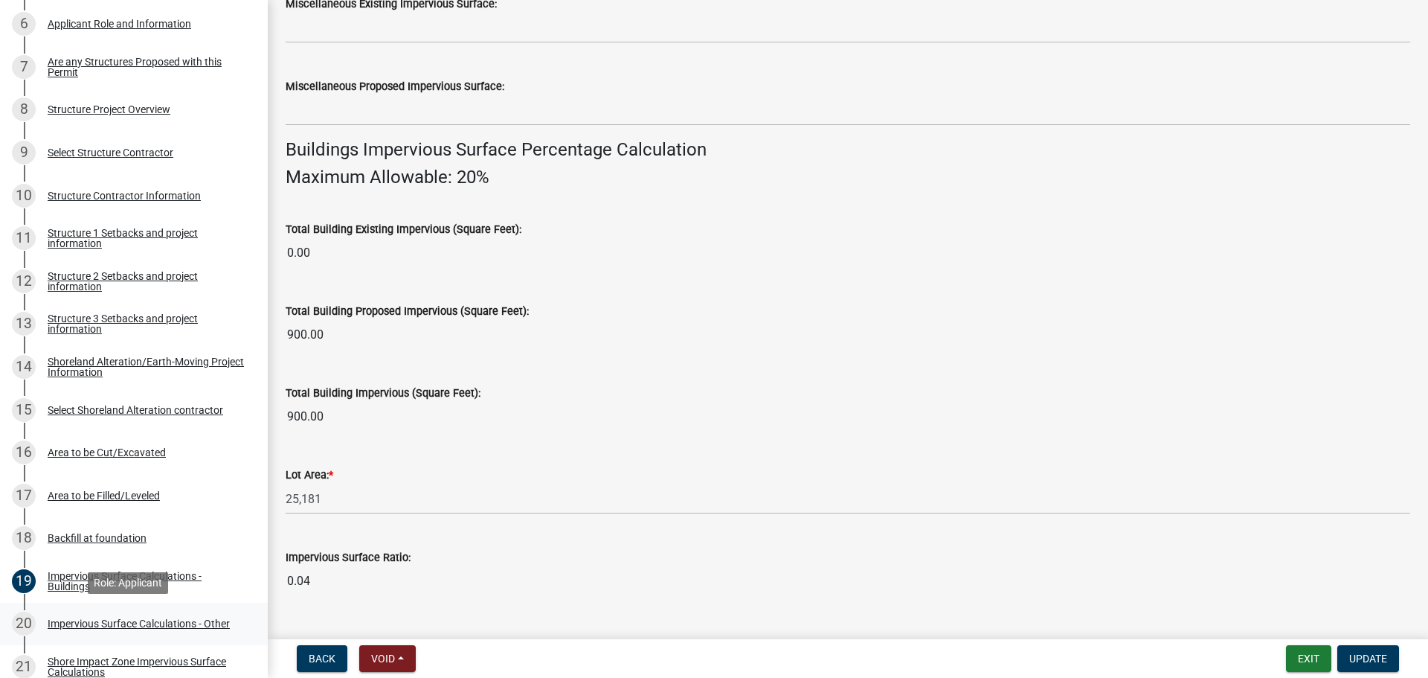
click at [75, 622] on div "Impervious Surface Calculations - Other" at bounding box center [139, 623] width 182 height 10
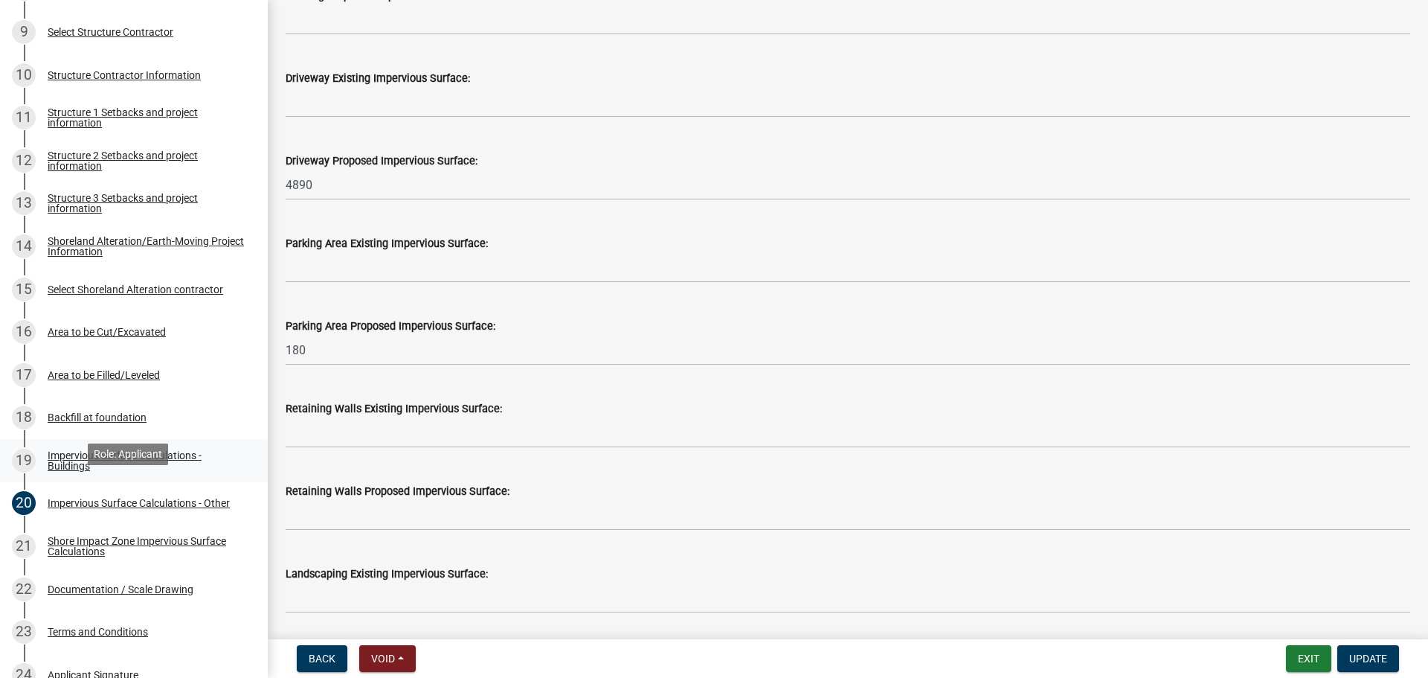
scroll to position [669, 0]
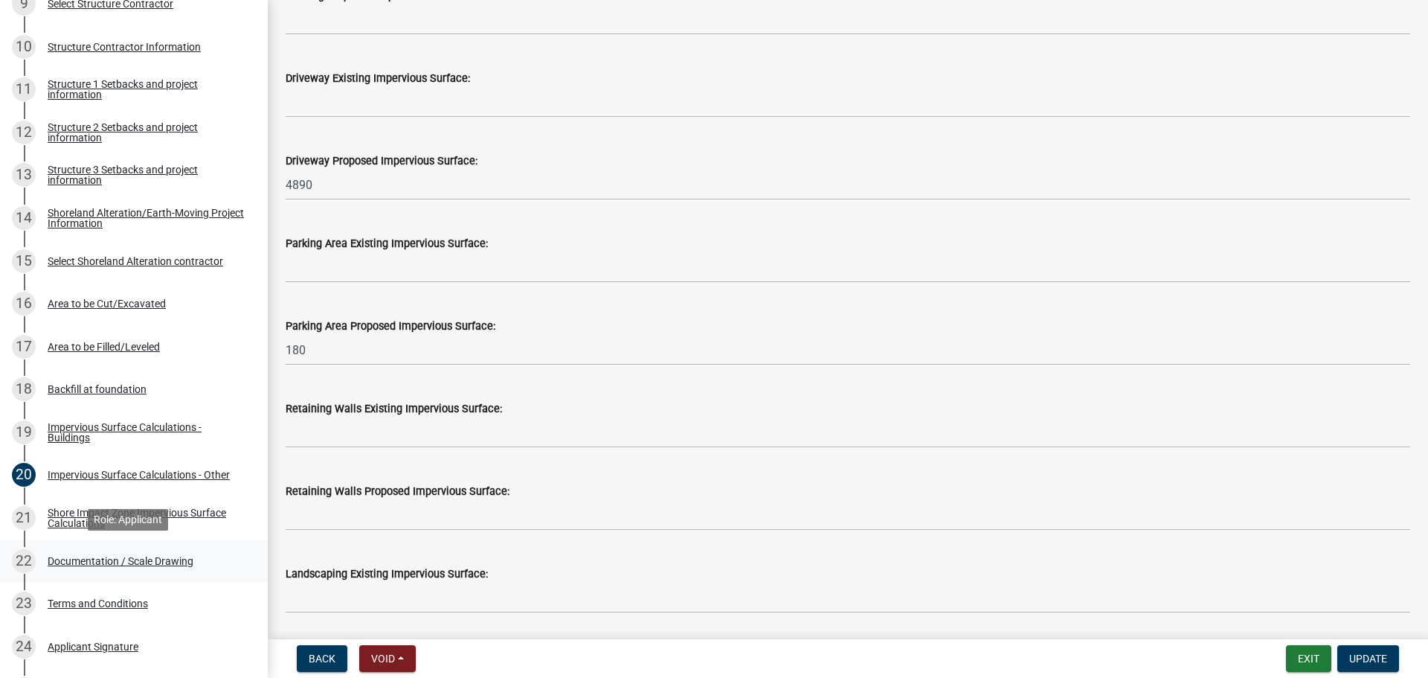
click at [159, 558] on div "Documentation / Scale Drawing" at bounding box center [121, 561] width 146 height 10
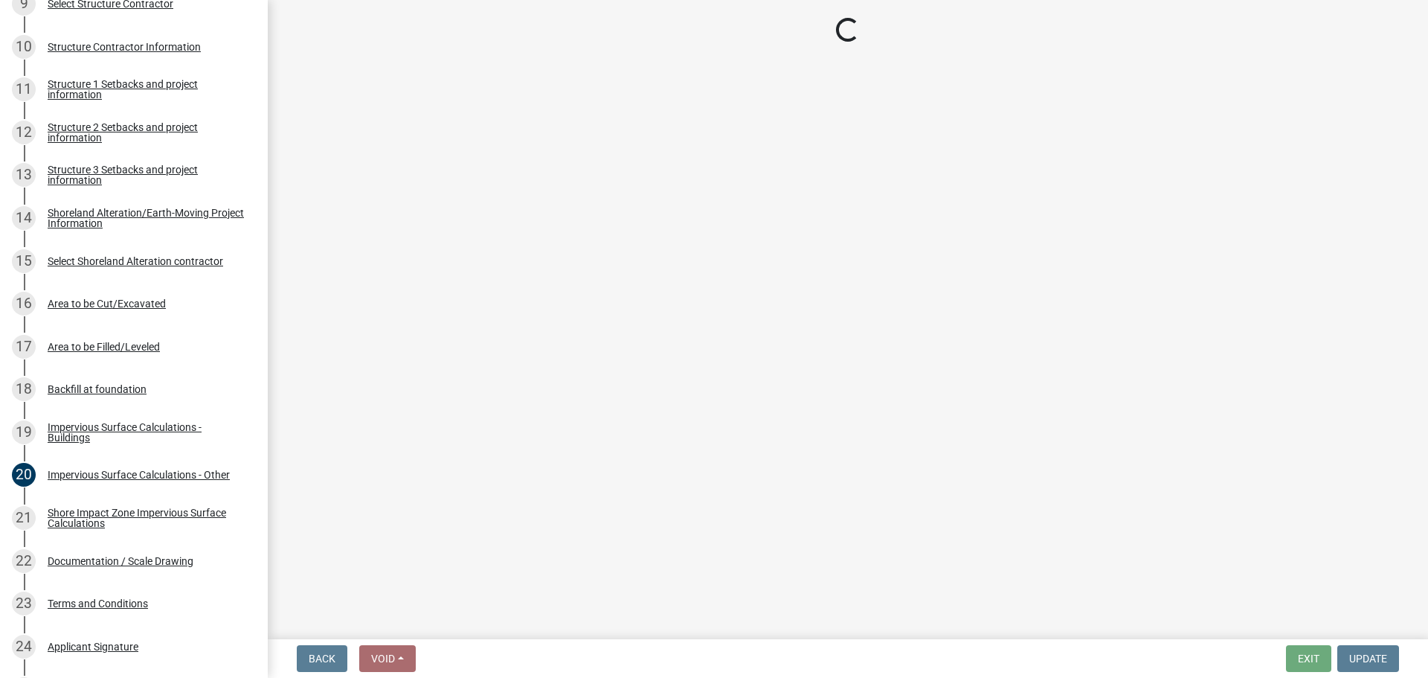
scroll to position [0, 0]
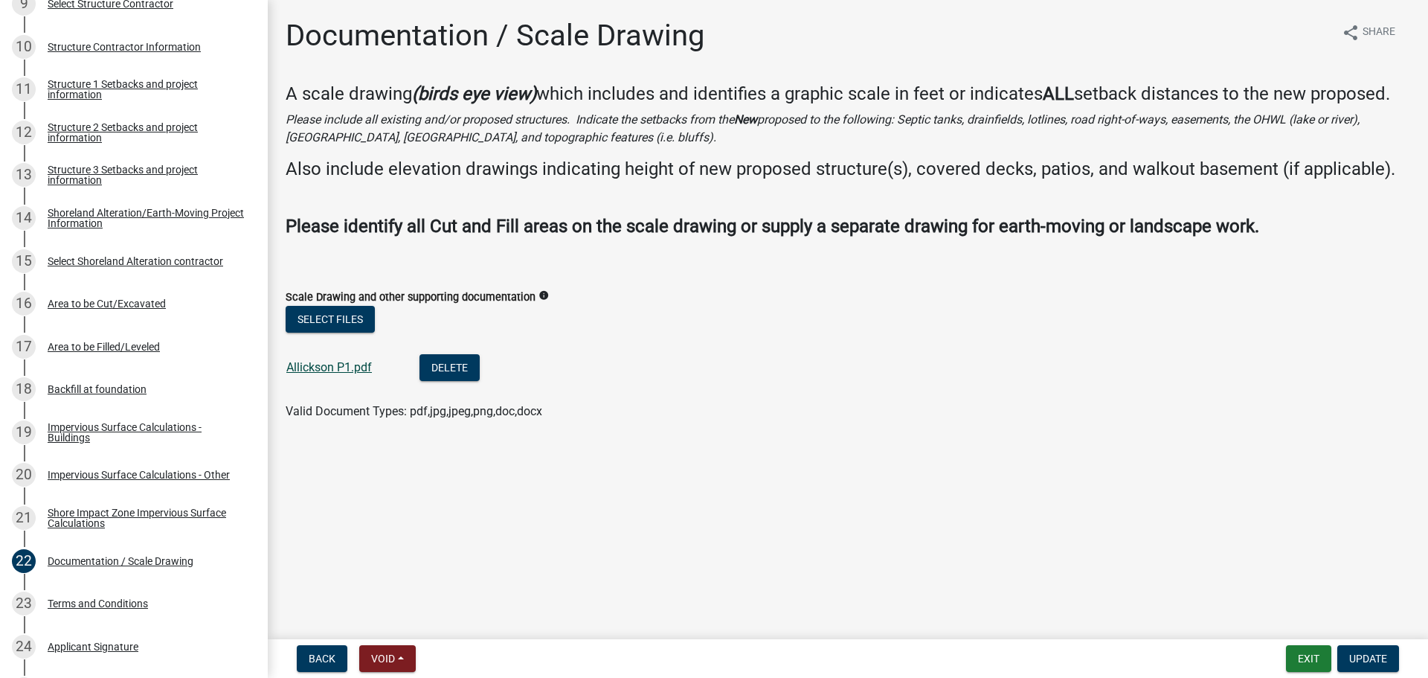
drag, startPoint x: 319, startPoint y: 374, endPoint x: 326, endPoint y: 373, distance: 7.5
click at [319, 374] on div "Allickson P1.pdf" at bounding box center [340, 369] width 109 height 30
click at [324, 366] on link "Allickson P1.pdf" at bounding box center [329, 367] width 86 height 14
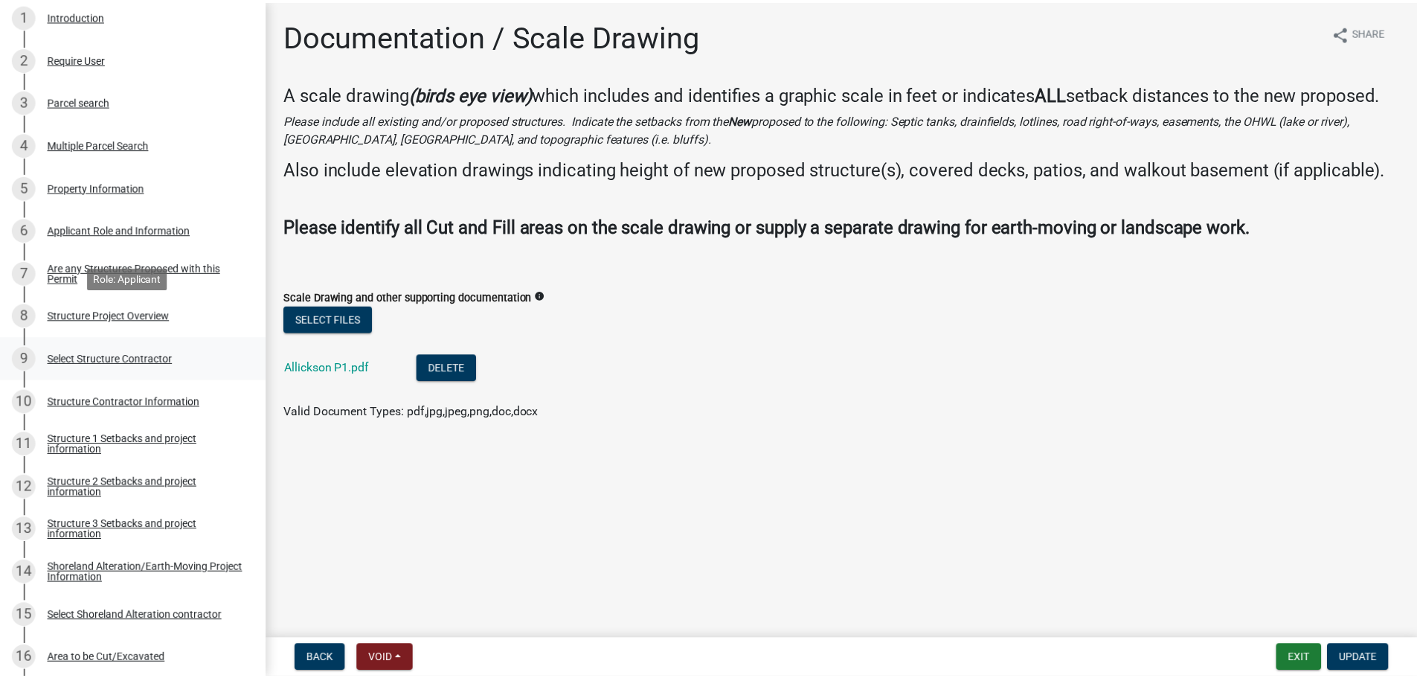
scroll to position [297, 0]
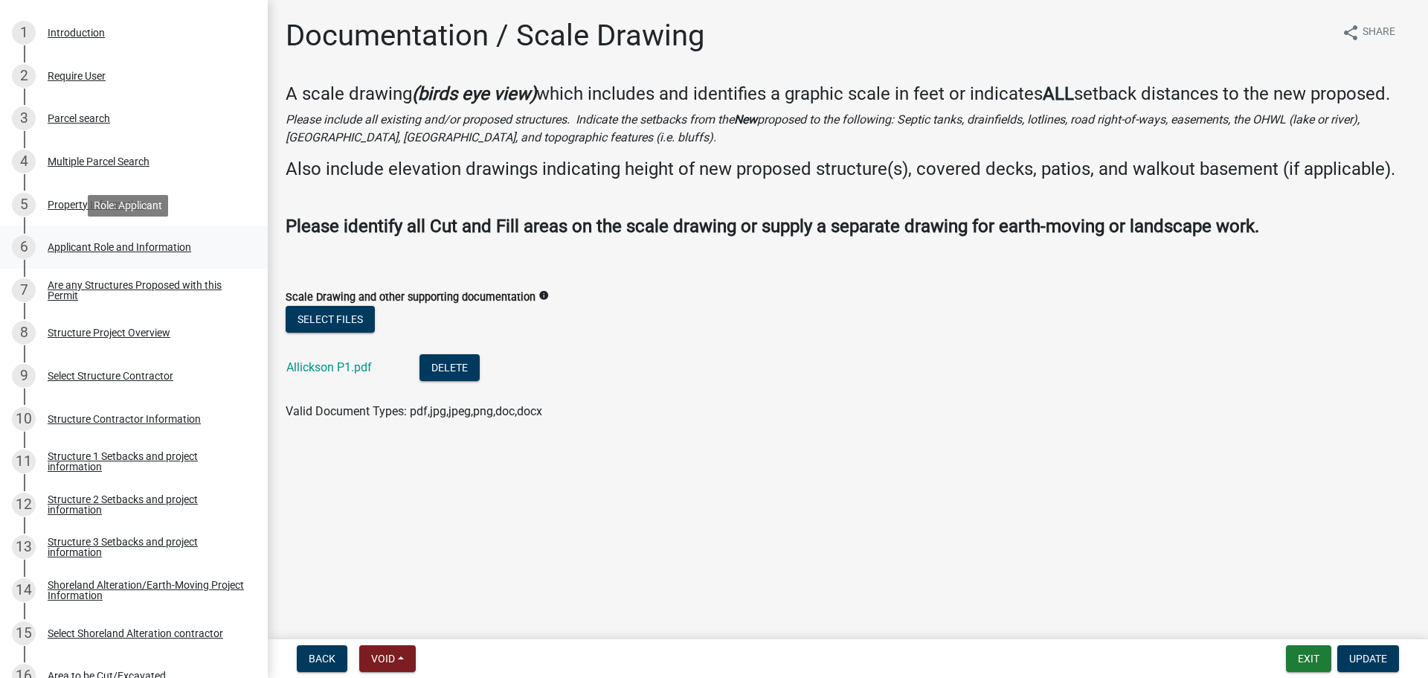
click at [100, 245] on div "Applicant Role and Information" at bounding box center [120, 247] width 144 height 10
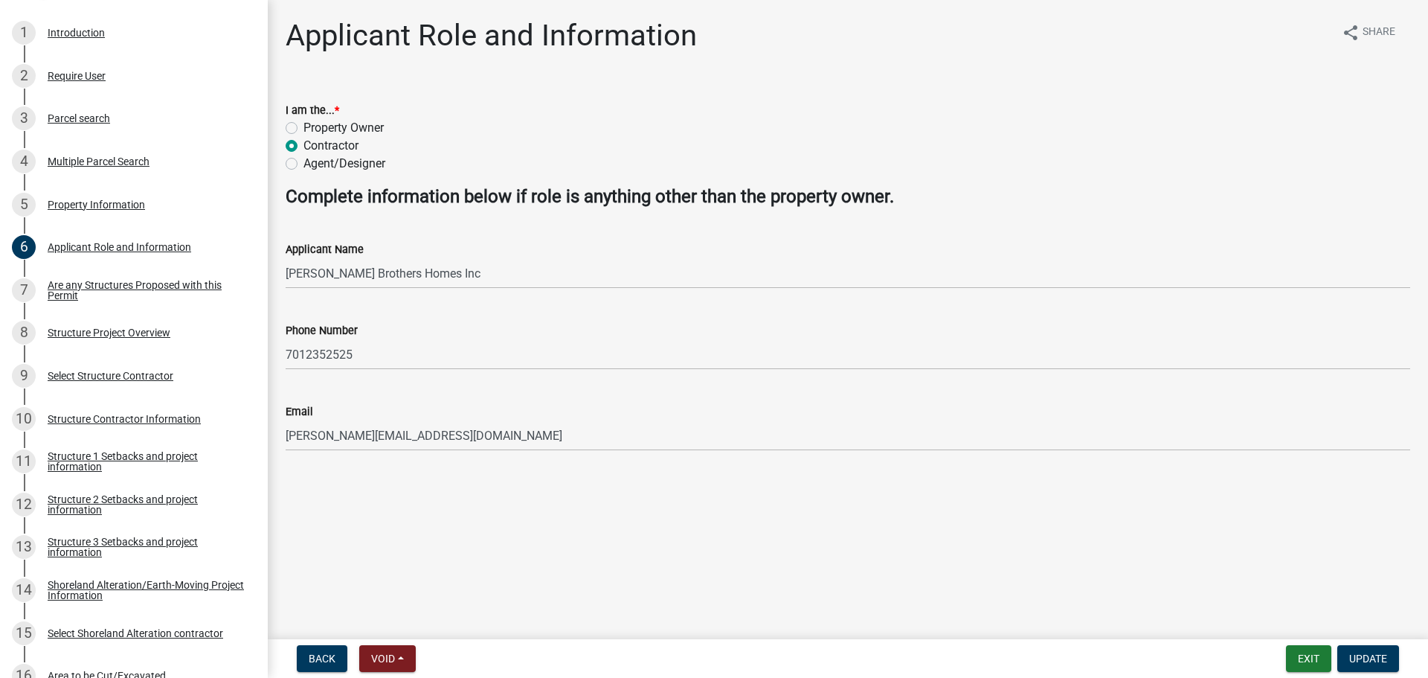
drag, startPoint x: 284, startPoint y: 443, endPoint x: 369, endPoint y: 440, distance: 84.8
click at [369, 440] on div "Email [PERSON_NAME][EMAIL_ADDRESS][DOMAIN_NAME]" at bounding box center [847, 416] width 1147 height 69
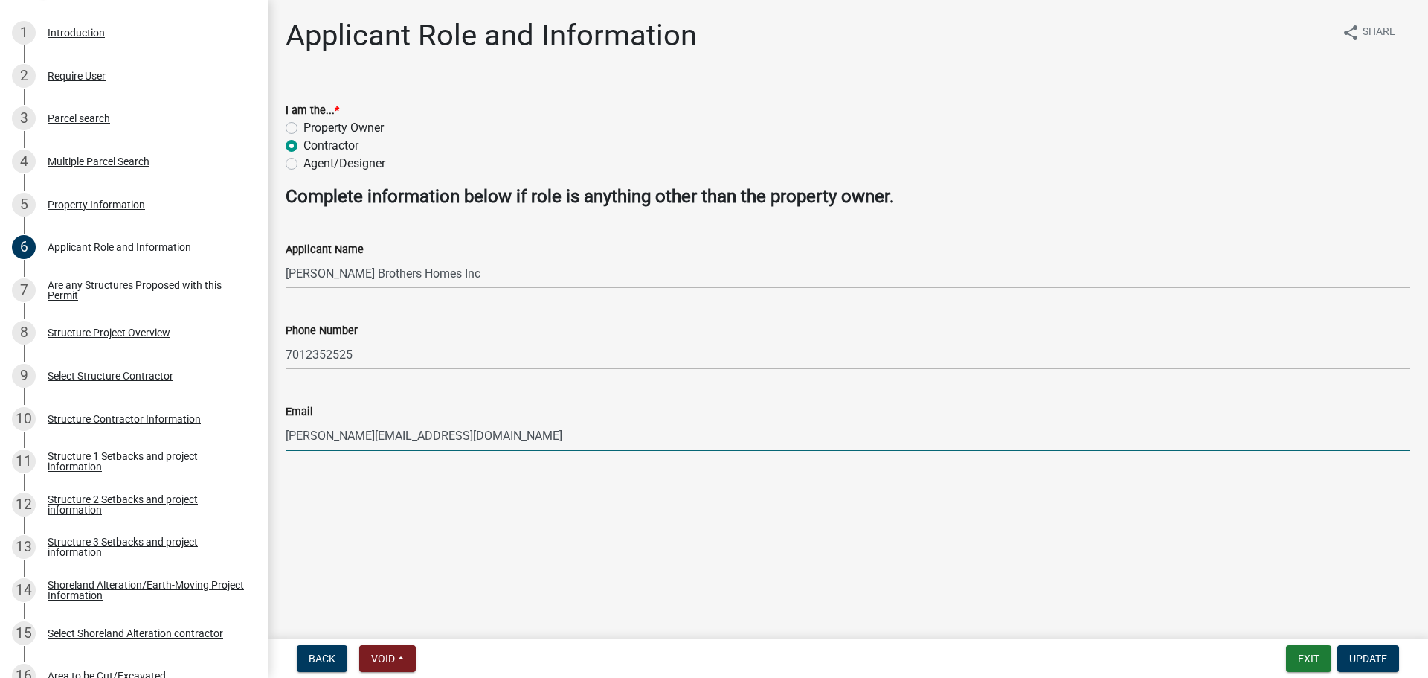
drag, startPoint x: 286, startPoint y: 434, endPoint x: 487, endPoint y: 429, distance: 200.8
click at [487, 429] on input "[PERSON_NAME][EMAIL_ADDRESS][DOMAIN_NAME]" at bounding box center [848, 435] width 1124 height 30
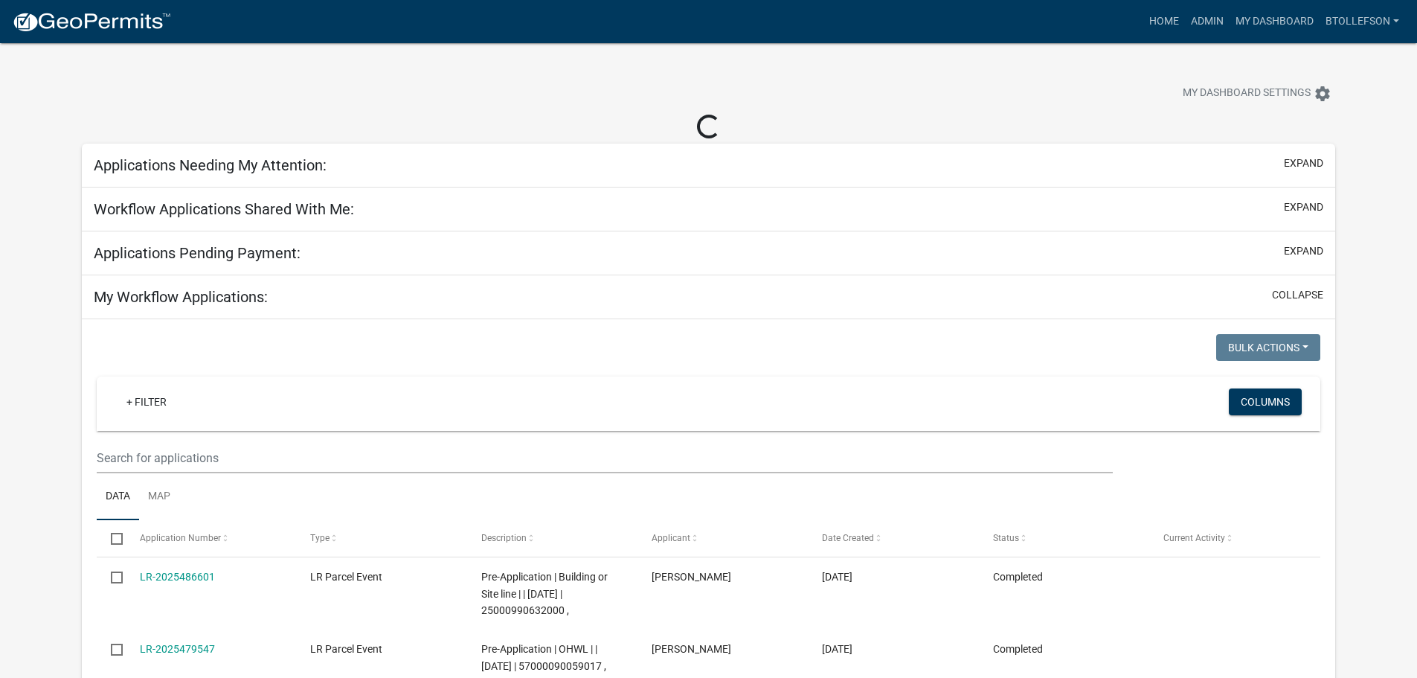
select select "3: 100"
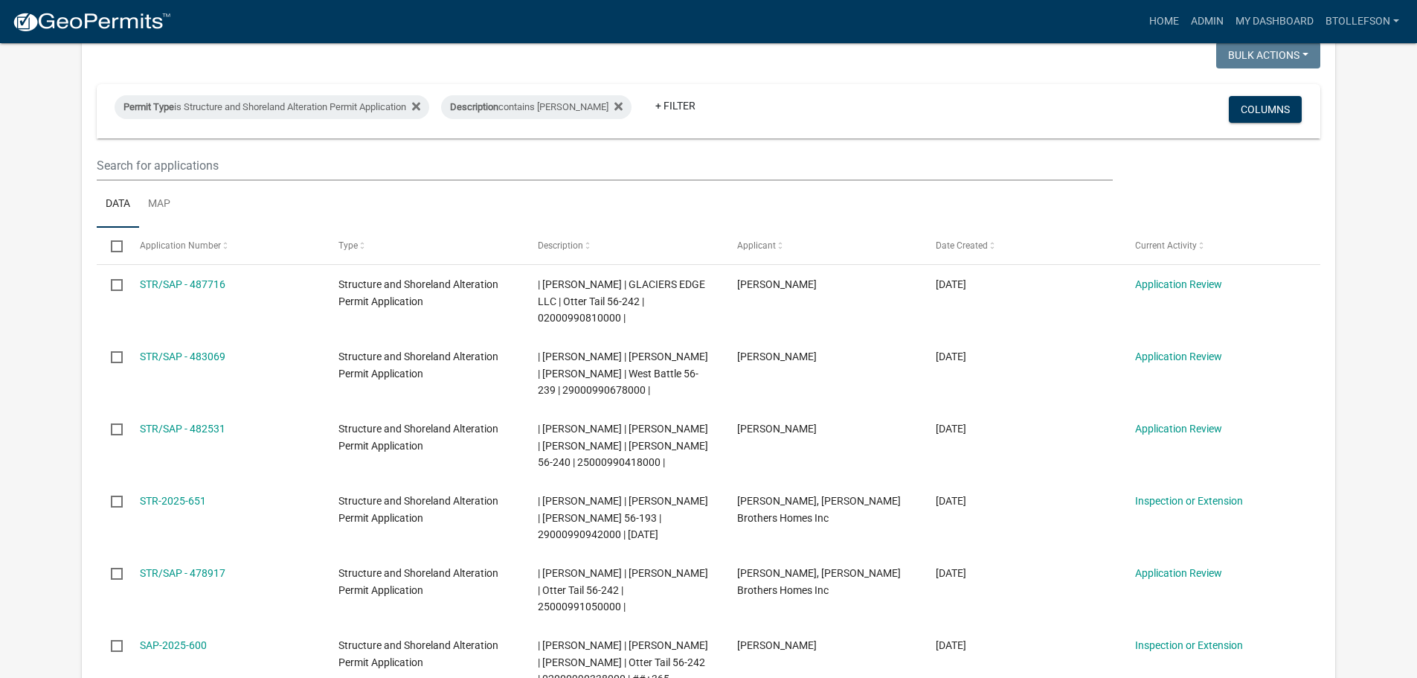
scroll to position [149, 0]
